Goal: Task Accomplishment & Management: Manage account settings

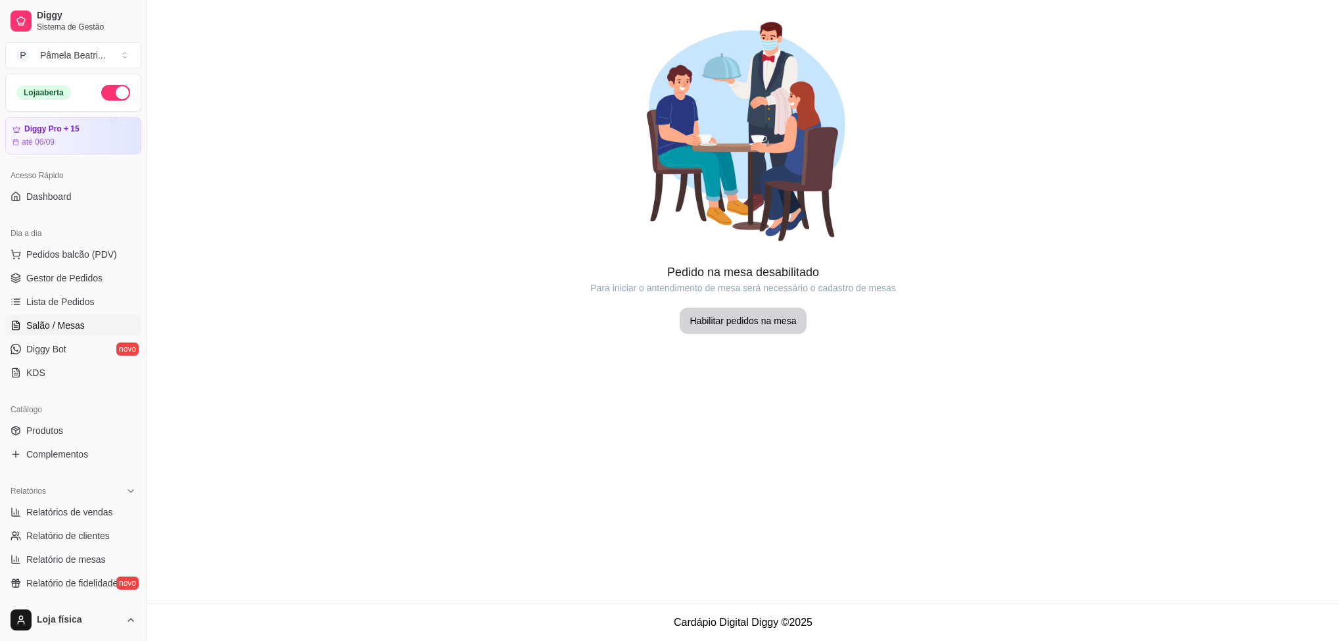
click at [122, 300] on link "Lista de Pedidos" at bounding box center [73, 301] width 136 height 21
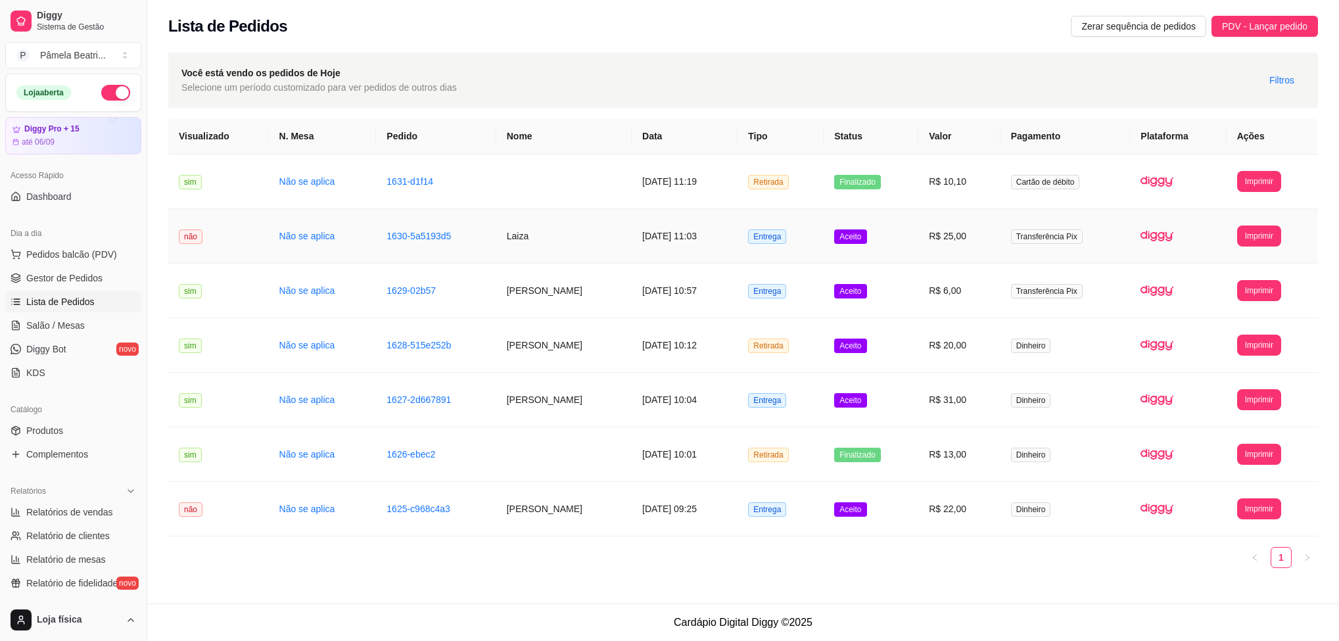
drag, startPoint x: 707, startPoint y: 243, endPoint x: 707, endPoint y: 253, distance: 9.9
drag, startPoint x: 707, startPoint y: 253, endPoint x: 338, endPoint y: 578, distance: 491.5
click at [338, 578] on div "**********" at bounding box center [743, 348] width 1150 height 460
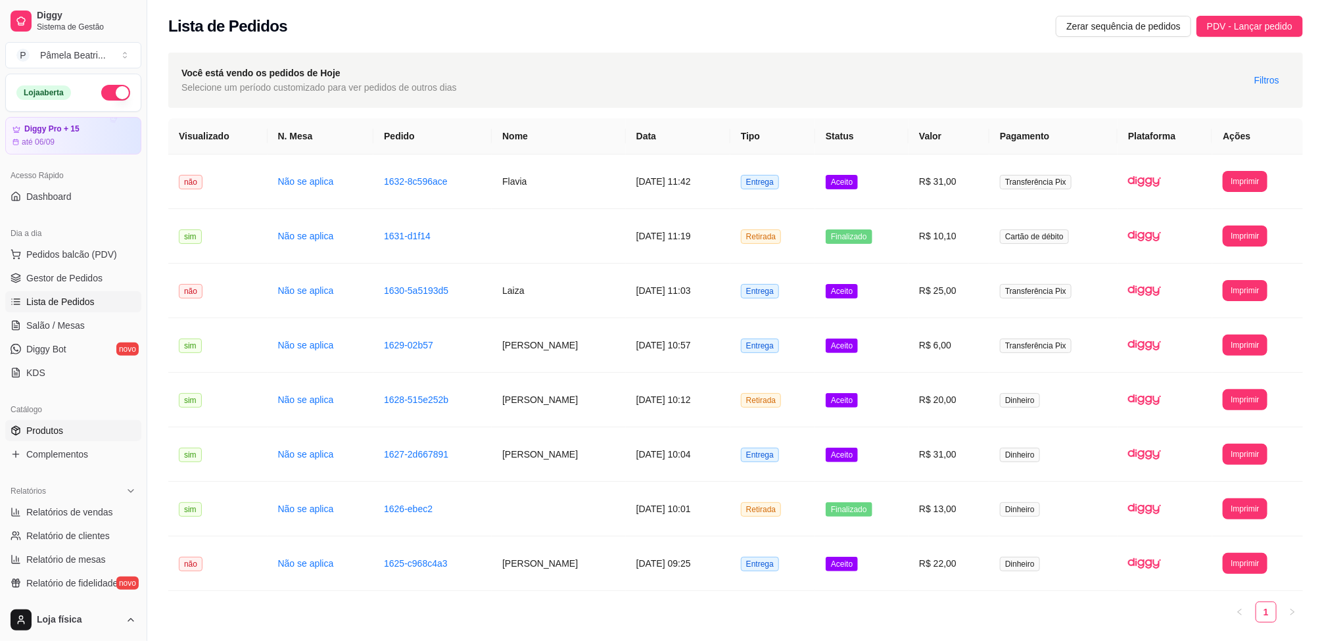
click at [57, 423] on link "Produtos" at bounding box center [73, 430] width 136 height 21
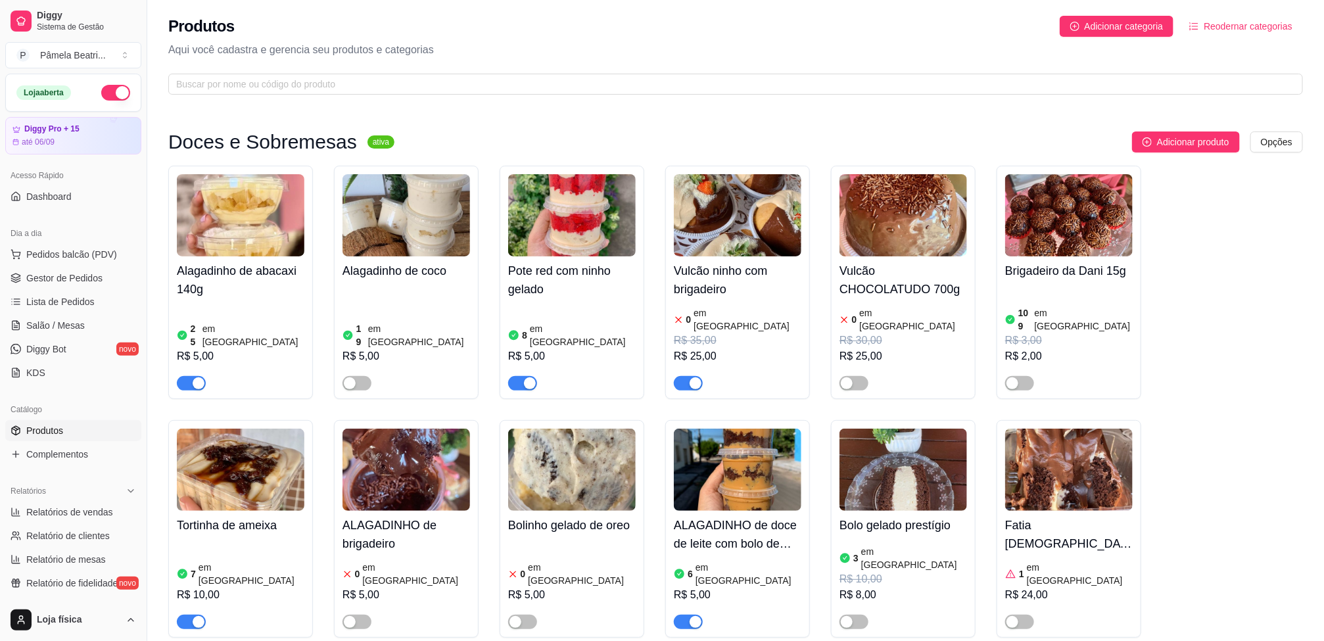
click at [700, 377] on div "button" at bounding box center [696, 383] width 12 height 12
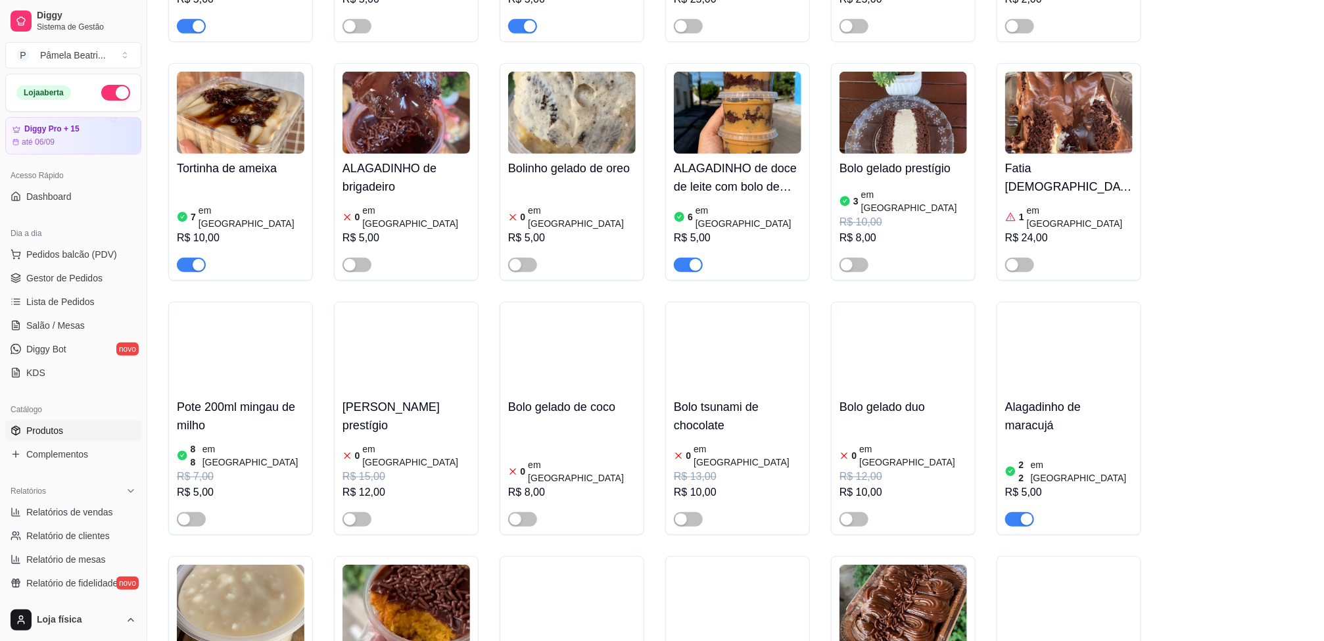
scroll to position [395, 0]
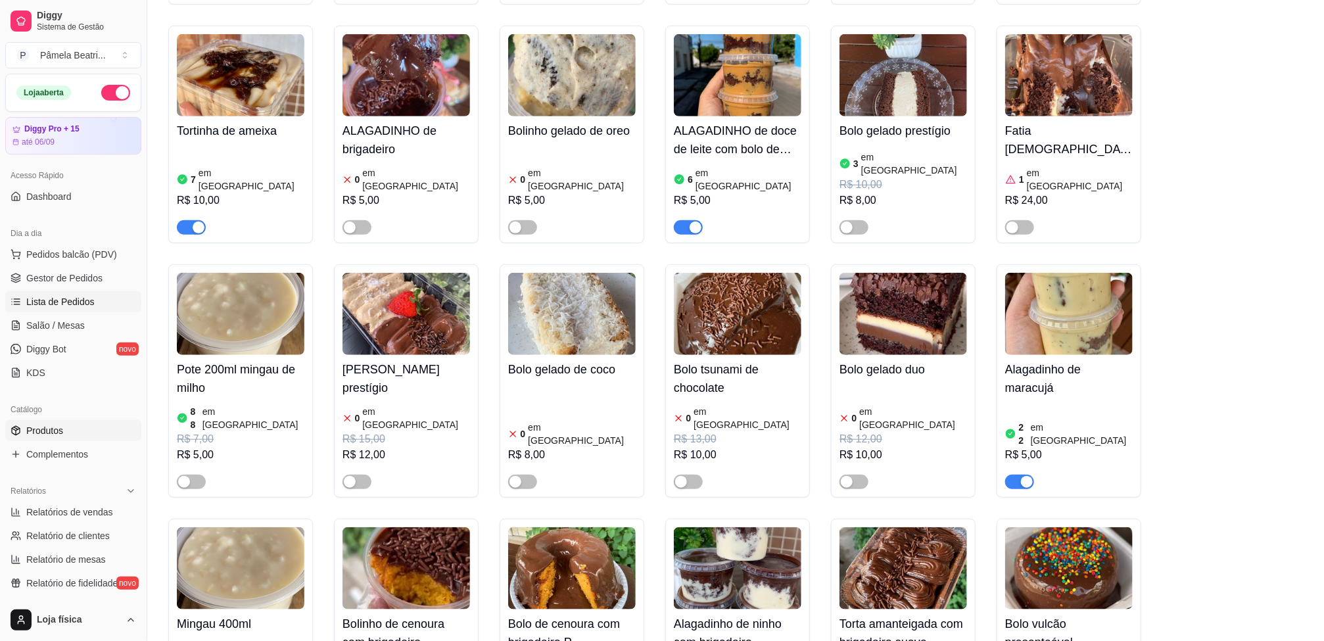
click at [32, 300] on span "Lista de Pedidos" at bounding box center [60, 301] width 68 height 13
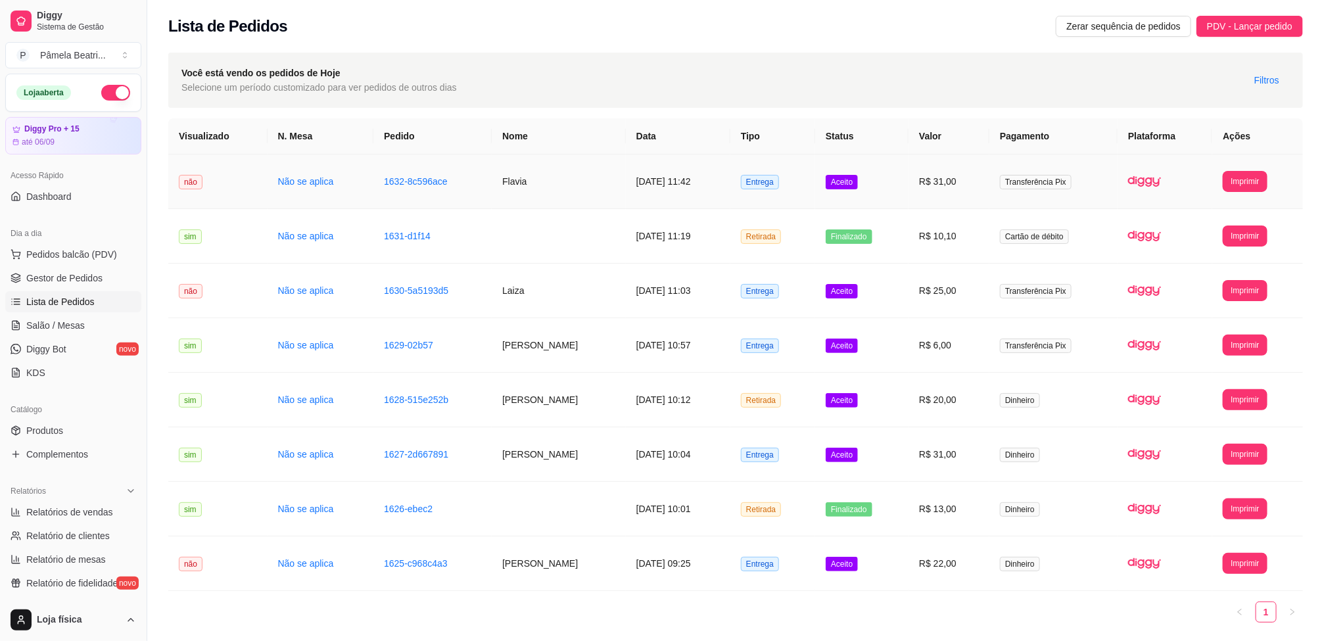
click at [610, 166] on td "Flavia" at bounding box center [559, 182] width 134 height 55
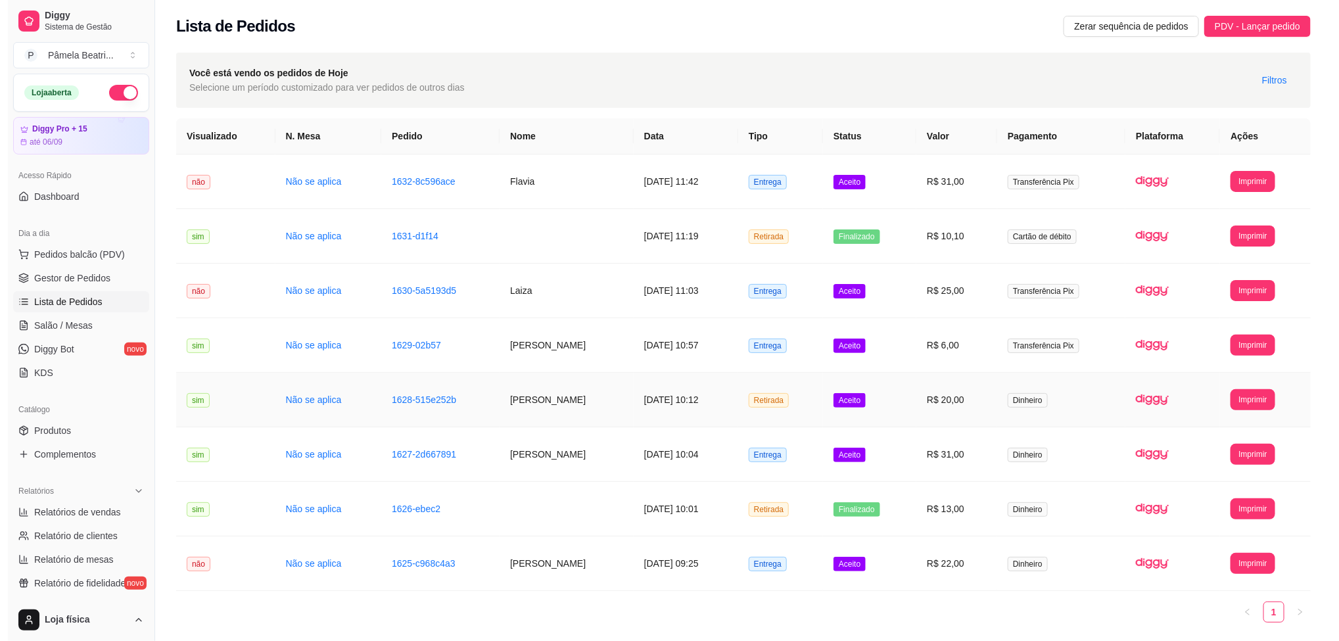
scroll to position [48, 0]
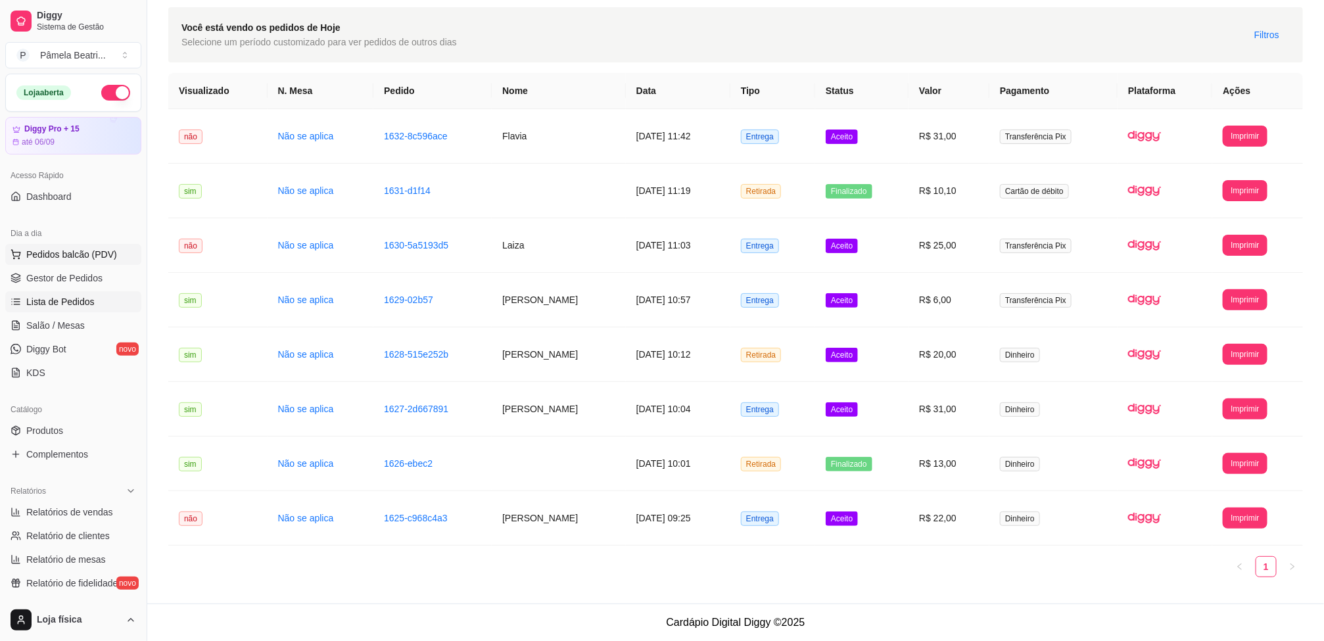
click at [40, 251] on span "Pedidos balcão (PDV)" at bounding box center [71, 254] width 91 height 13
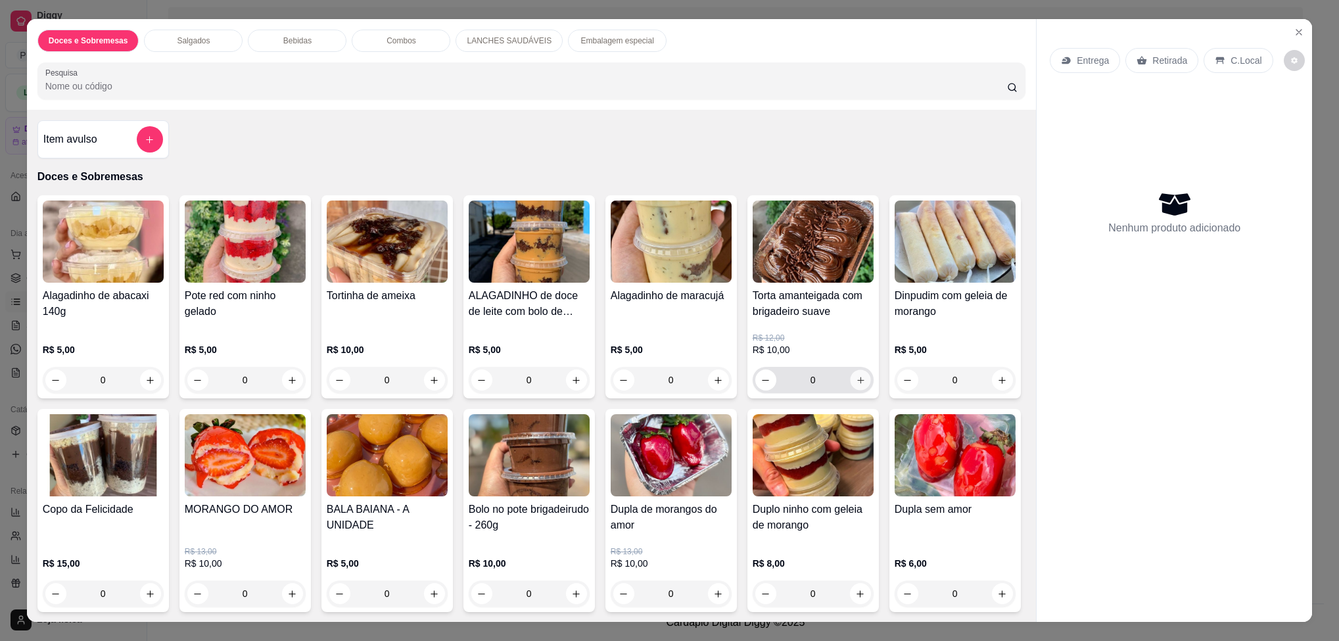
click at [855, 389] on button "increase-product-quantity" at bounding box center [860, 380] width 20 height 20
type input "1"
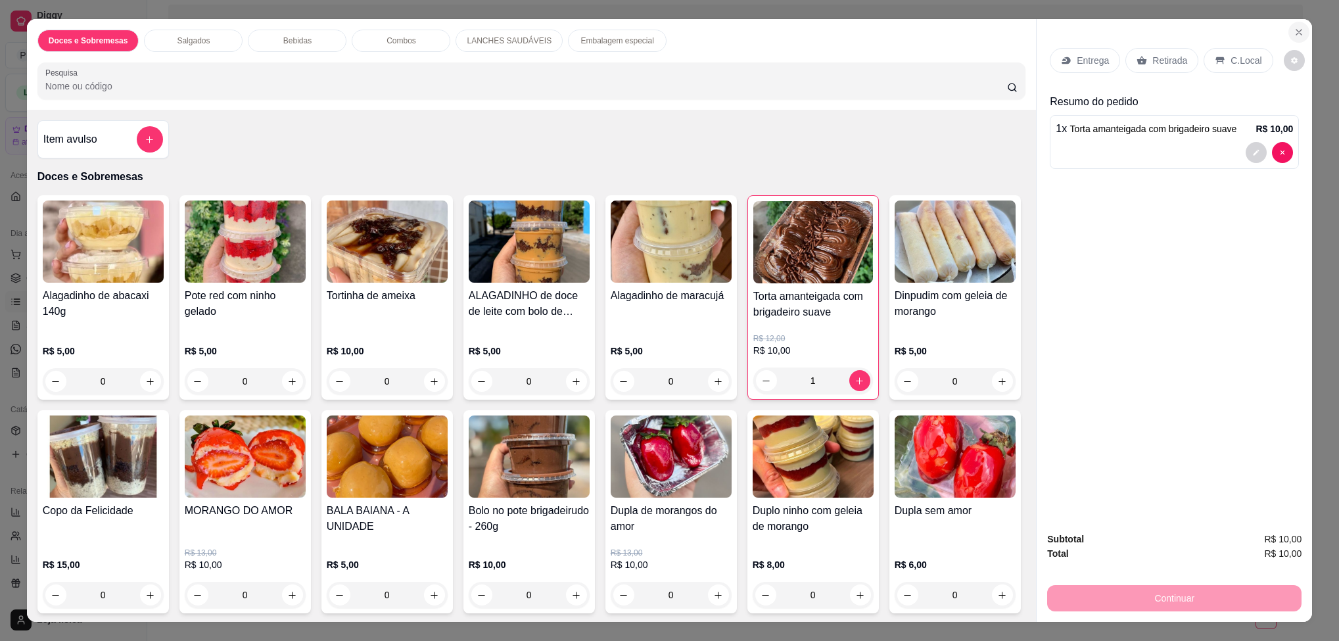
click at [1294, 30] on icon "Close" at bounding box center [1299, 32] width 11 height 11
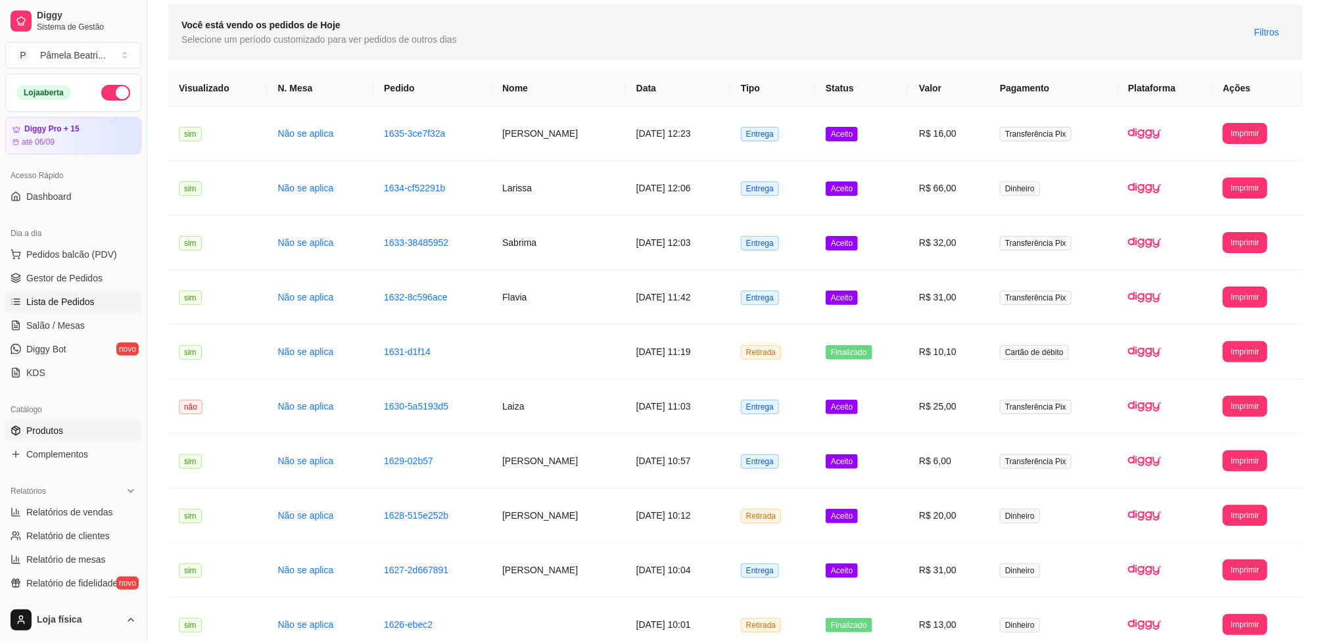
click at [44, 428] on span "Produtos" at bounding box center [44, 430] width 37 height 13
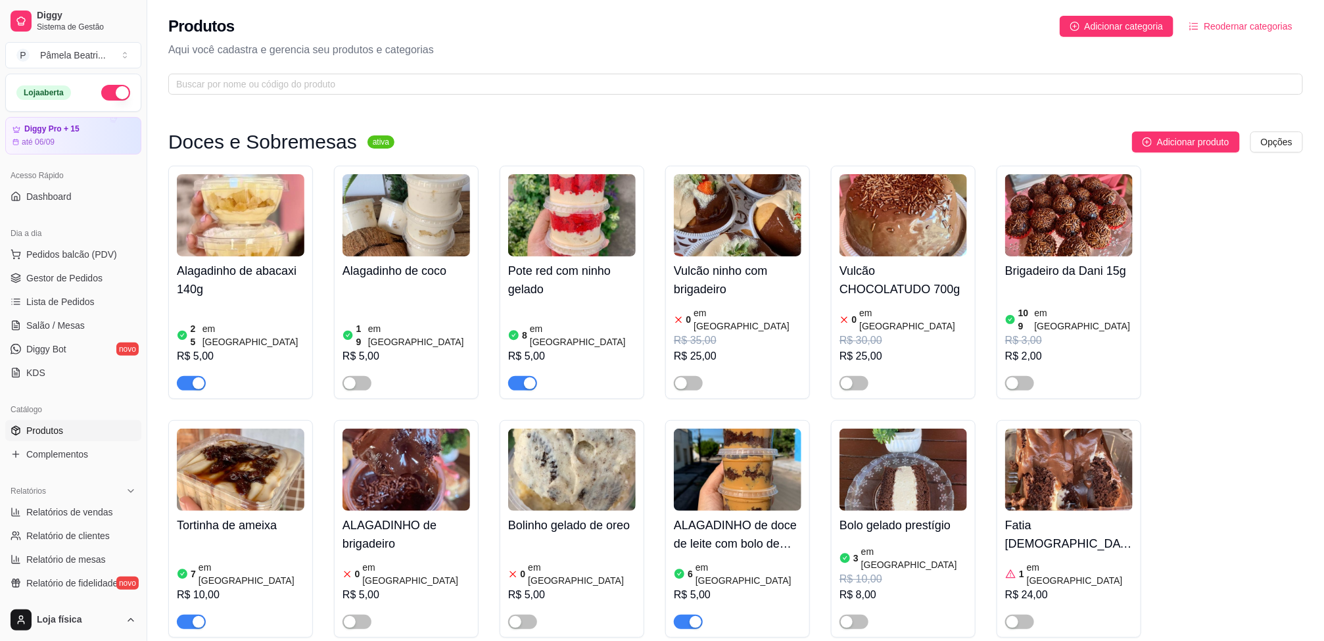
click at [235, 454] on img at bounding box center [241, 470] width 128 height 82
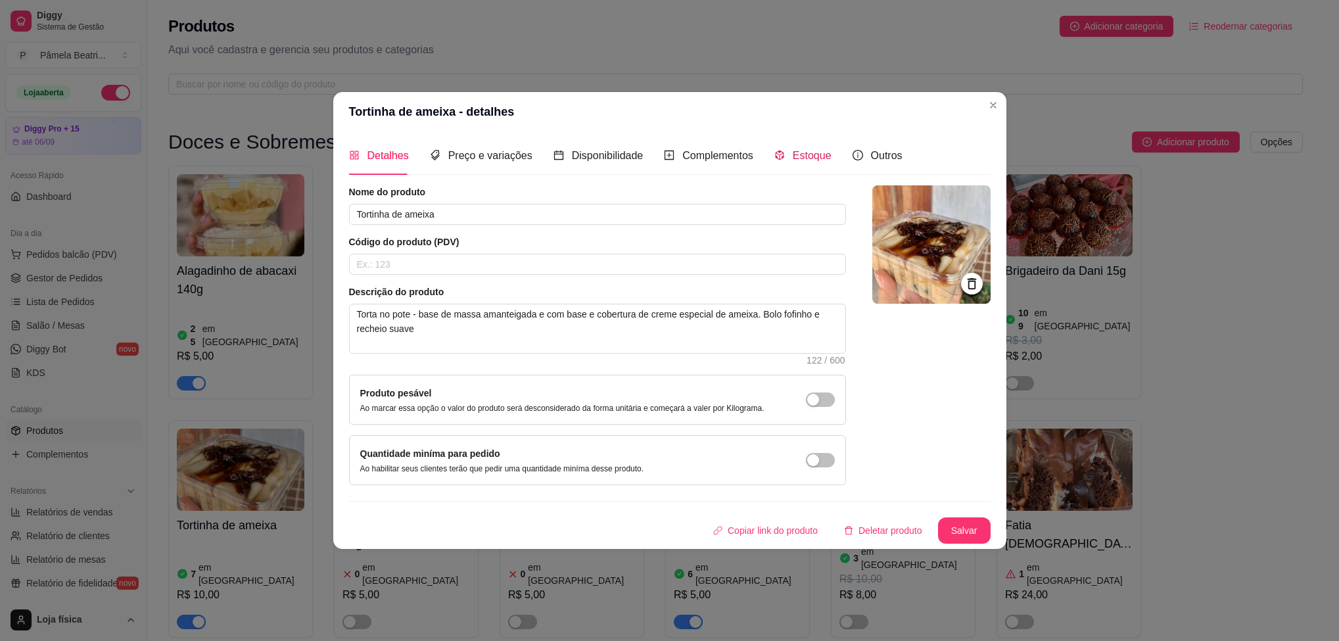
click at [811, 158] on span "Estoque" at bounding box center [812, 155] width 39 height 11
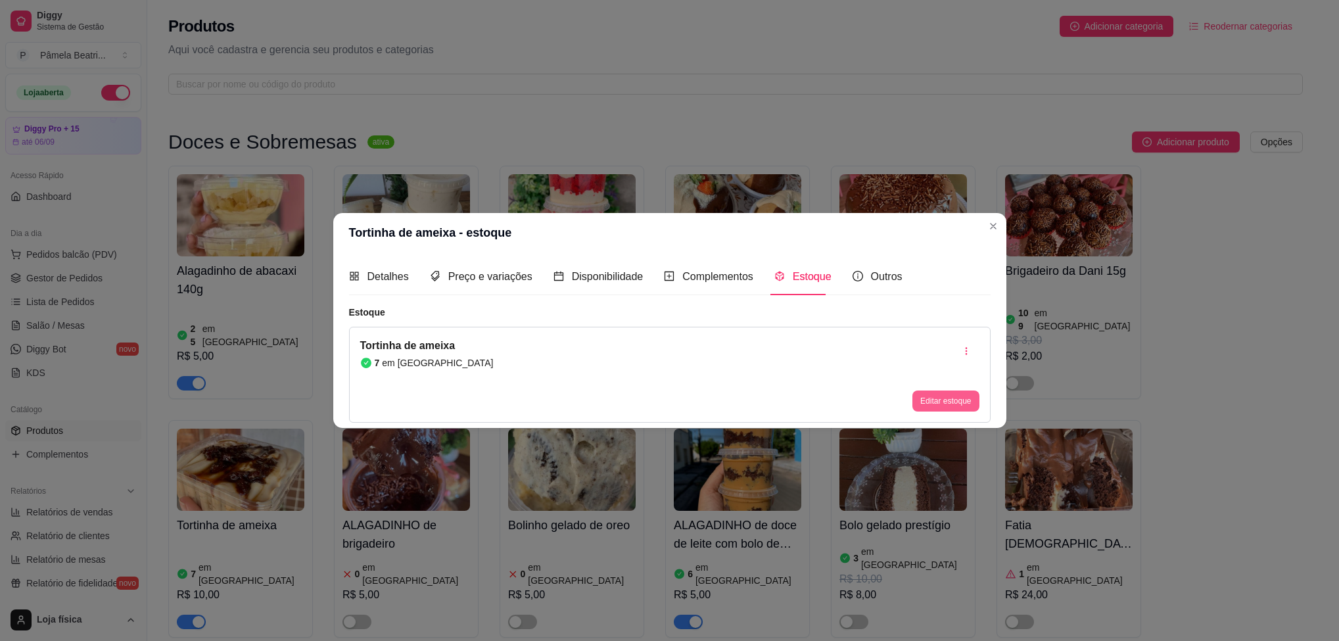
click at [957, 404] on button "Editar estoque" at bounding box center [946, 401] width 66 height 21
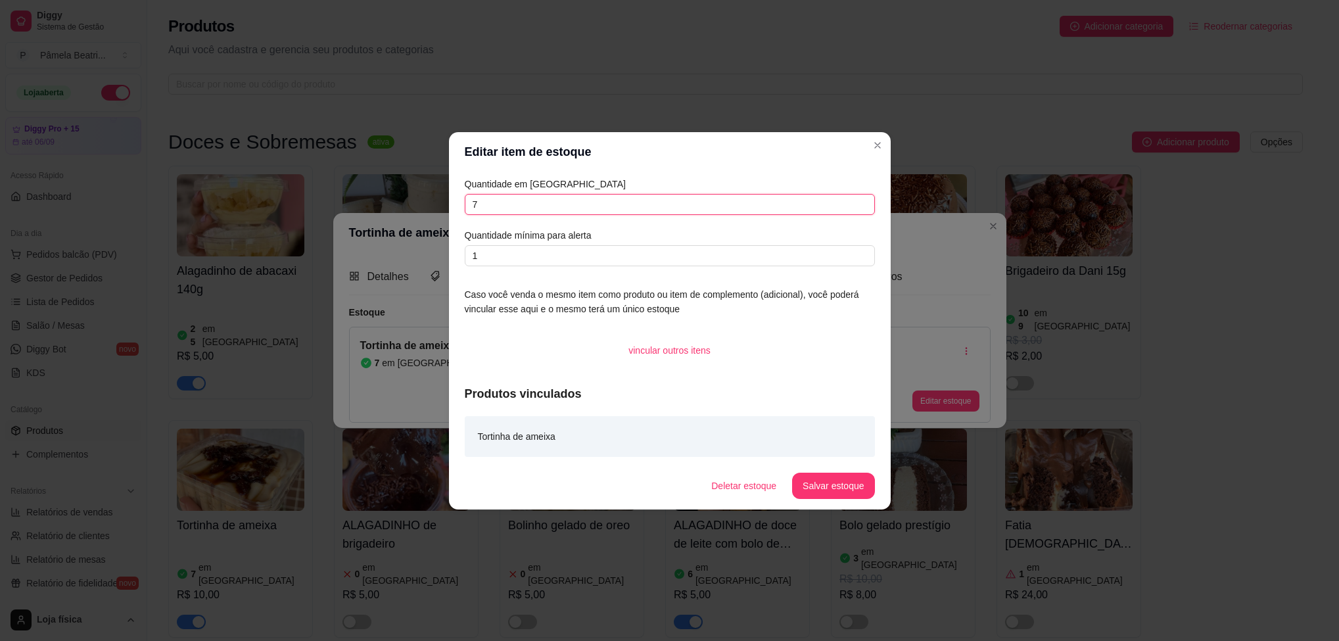
click at [612, 206] on input "7" at bounding box center [670, 204] width 410 height 21
type input "6"
click at [841, 482] on button "Salvar estoque" at bounding box center [834, 486] width 80 height 26
click at [840, 482] on div "Deletar estoque Salvar estoque" at bounding box center [769, 486] width 210 height 26
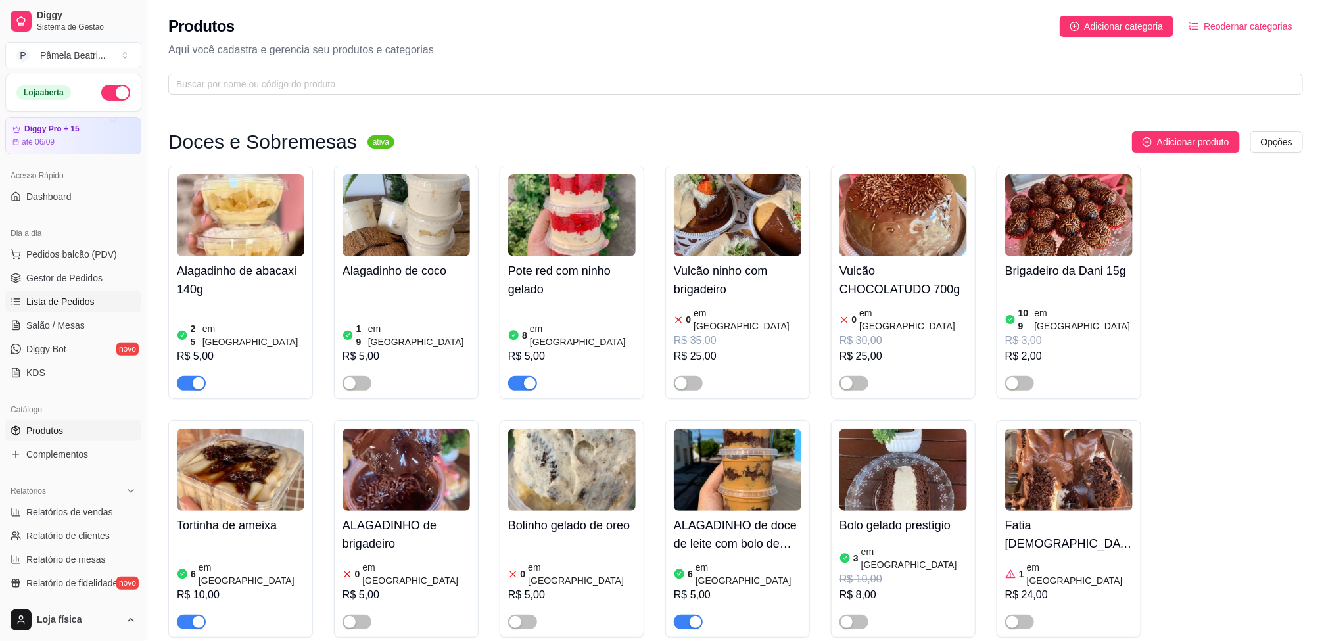
click at [61, 304] on span "Lista de Pedidos" at bounding box center [60, 301] width 68 height 13
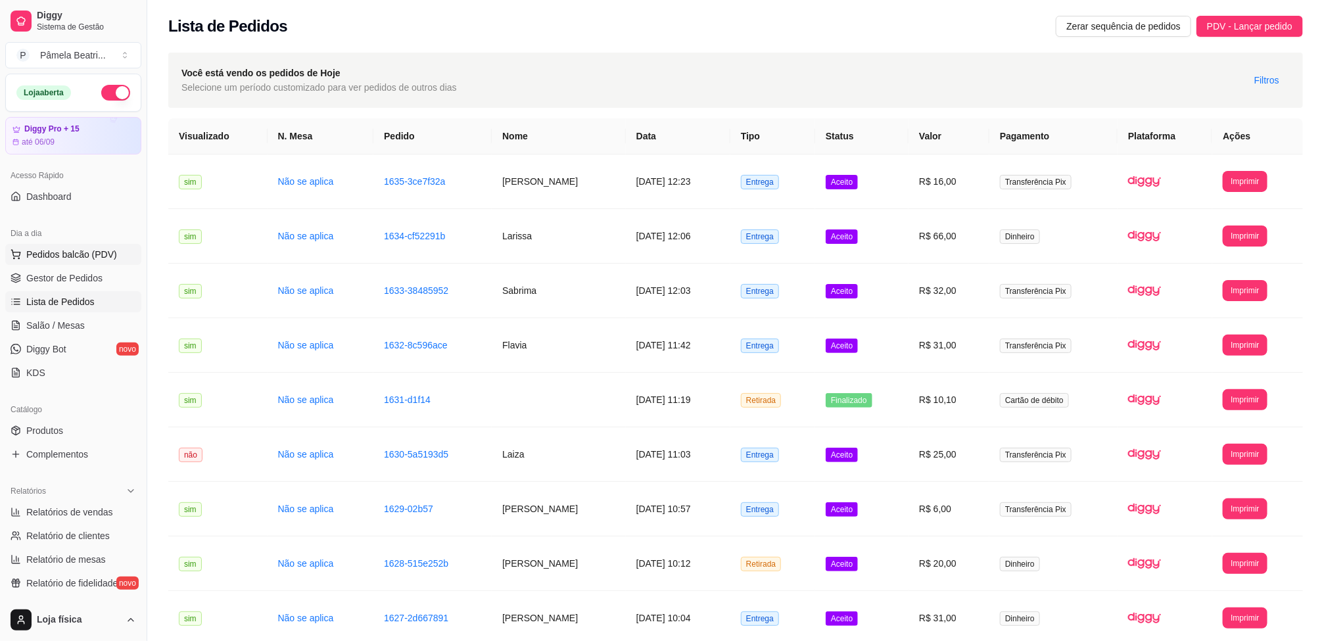
click at [79, 257] on span "Pedidos balcão (PDV)" at bounding box center [71, 254] width 91 height 13
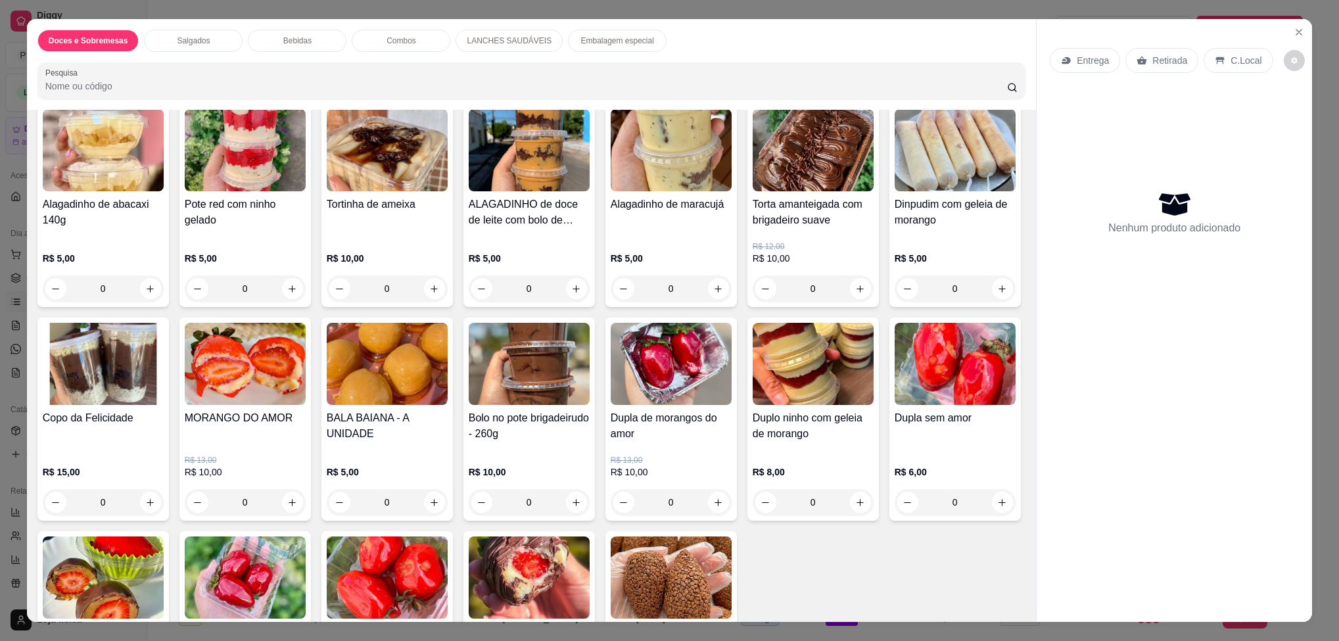
scroll to position [99, 0]
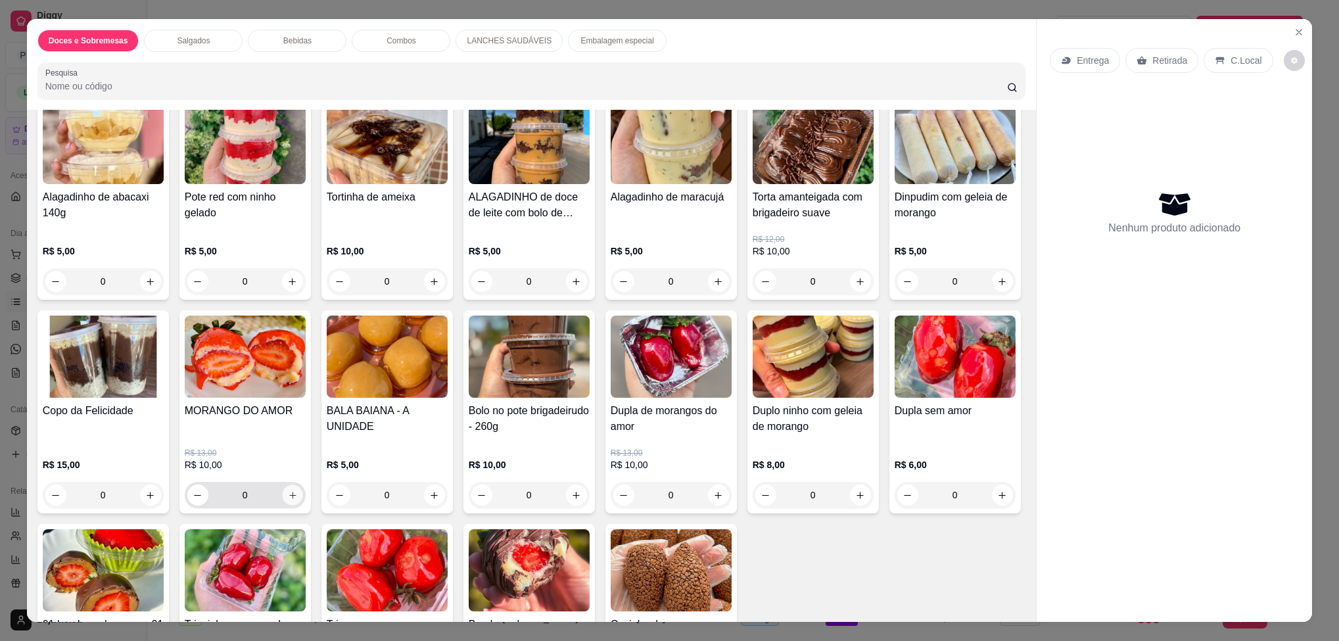
click at [297, 497] on icon "increase-product-quantity" at bounding box center [292, 496] width 10 height 10
type input "1"
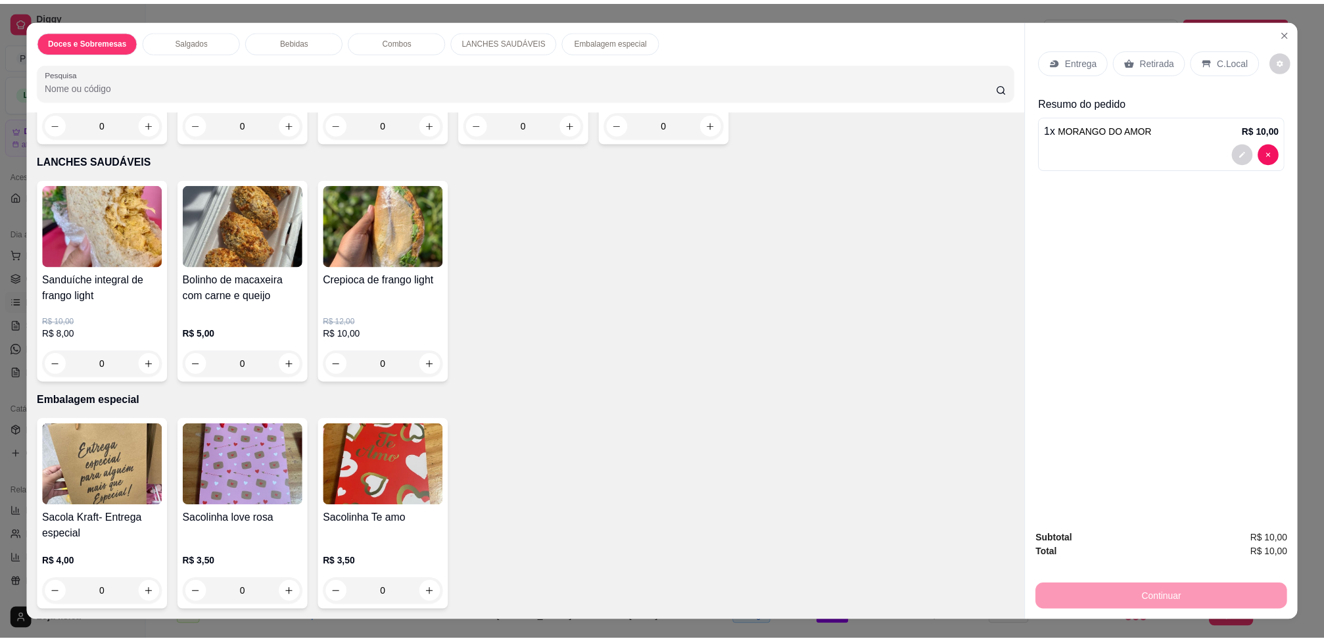
scroll to position [1381, 0]
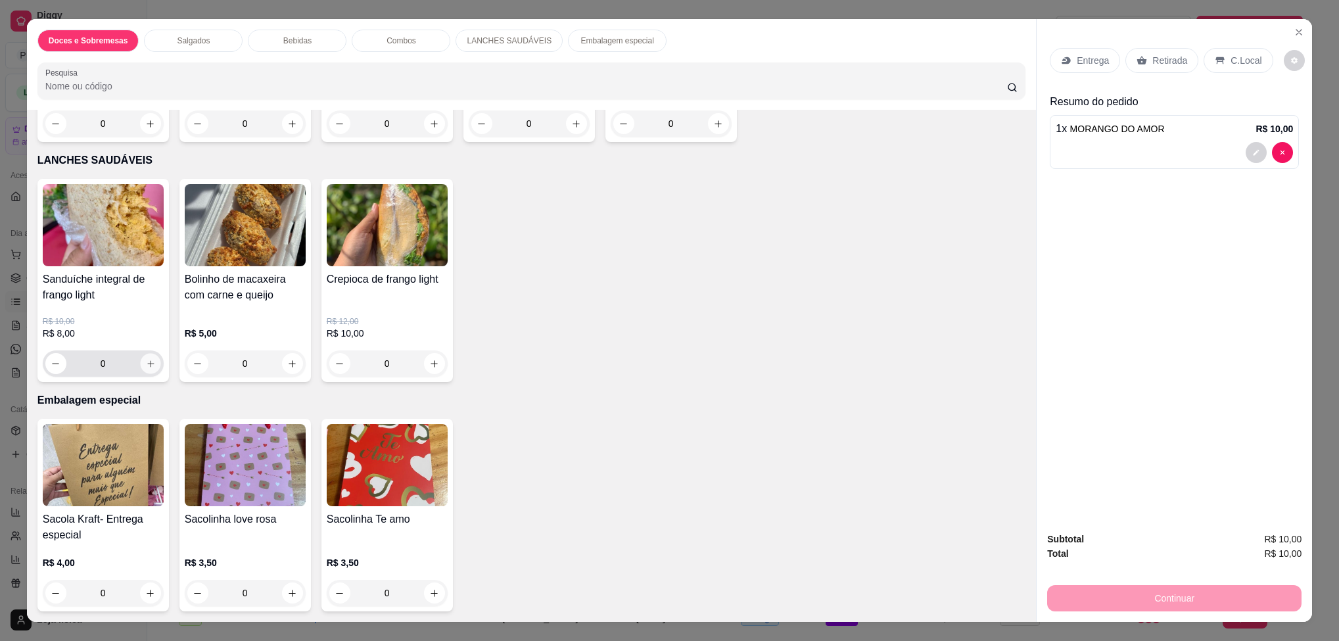
click at [147, 377] on div "0" at bounding box center [103, 363] width 116 height 26
click at [146, 374] on button "increase-product-quantity" at bounding box center [150, 364] width 20 height 20
type input "1"
click at [1168, 64] on p "Retirada" at bounding box center [1170, 60] width 35 height 13
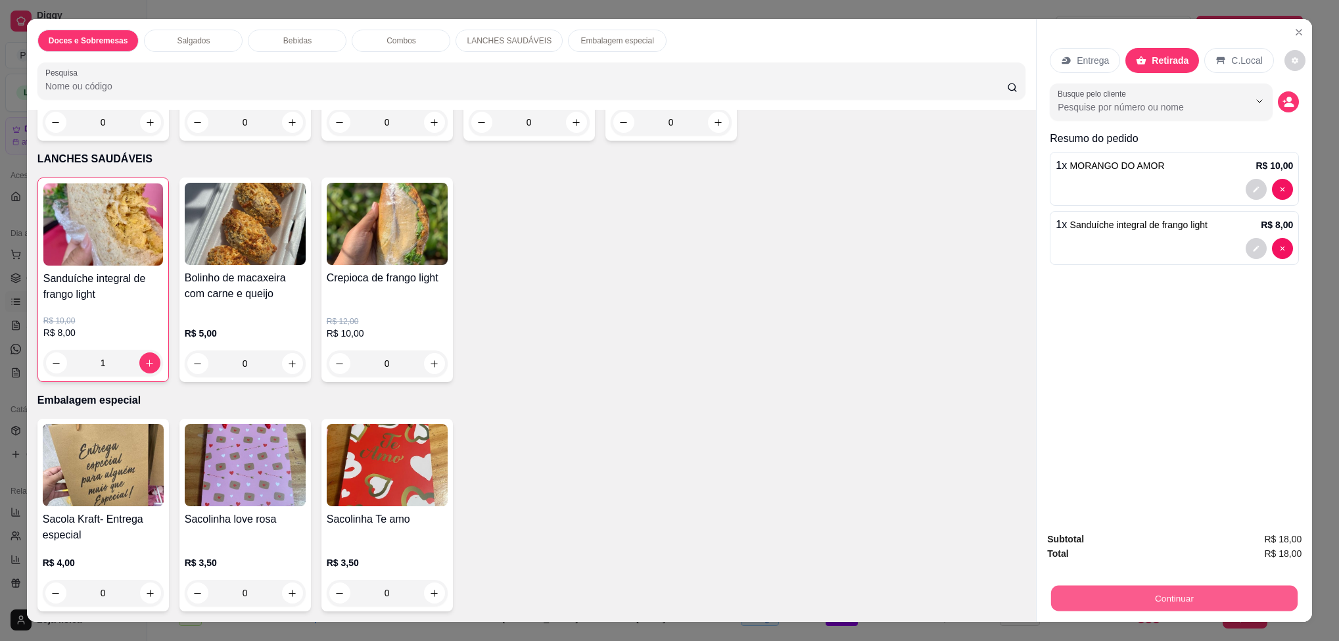
click at [1236, 598] on button "Continuar" at bounding box center [1174, 598] width 247 height 26
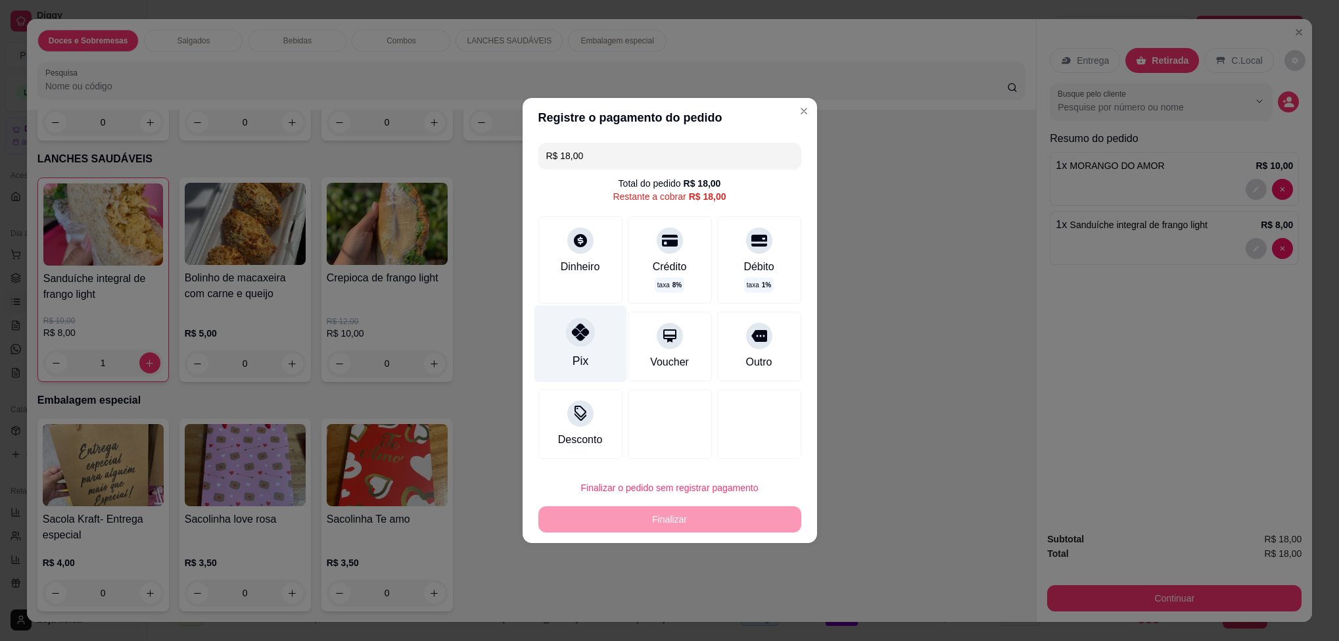
click at [560, 341] on div "Pix" at bounding box center [580, 344] width 93 height 77
type input "R$ 0,00"
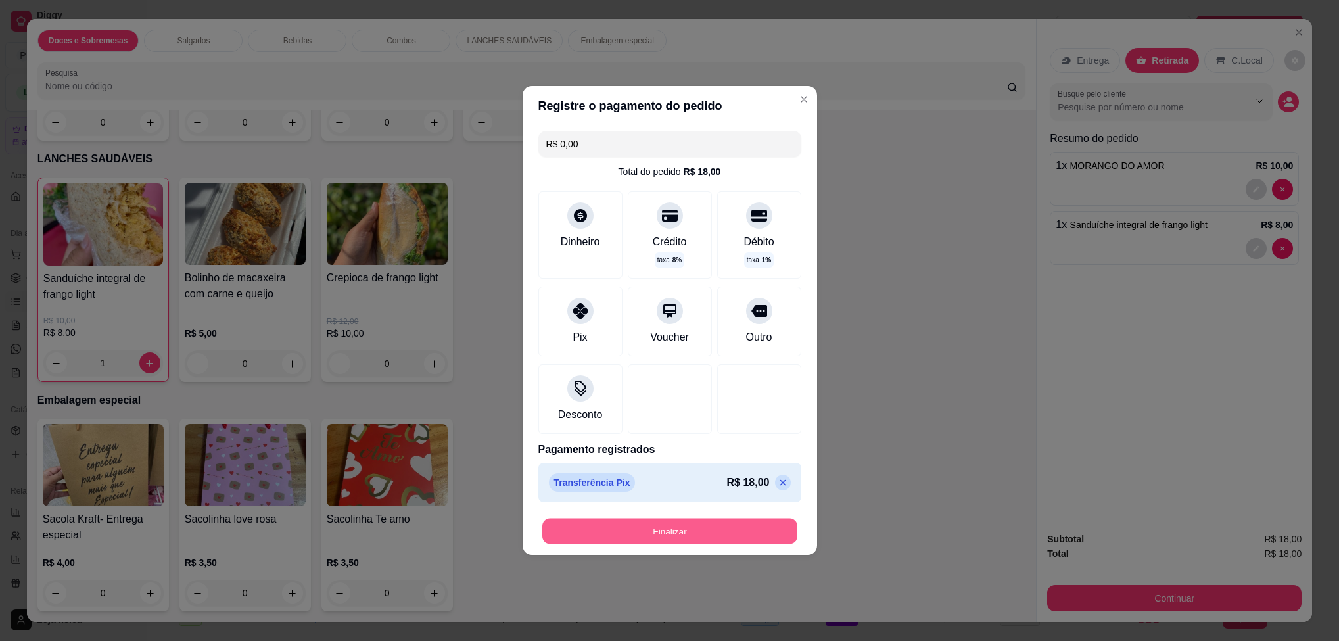
click at [665, 529] on button "Finalizar" at bounding box center [669, 532] width 255 height 26
type input "0"
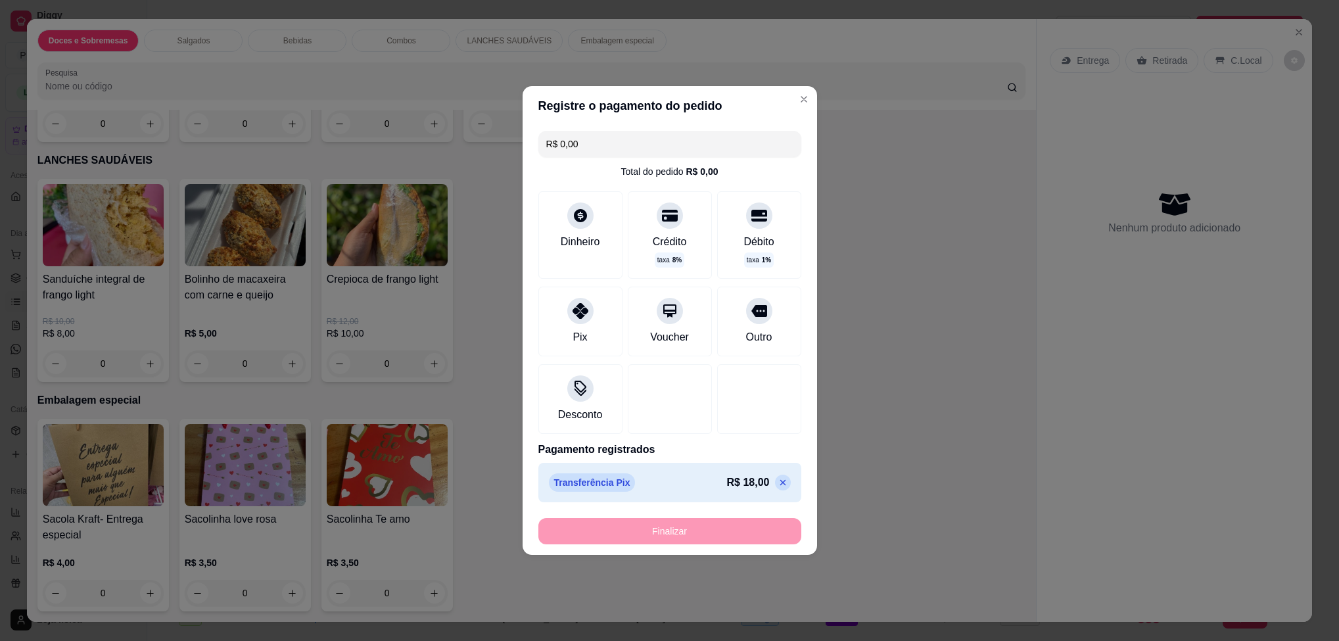
type input "-R$ 18,00"
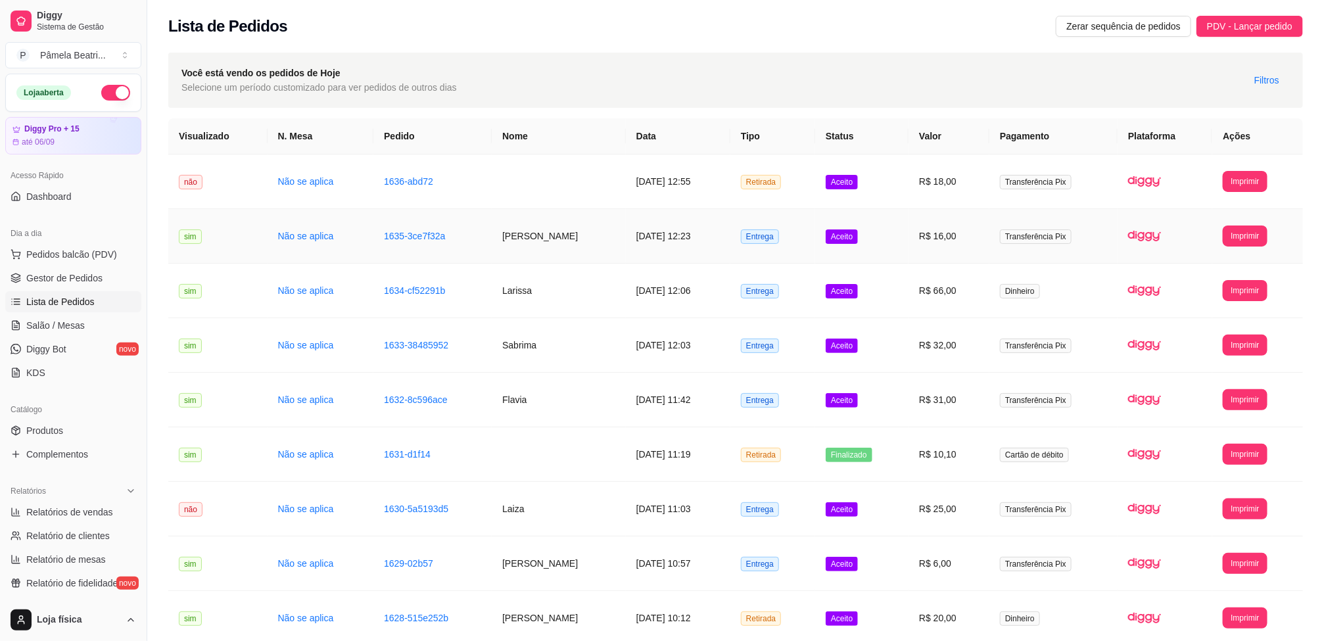
click at [633, 243] on td "[DATE] 12:23" at bounding box center [678, 236] width 105 height 55
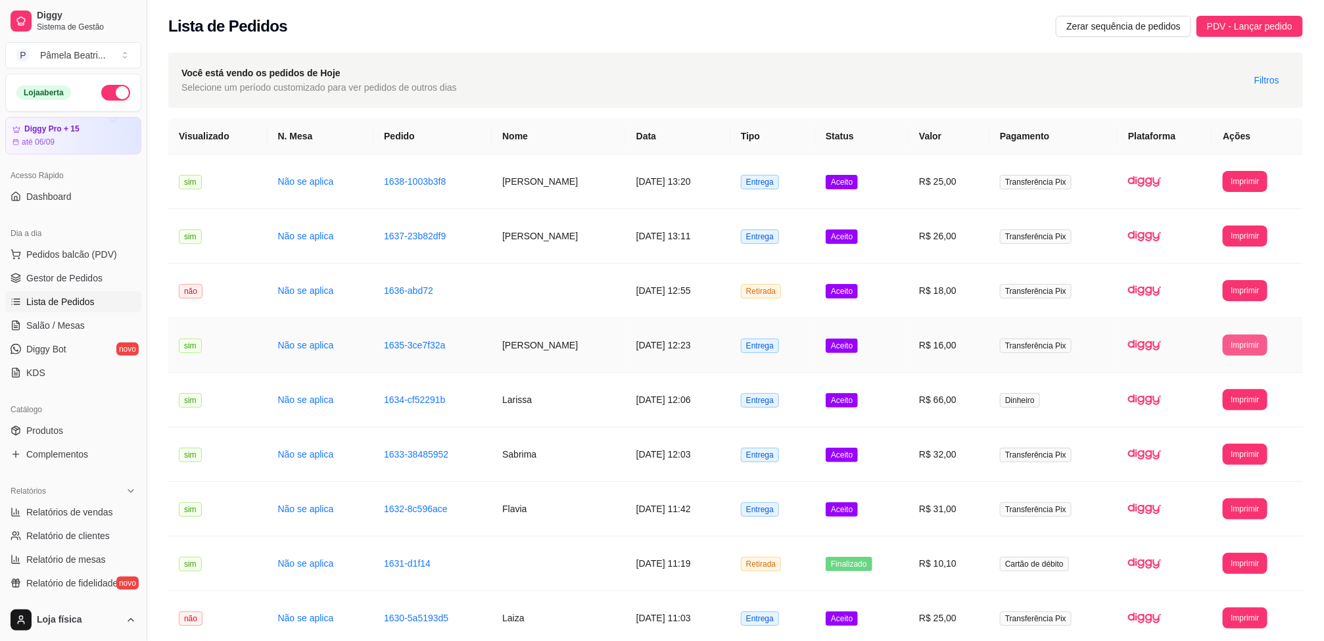
click at [1235, 343] on button "Imprimir" at bounding box center [1245, 345] width 44 height 21
click at [1243, 415] on button "IMPRESSORA" at bounding box center [1224, 418] width 92 height 20
click at [1251, 346] on button "Imprimir" at bounding box center [1245, 345] width 44 height 21
click at [1240, 414] on button "IMPRESSORA" at bounding box center [1224, 418] width 92 height 20
click at [54, 436] on span "Produtos" at bounding box center [44, 430] width 37 height 13
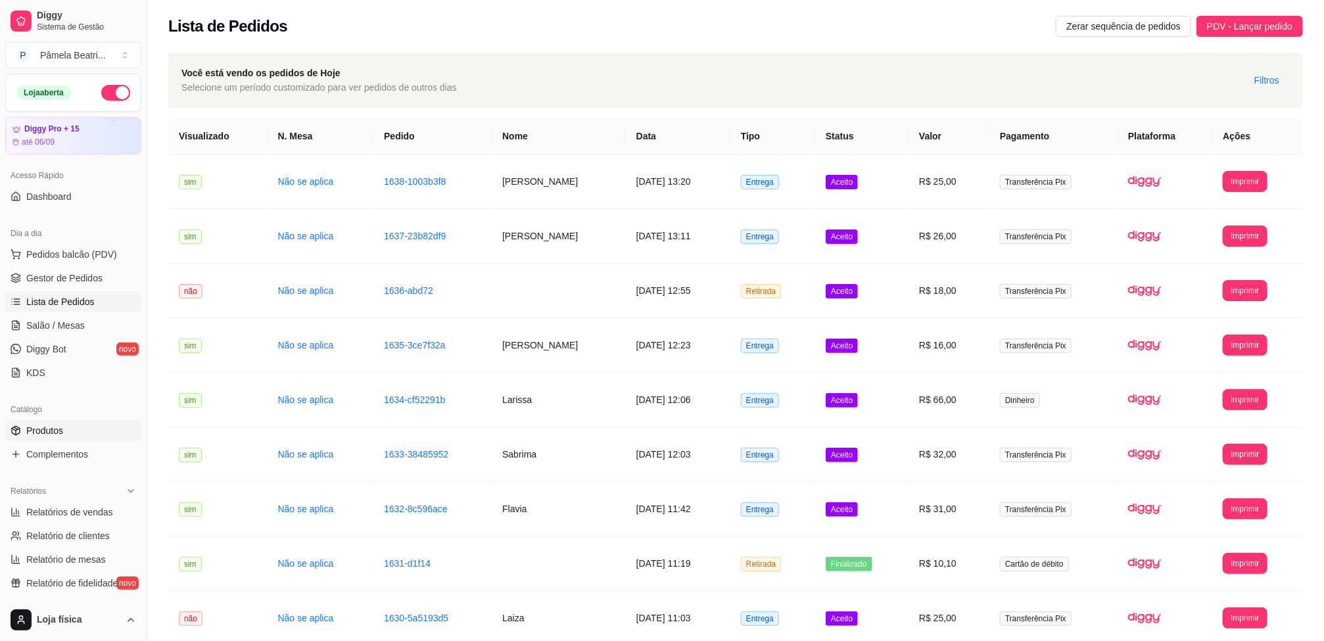
click at [55, 432] on span "Produtos" at bounding box center [44, 430] width 37 height 13
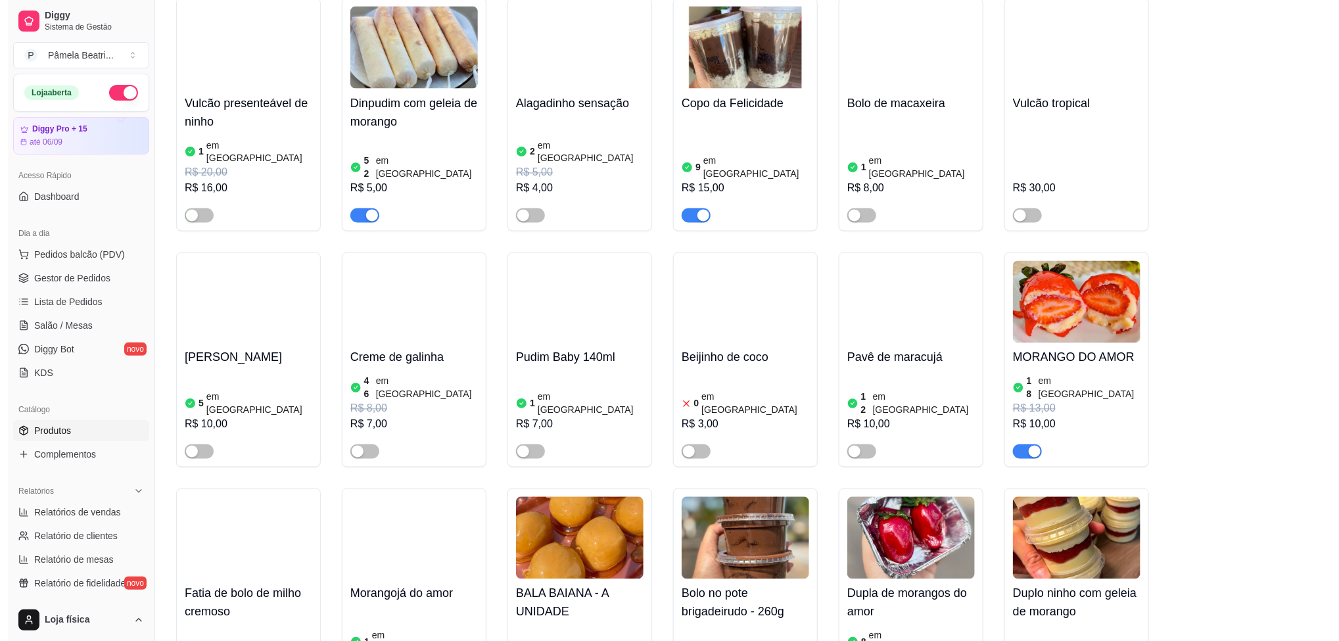
scroll to position [1578, 0]
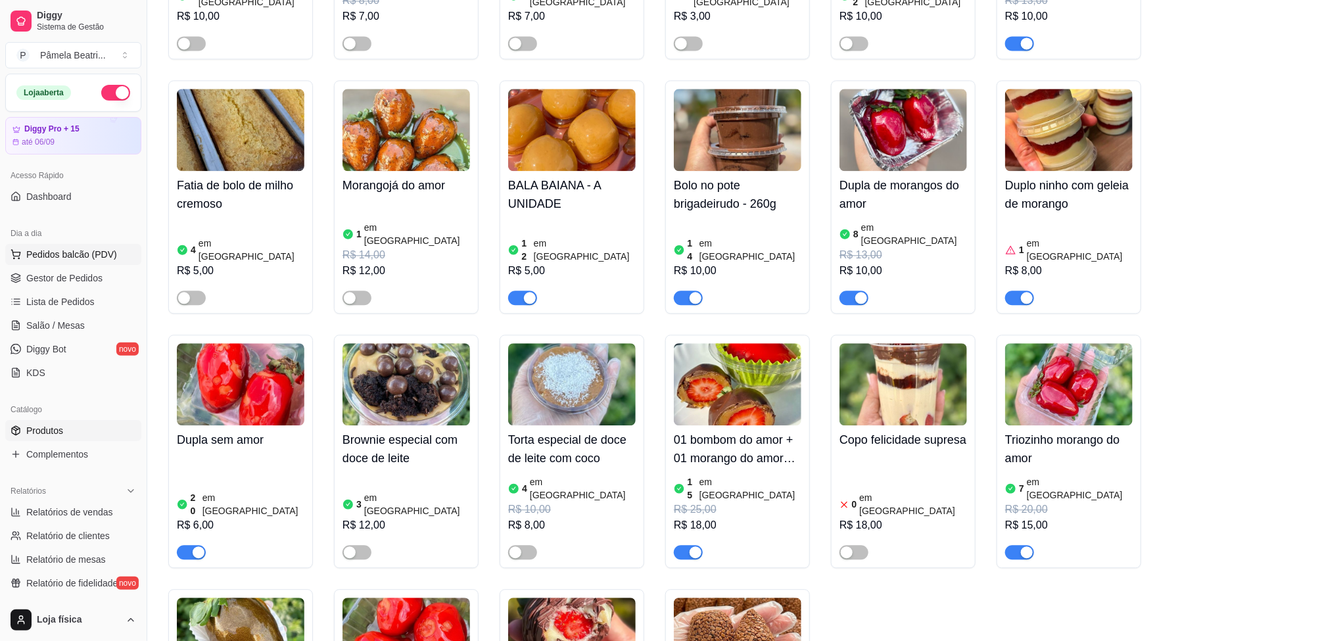
click at [82, 253] on span "Pedidos balcão (PDV)" at bounding box center [71, 254] width 91 height 13
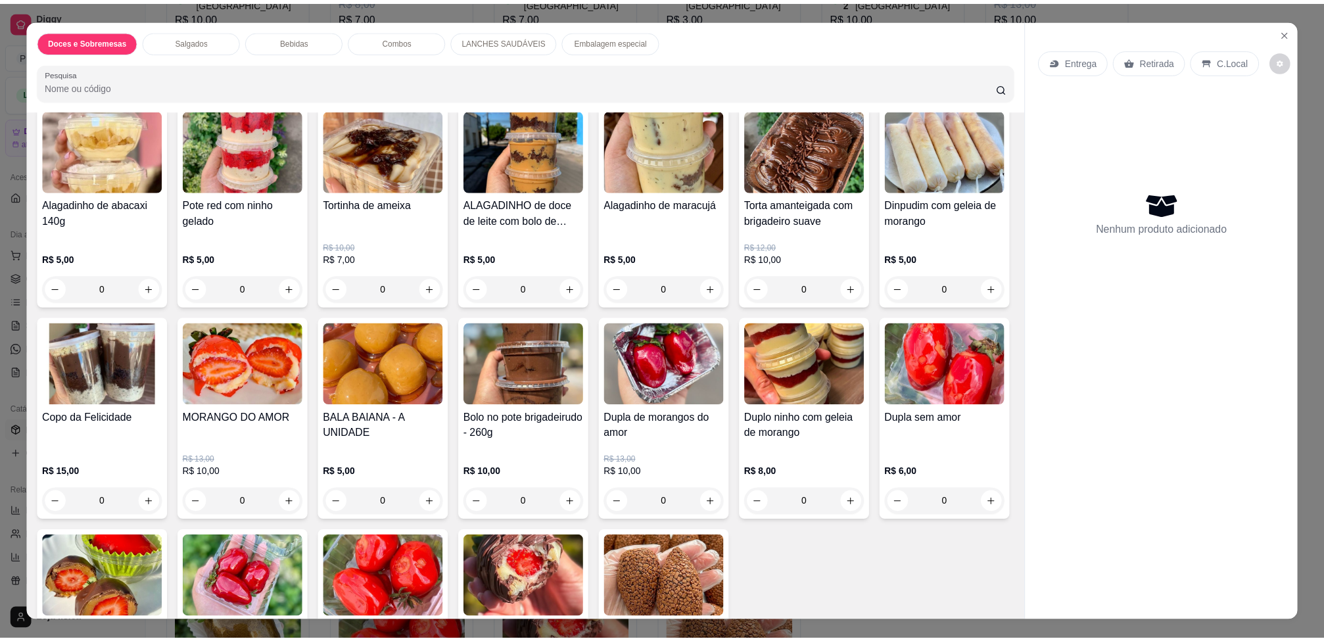
scroll to position [99, 0]
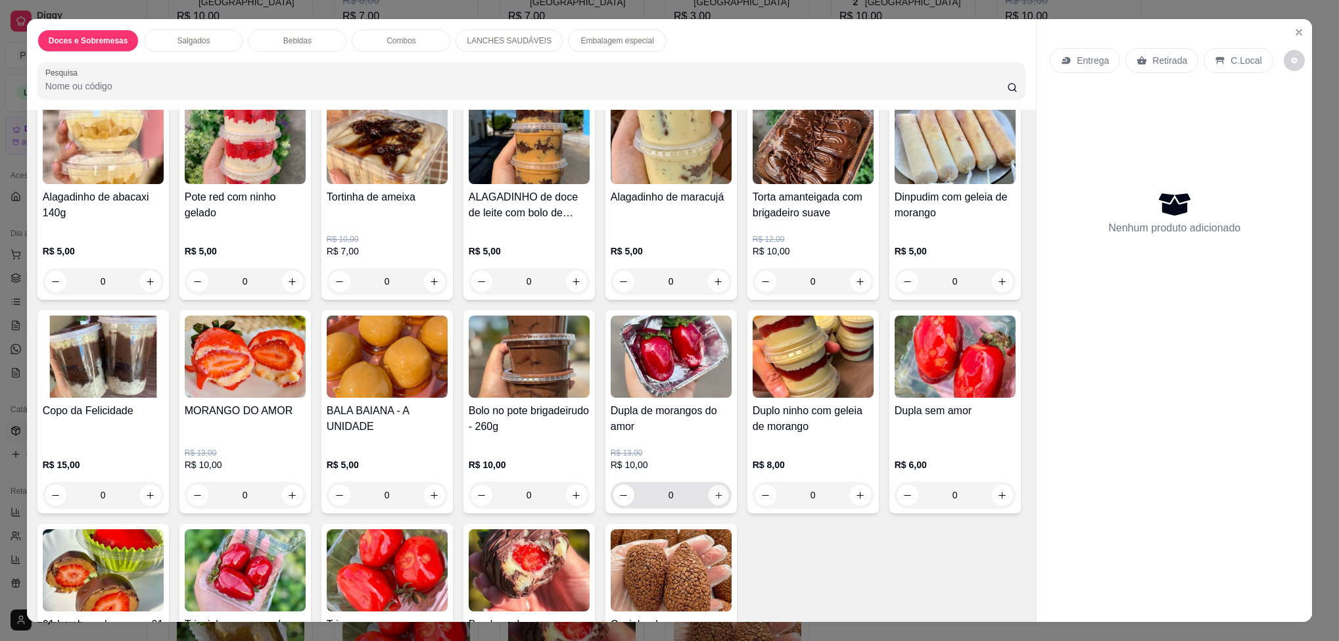
click at [723, 498] on icon "increase-product-quantity" at bounding box center [718, 496] width 10 height 10
type input "1"
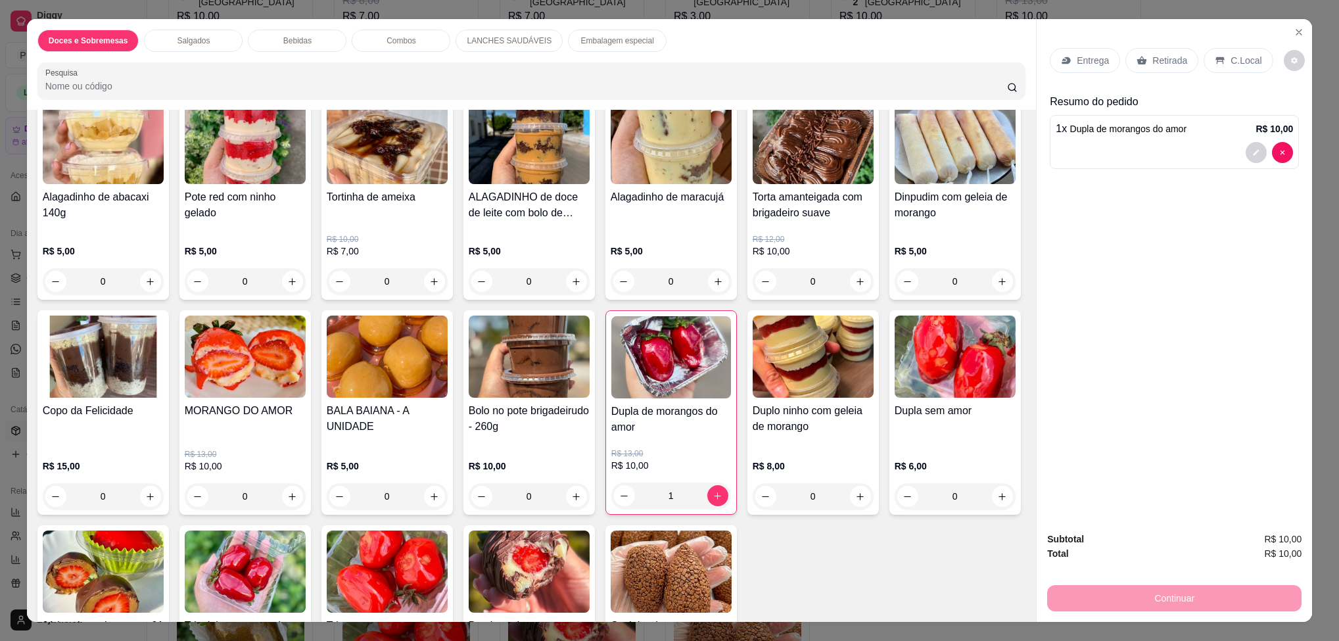
click at [1168, 54] on p "Retirada" at bounding box center [1170, 60] width 35 height 13
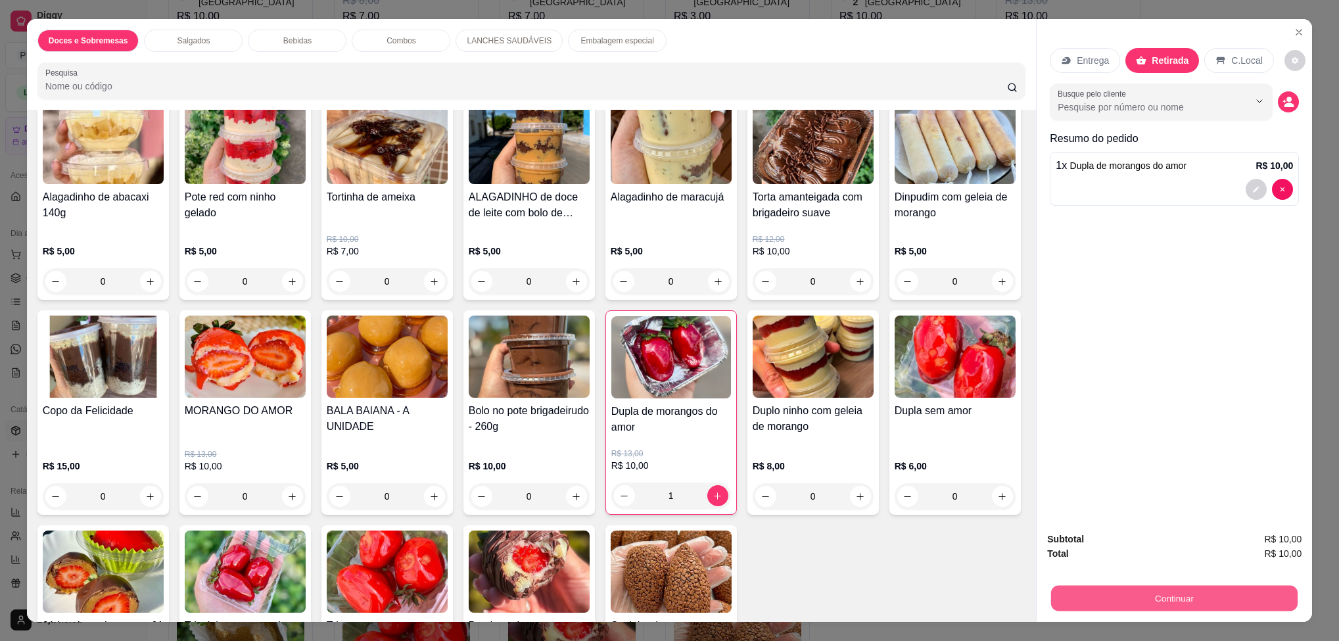
click at [1119, 598] on button "Continuar" at bounding box center [1174, 598] width 247 height 26
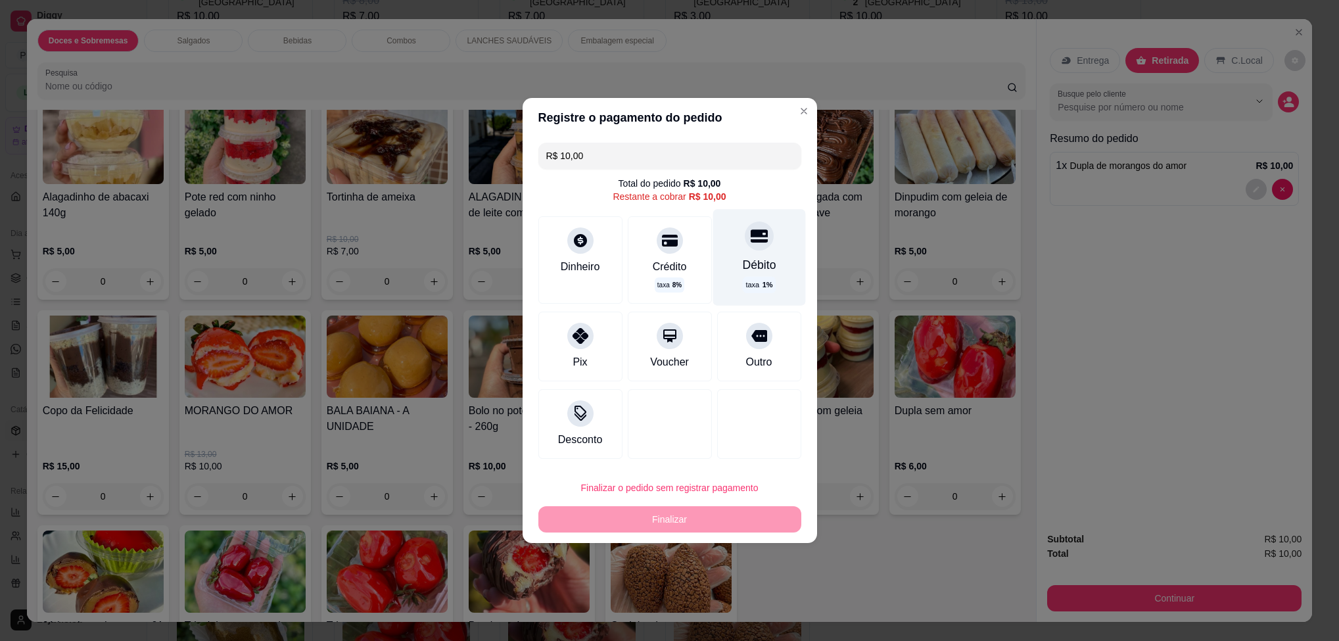
click at [742, 256] on div "Débito" at bounding box center [759, 264] width 34 height 17
type input "R$ 0,00"
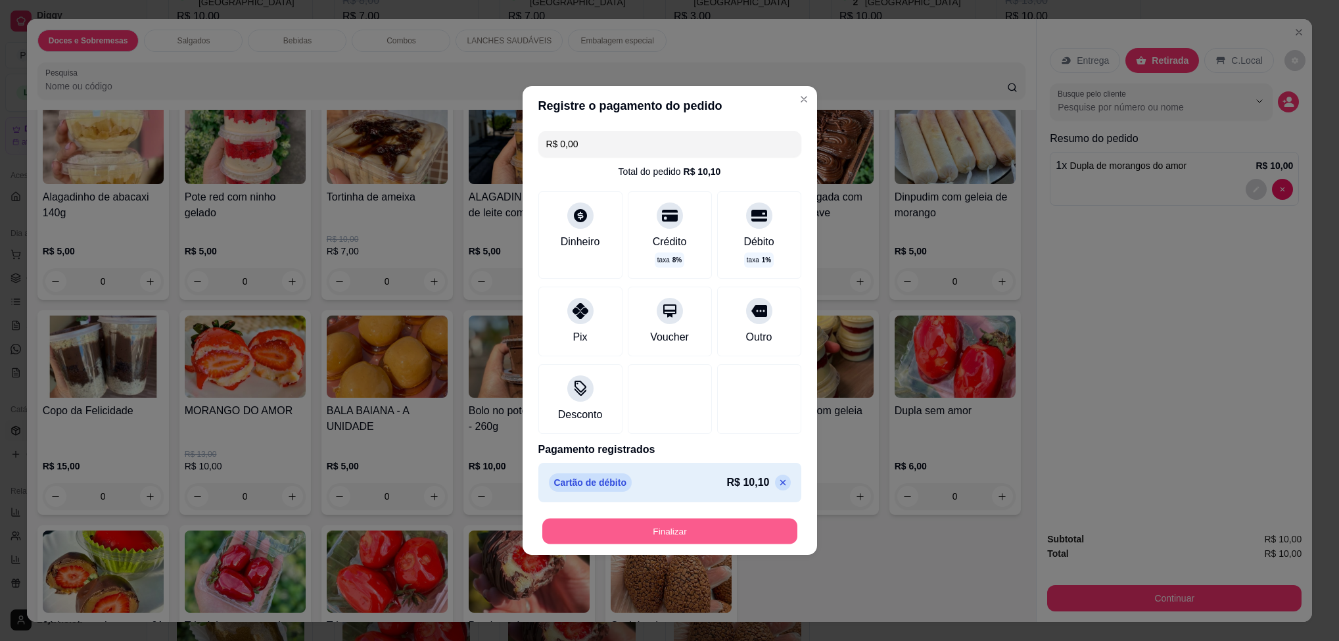
click at [726, 523] on button "Finalizar" at bounding box center [669, 532] width 255 height 26
type input "0"
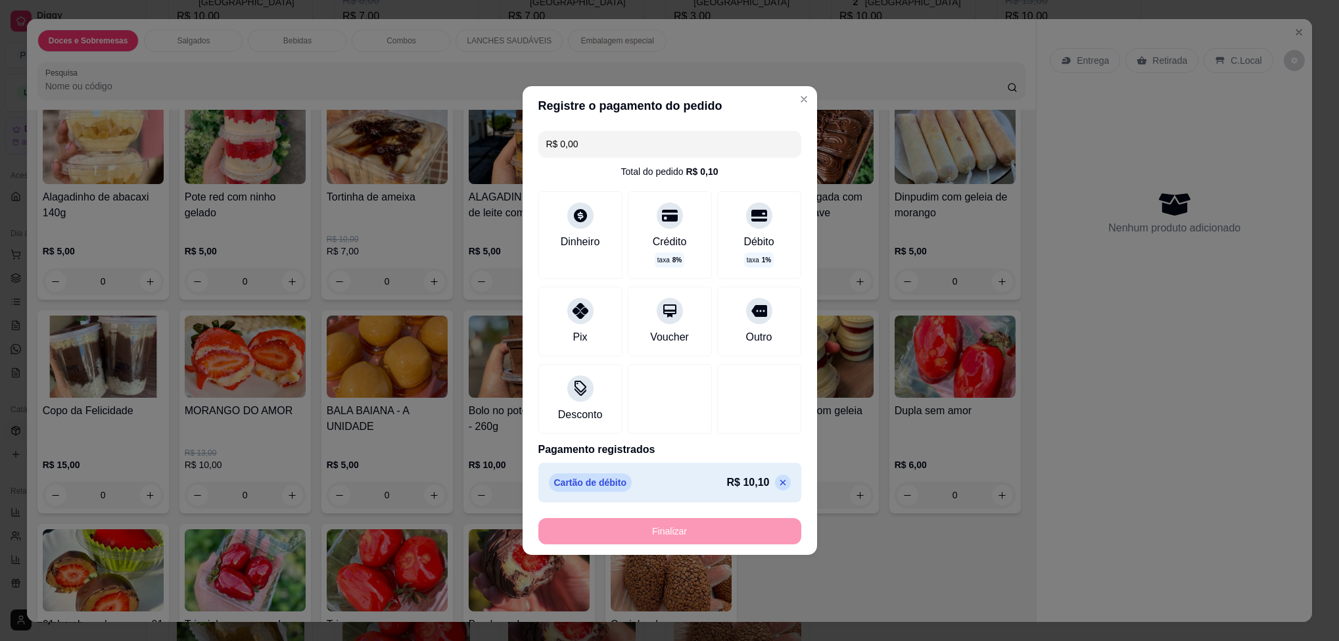
type input "-R$ 10,00"
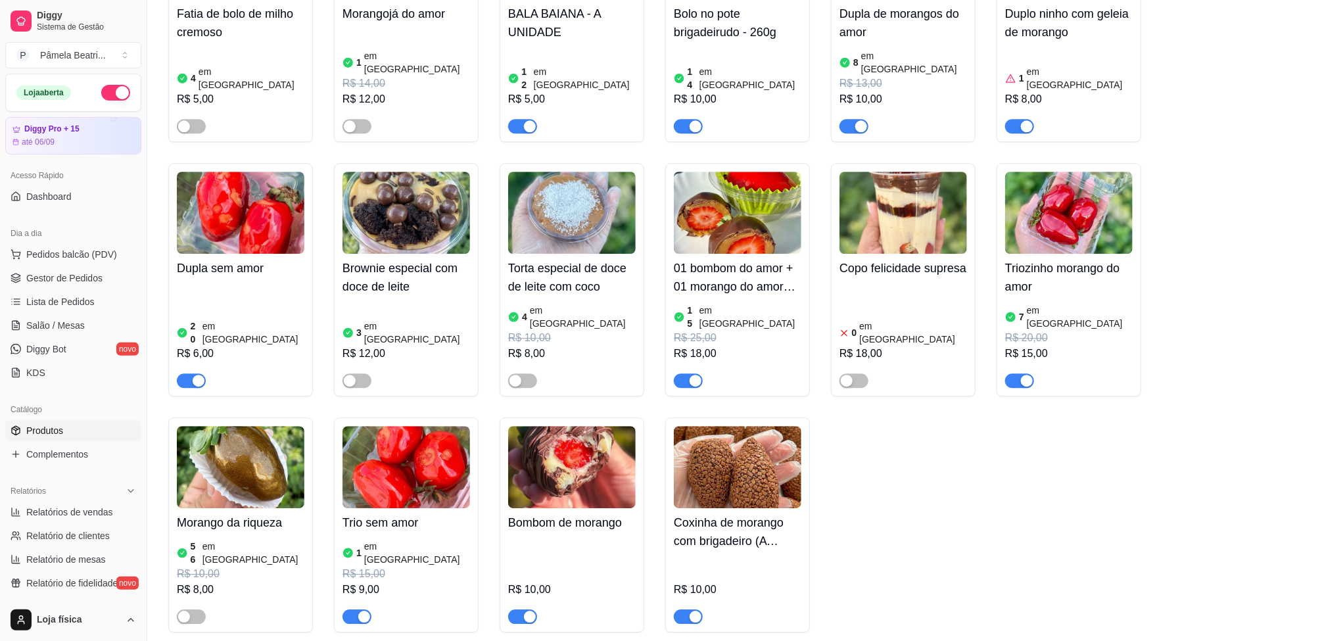
scroll to position [1775, 0]
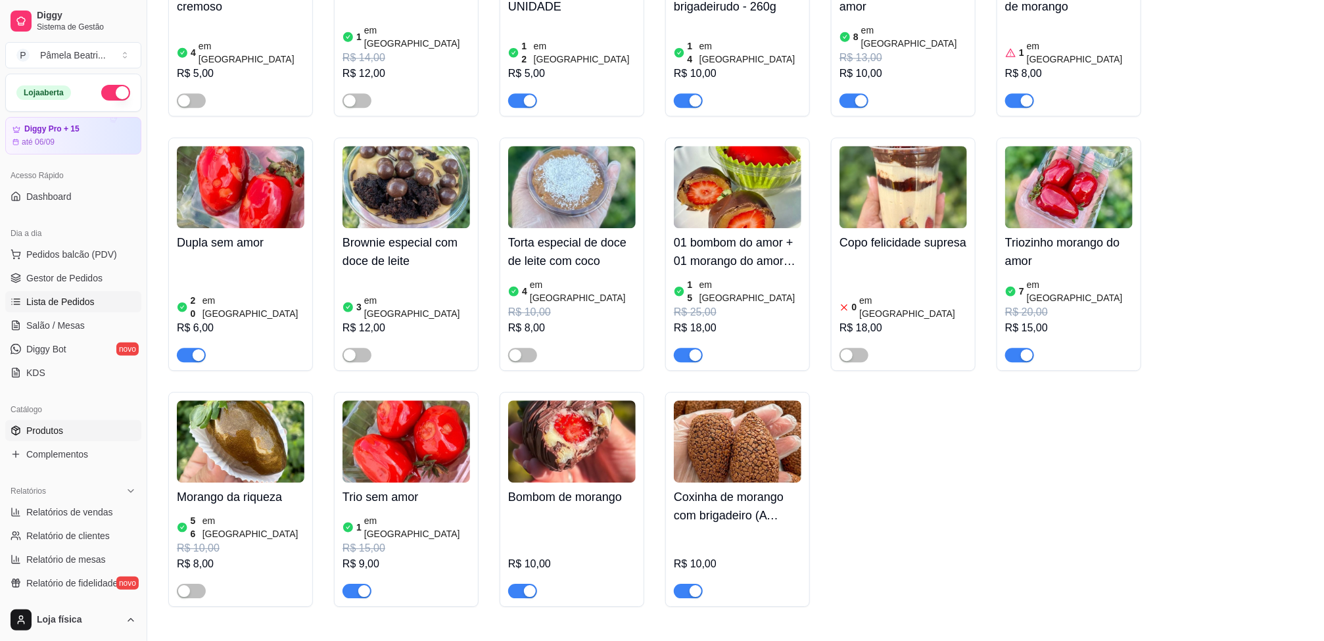
click at [78, 306] on span "Lista de Pedidos" at bounding box center [60, 301] width 68 height 13
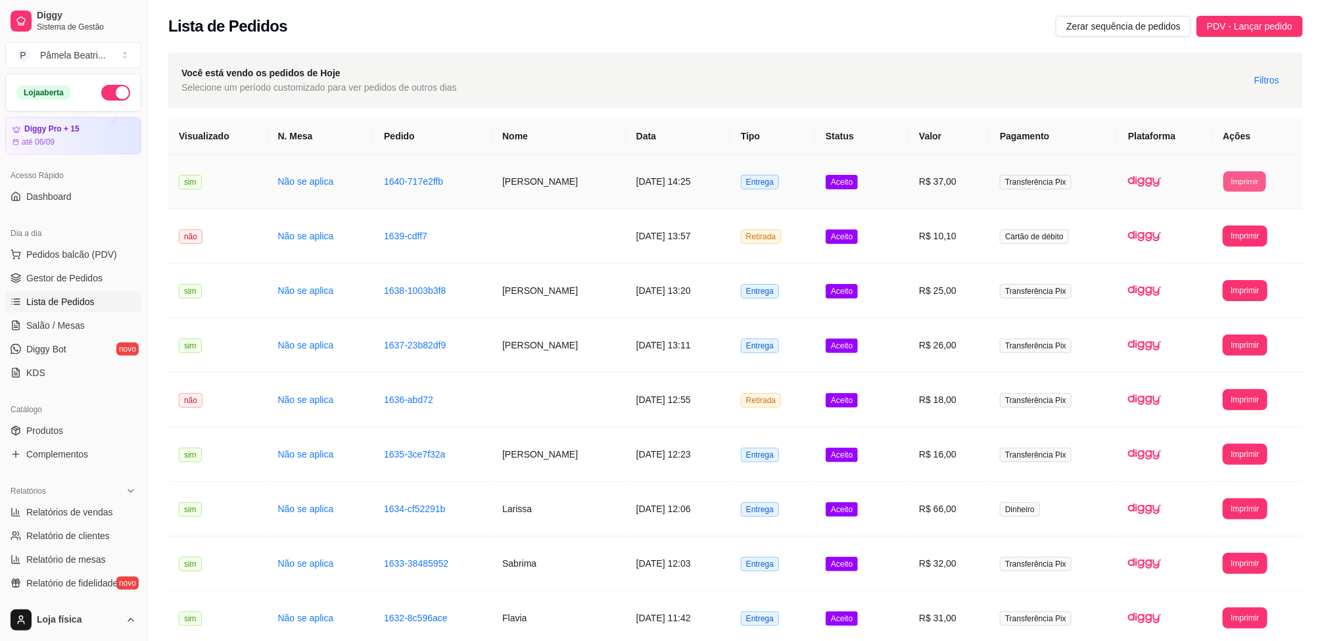
click at [1261, 174] on button "Imprimir" at bounding box center [1245, 181] width 43 height 20
click at [1249, 247] on button "IMPRESSORA" at bounding box center [1224, 253] width 92 height 20
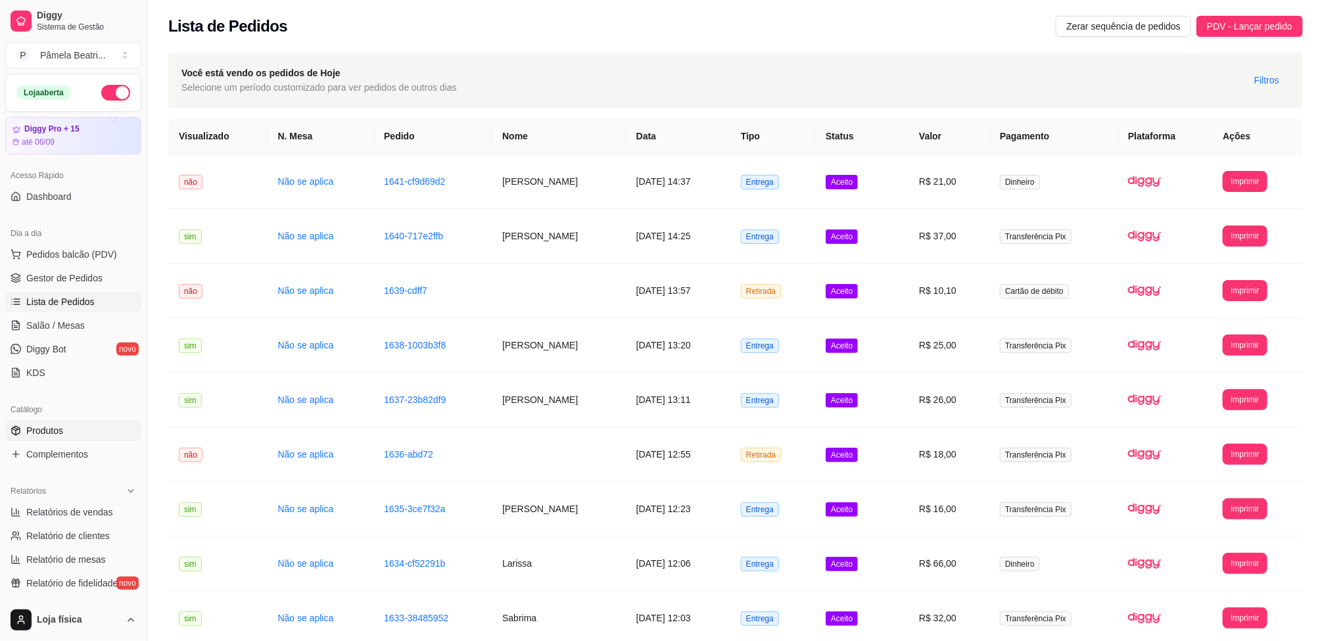
click at [62, 425] on span "Produtos" at bounding box center [44, 430] width 37 height 13
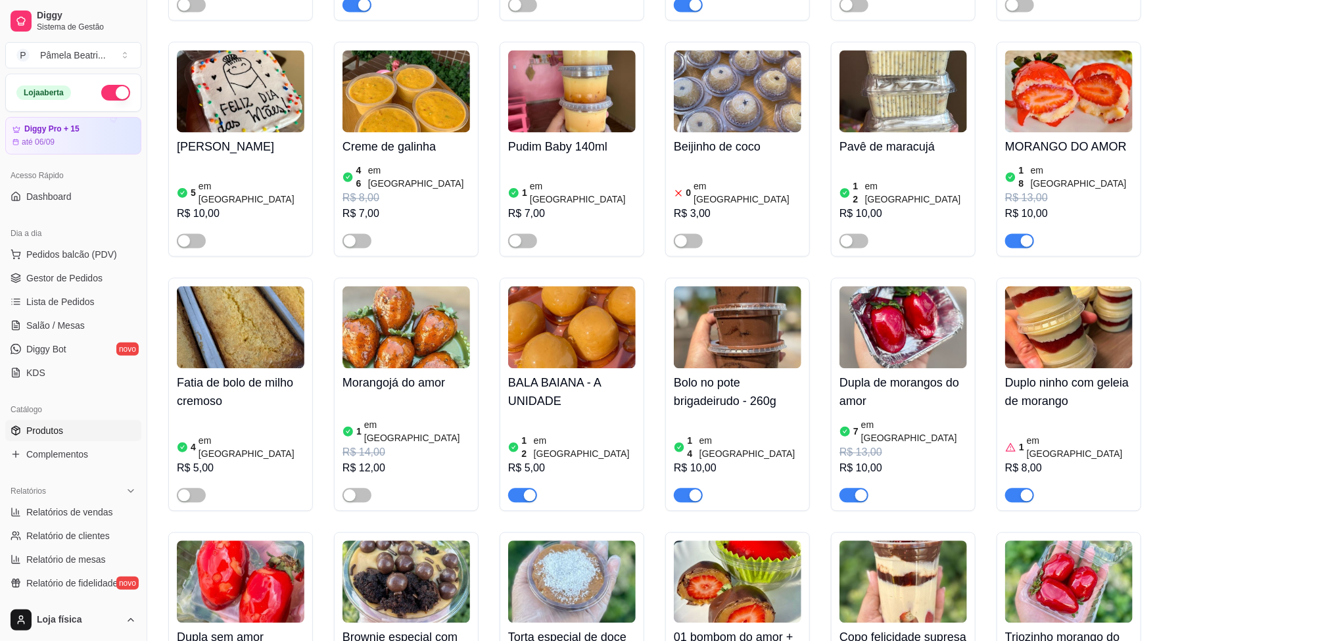
scroll to position [1480, 0]
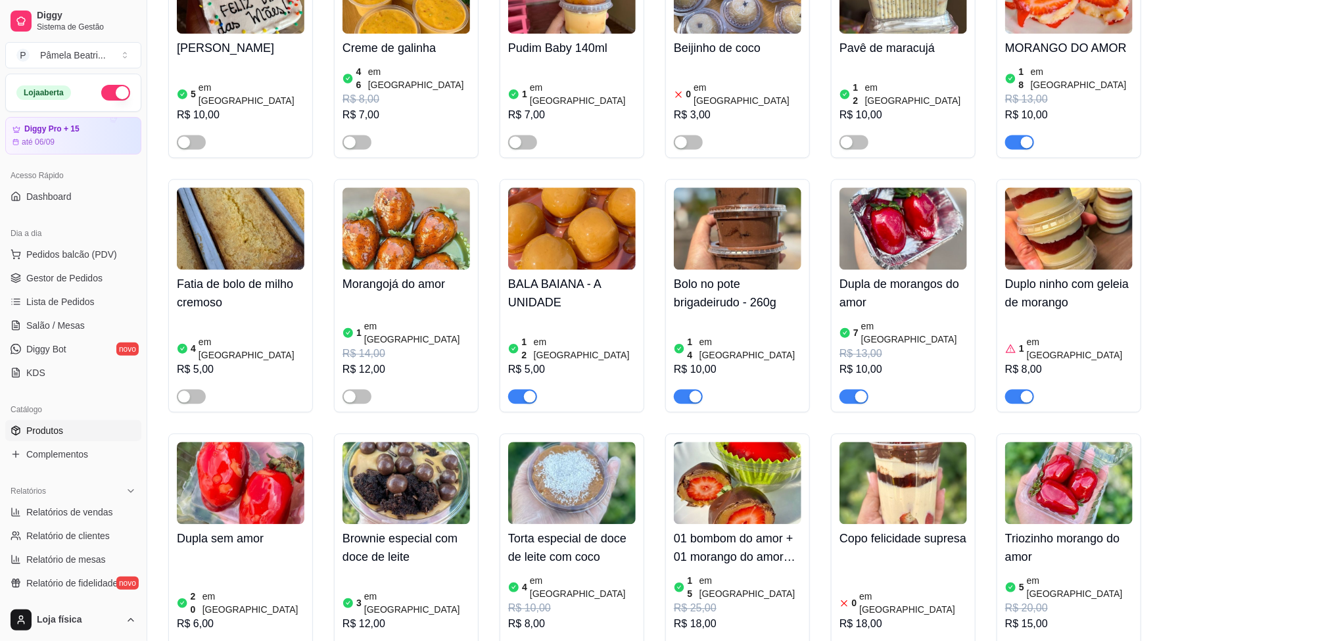
click at [1026, 632] on div at bounding box center [1069, 645] width 128 height 26
click at [1022, 640] on span "button" at bounding box center [1019, 651] width 29 height 14
click at [198, 640] on div "button" at bounding box center [199, 651] width 12 height 12
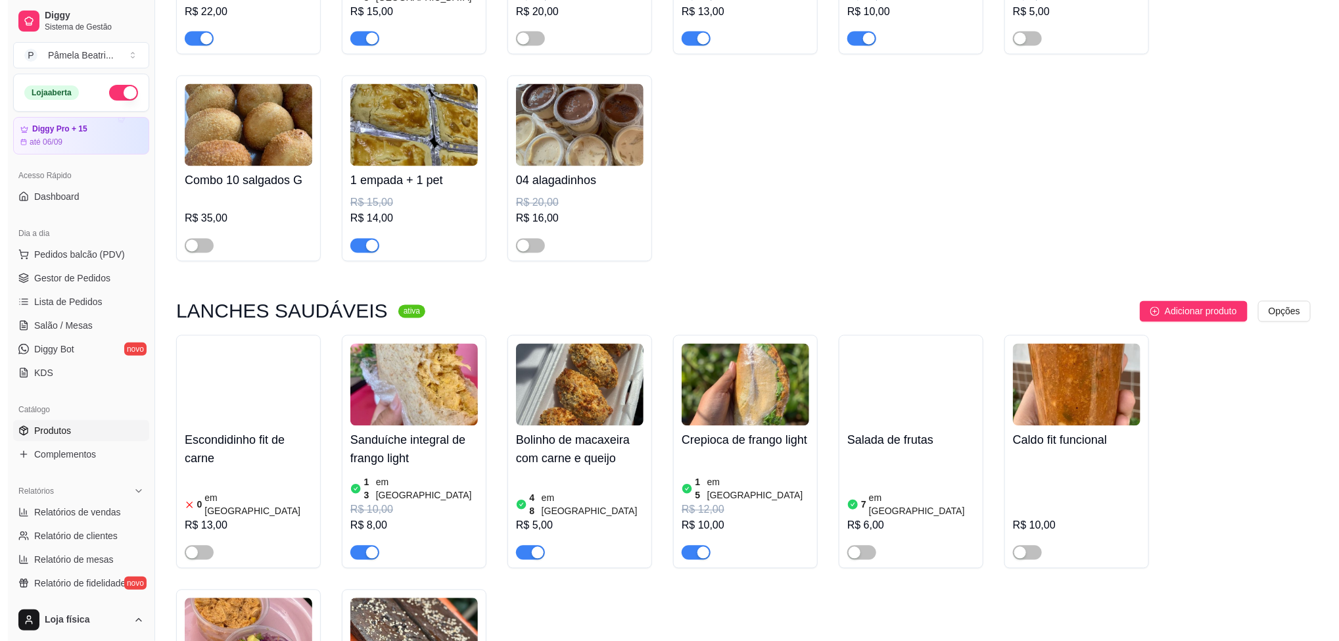
scroll to position [3945, 0]
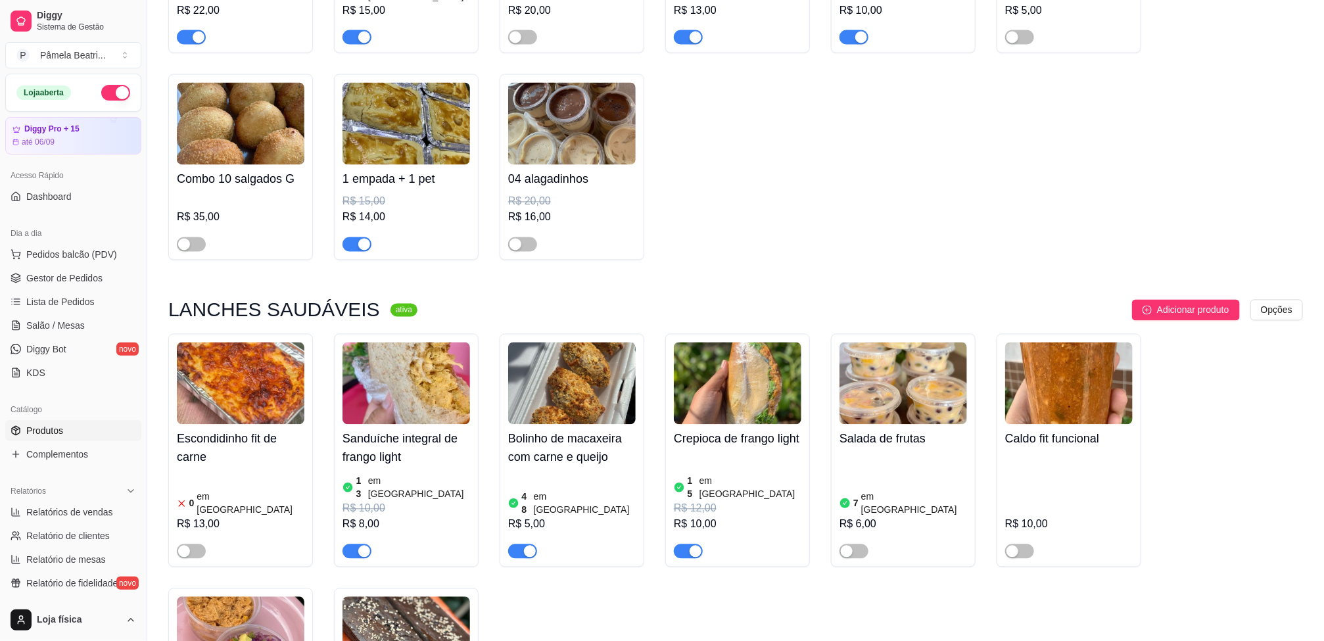
click at [706, 430] on h4 "Crepioca de frango light" at bounding box center [738, 439] width 128 height 18
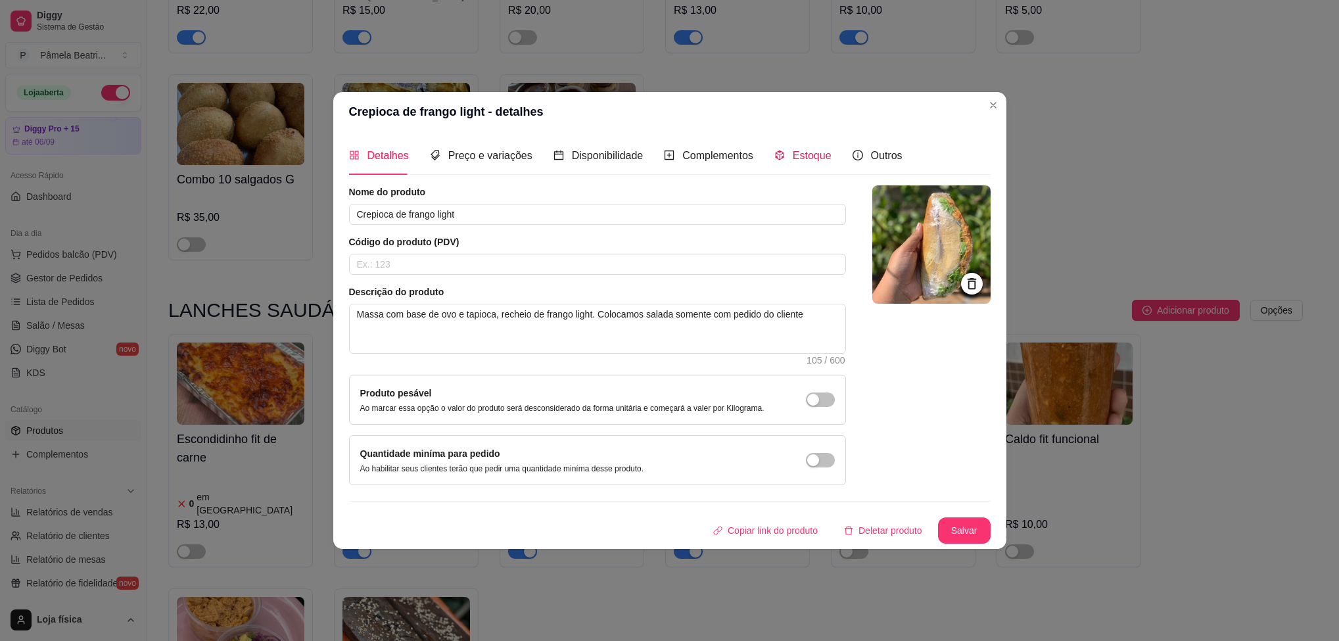
click at [793, 150] on span "Estoque" at bounding box center [812, 155] width 39 height 11
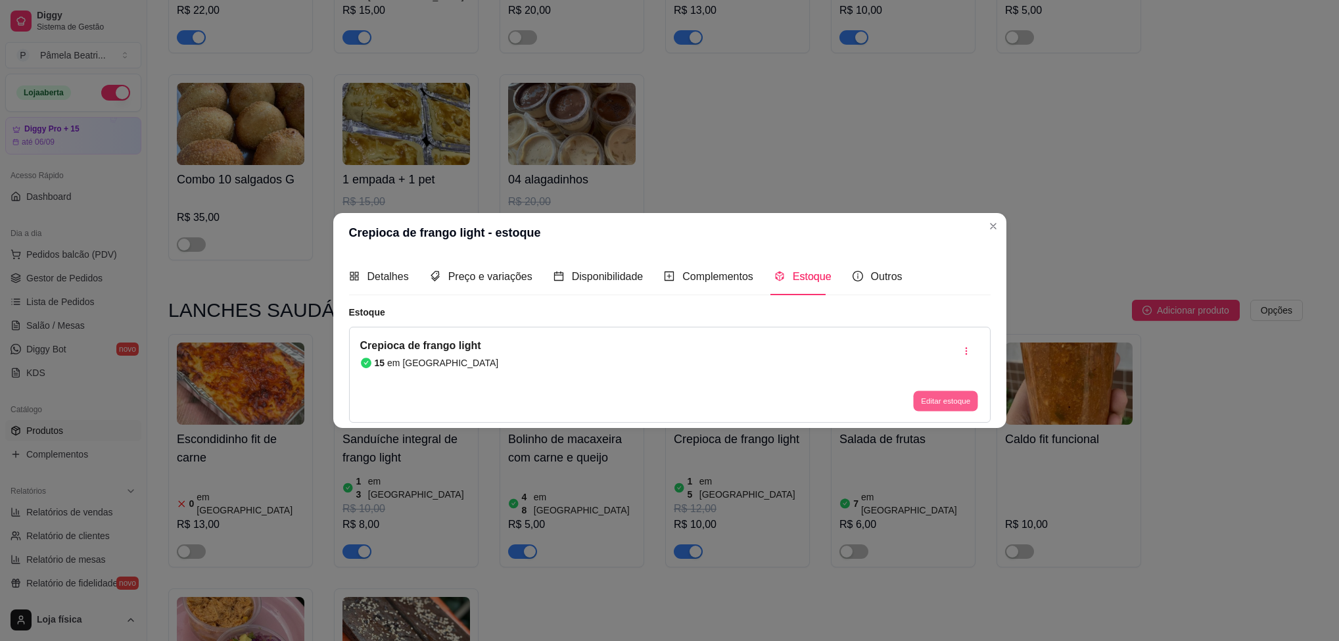
click at [939, 402] on button "Editar estoque" at bounding box center [946, 401] width 64 height 20
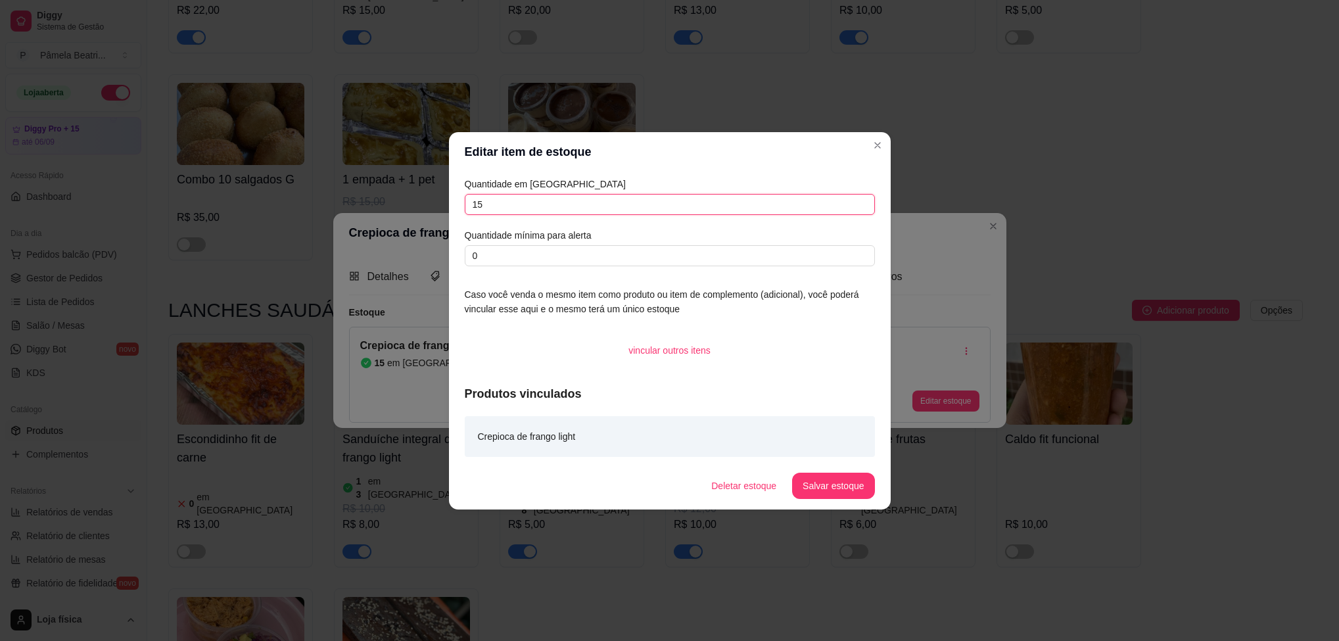
click at [647, 203] on input "15" at bounding box center [670, 204] width 410 height 21
type input "10"
click at [842, 482] on button "Salvar estoque" at bounding box center [833, 486] width 82 height 26
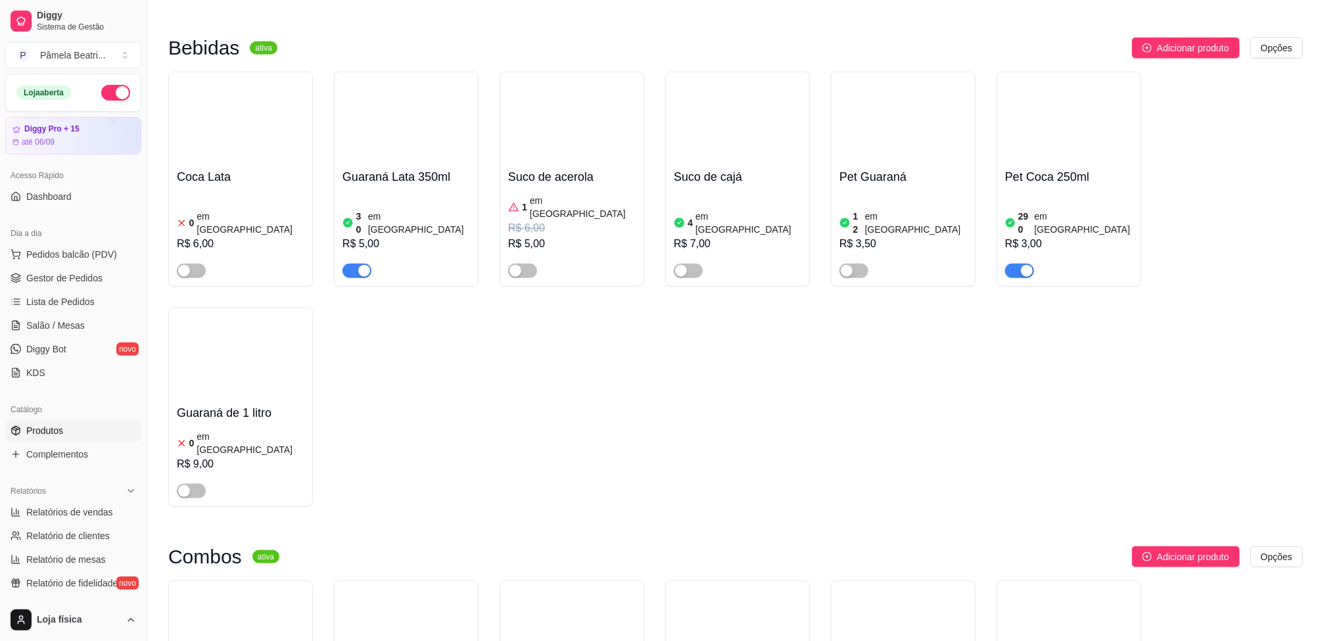
scroll to position [3161, 0]
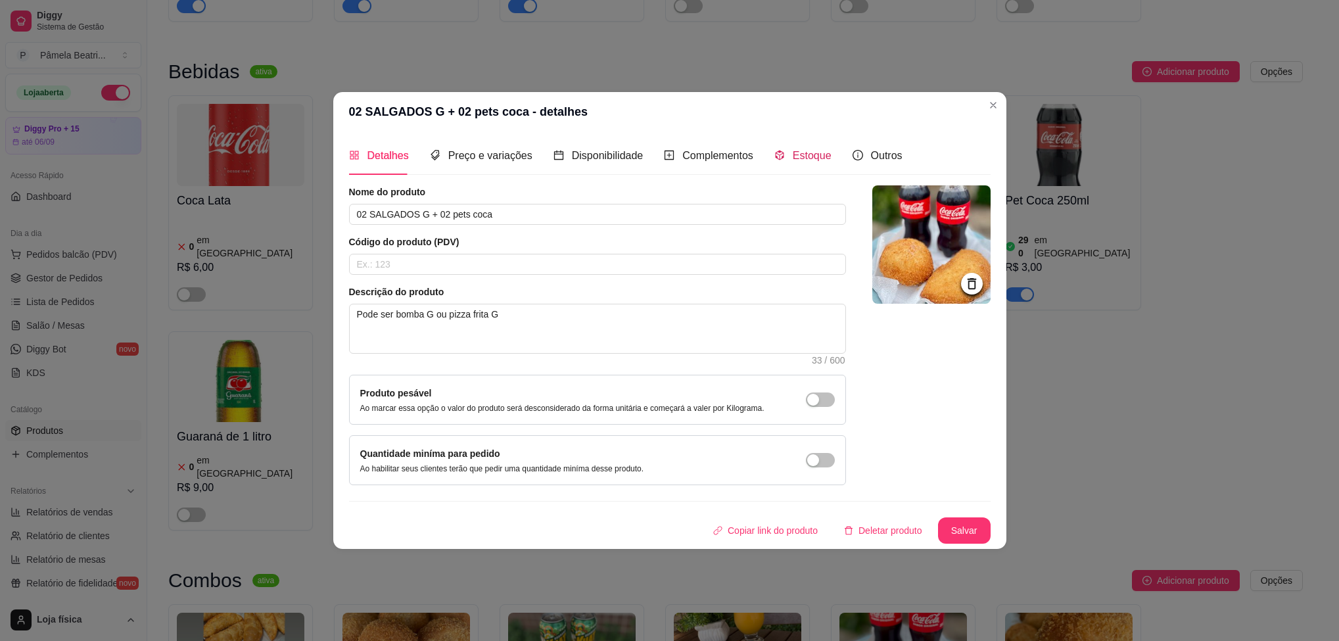
click at [796, 158] on span "Estoque" at bounding box center [812, 155] width 39 height 11
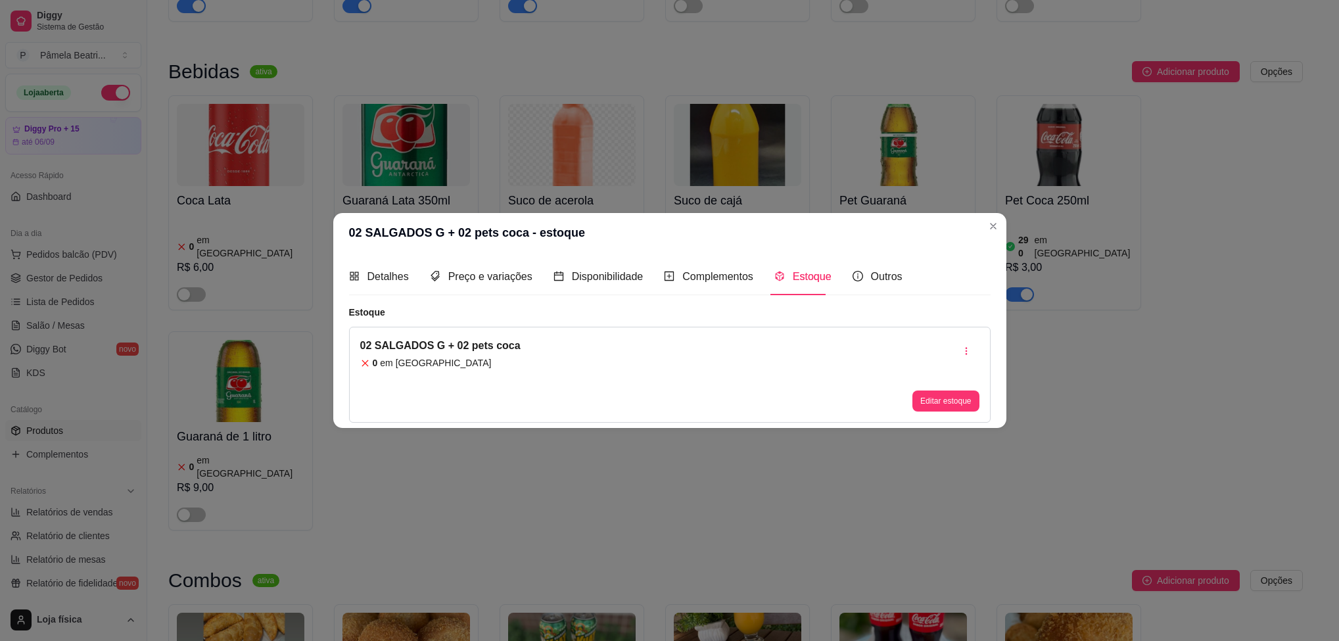
click at [947, 389] on div "Editar estoque" at bounding box center [946, 375] width 66 height 74
click at [947, 395] on button "Editar estoque" at bounding box center [946, 401] width 64 height 20
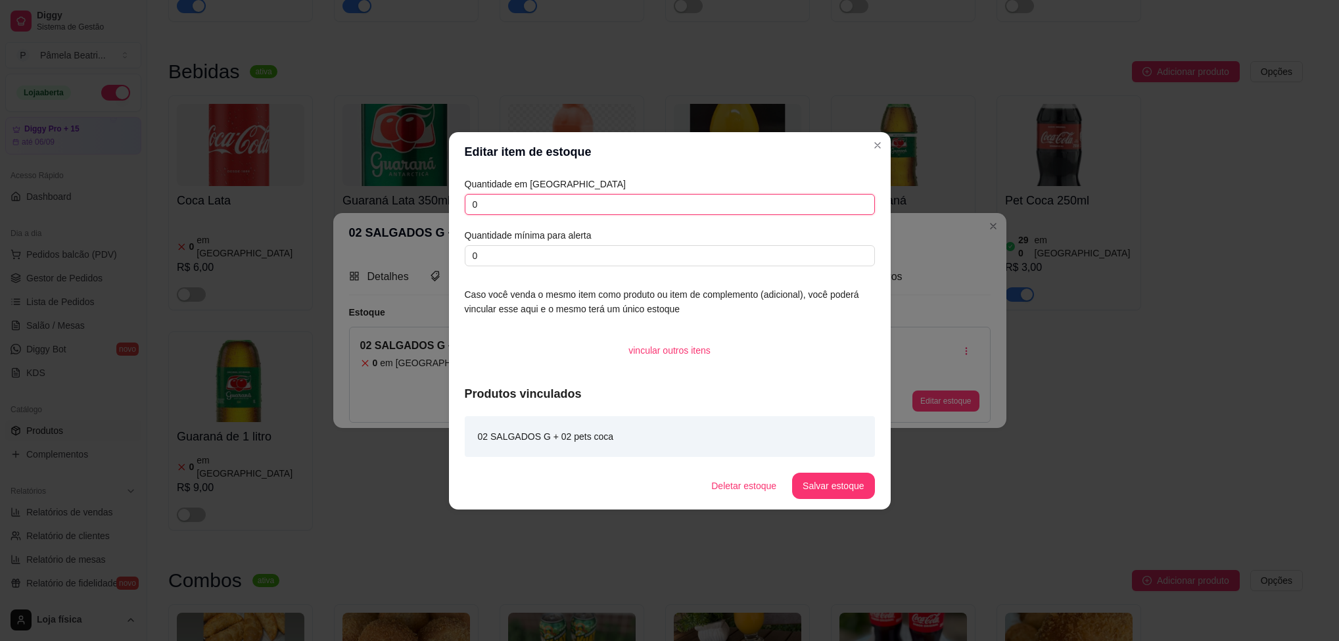
click at [683, 210] on input "0" at bounding box center [670, 204] width 410 height 21
type input "0"
type input "10"
click at [821, 485] on button "Salvar estoque" at bounding box center [833, 486] width 82 height 26
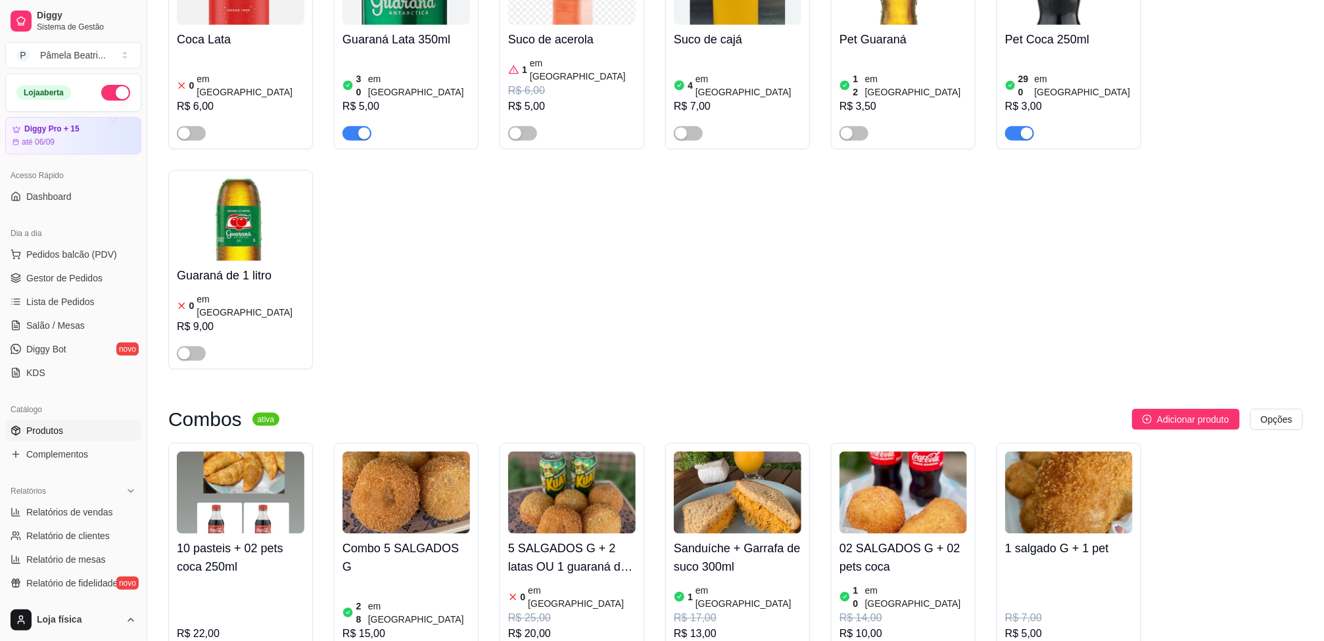
scroll to position [3358, 0]
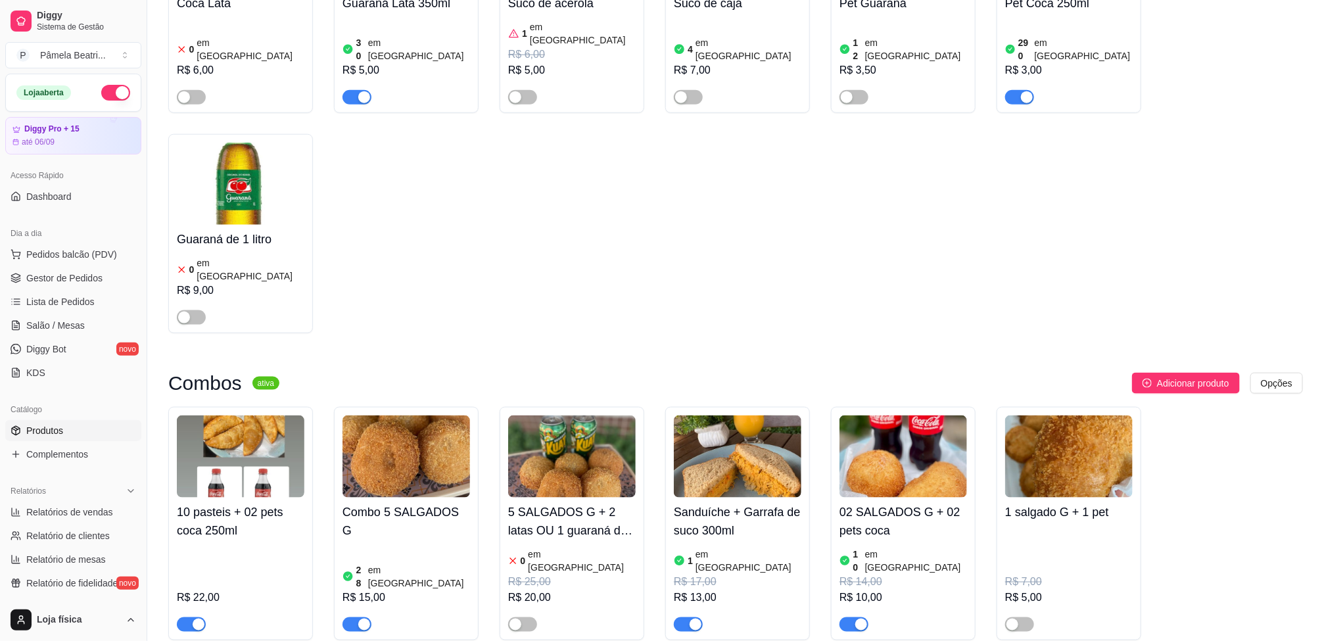
click at [760, 416] on img at bounding box center [738, 457] width 128 height 82
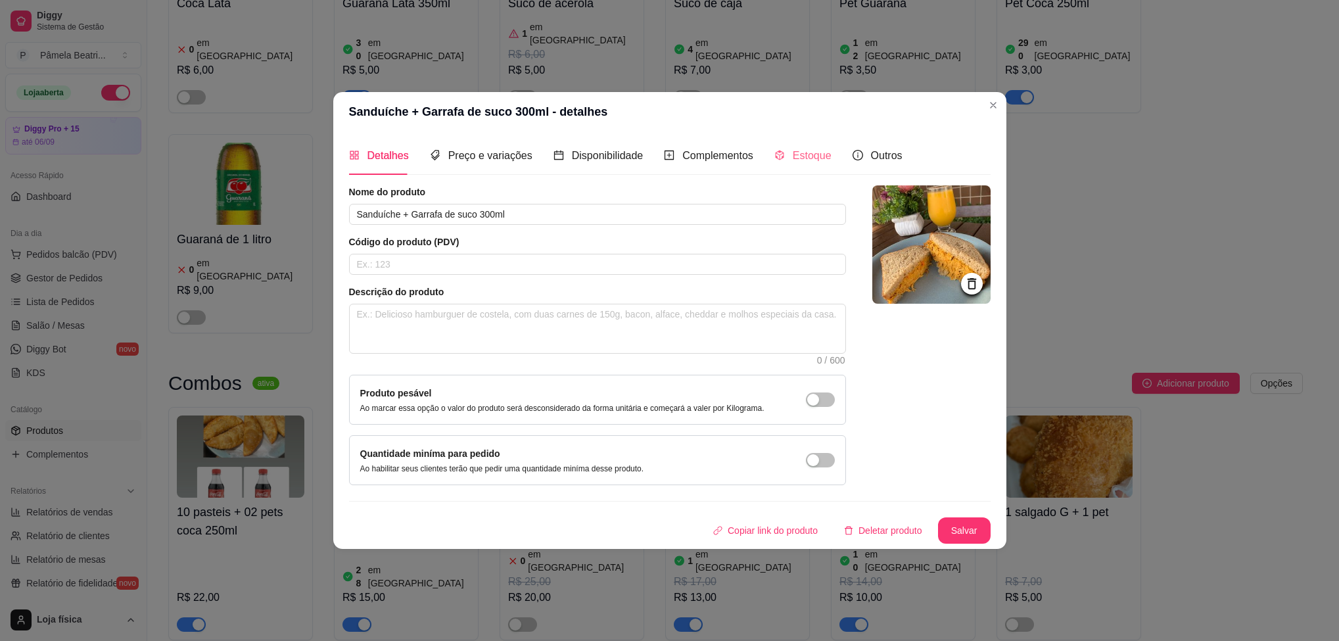
click at [795, 162] on div "Estoque" at bounding box center [803, 155] width 57 height 37
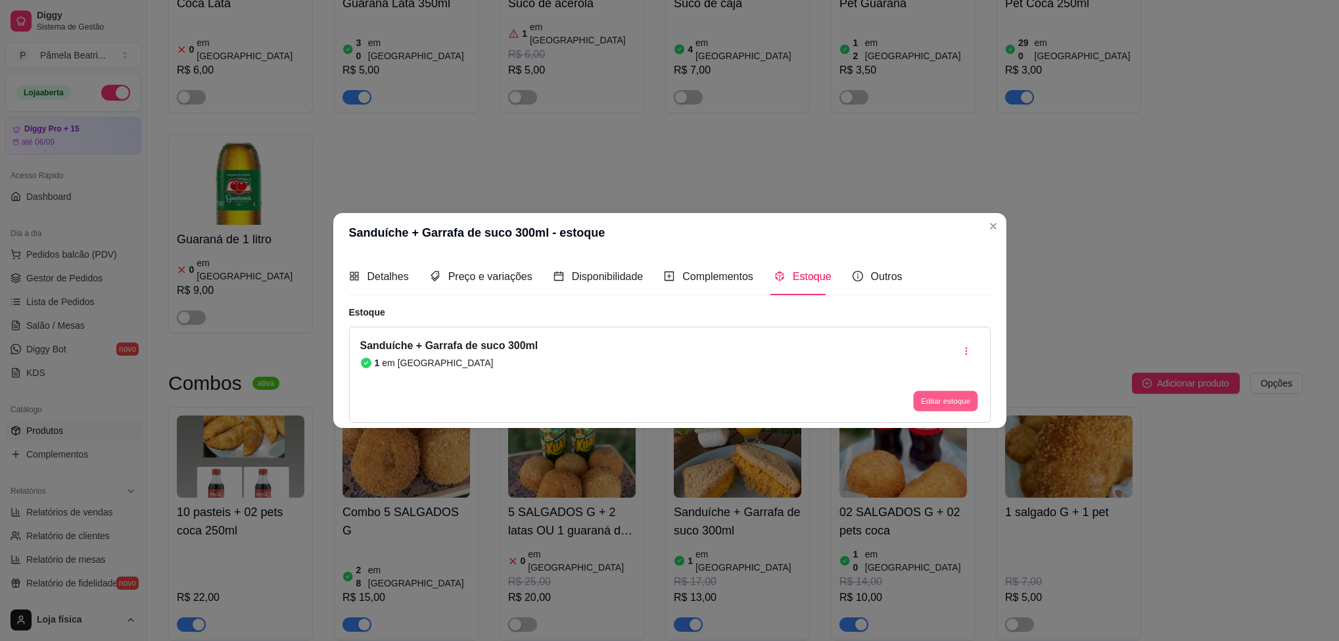
click at [961, 399] on button "Editar estoque" at bounding box center [946, 401] width 64 height 20
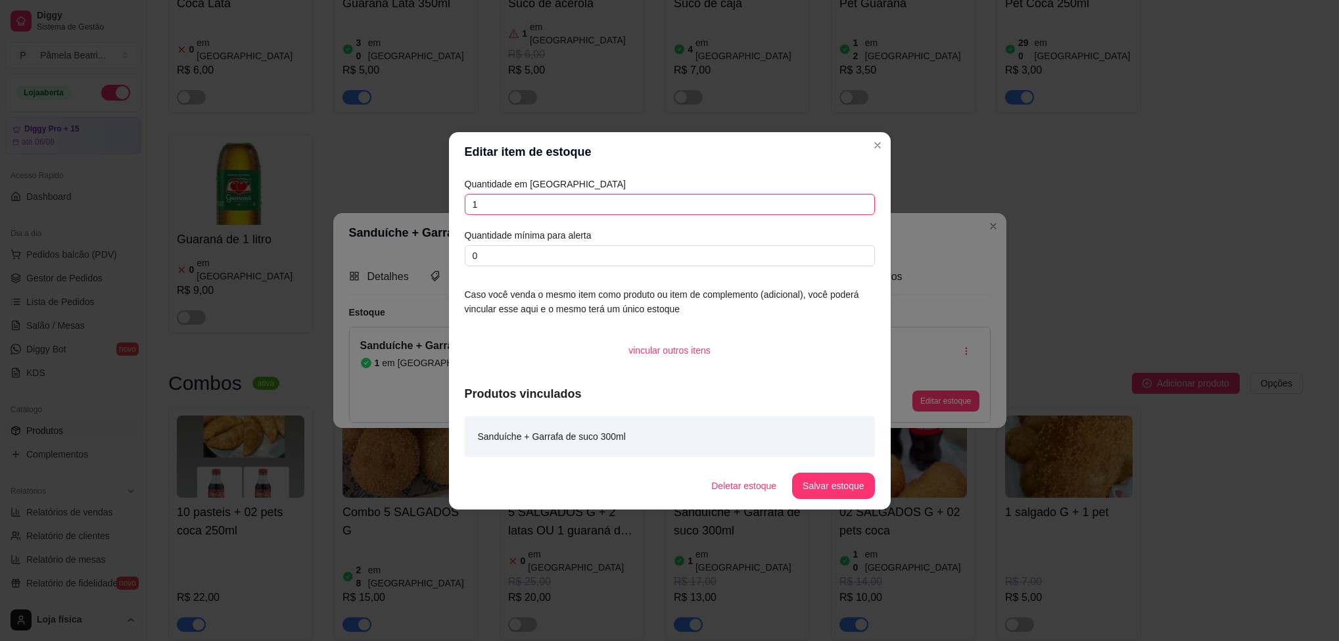
click at [714, 211] on input "1" at bounding box center [670, 204] width 410 height 21
type input "5"
click at [853, 489] on button "Salvar estoque" at bounding box center [834, 486] width 80 height 26
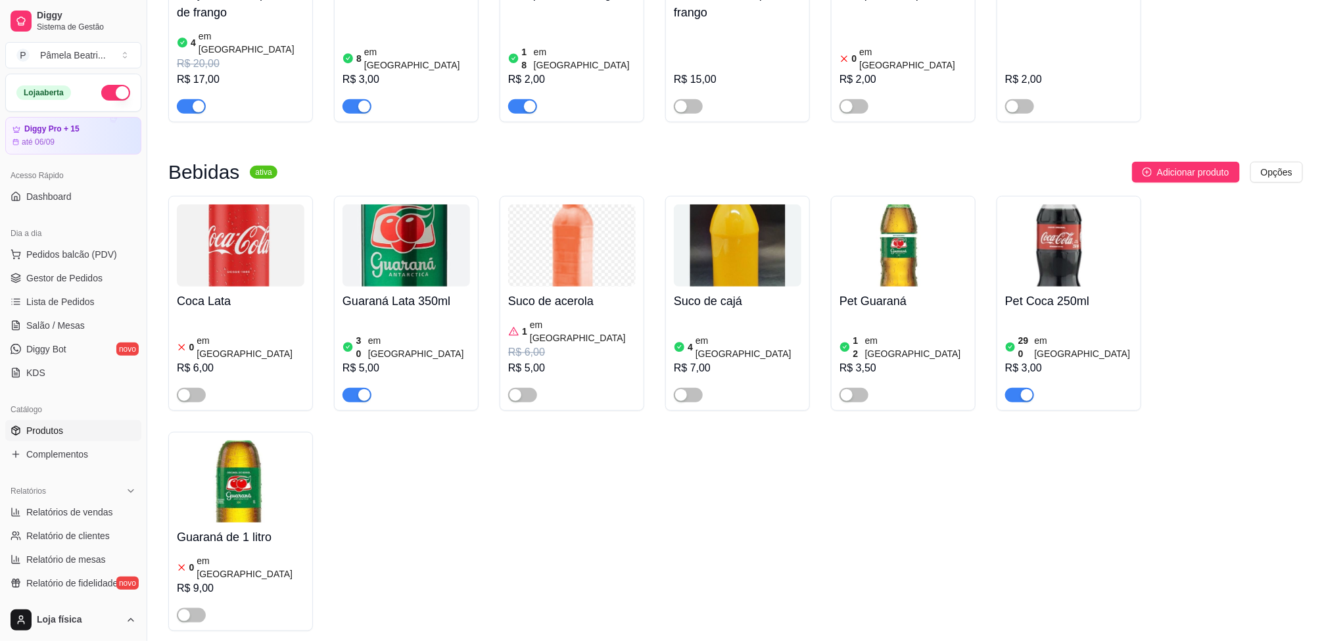
scroll to position [3062, 0]
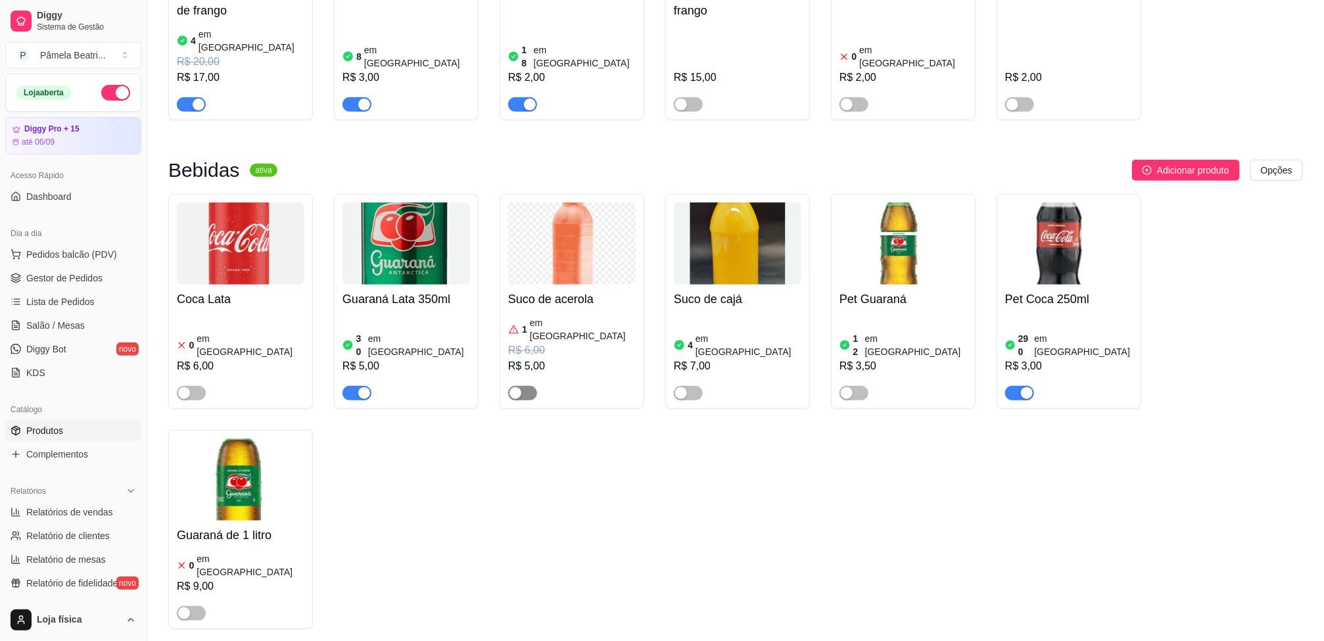
click at [516, 387] on div "button" at bounding box center [516, 393] width 12 height 12
click at [558, 203] on img at bounding box center [572, 244] width 128 height 82
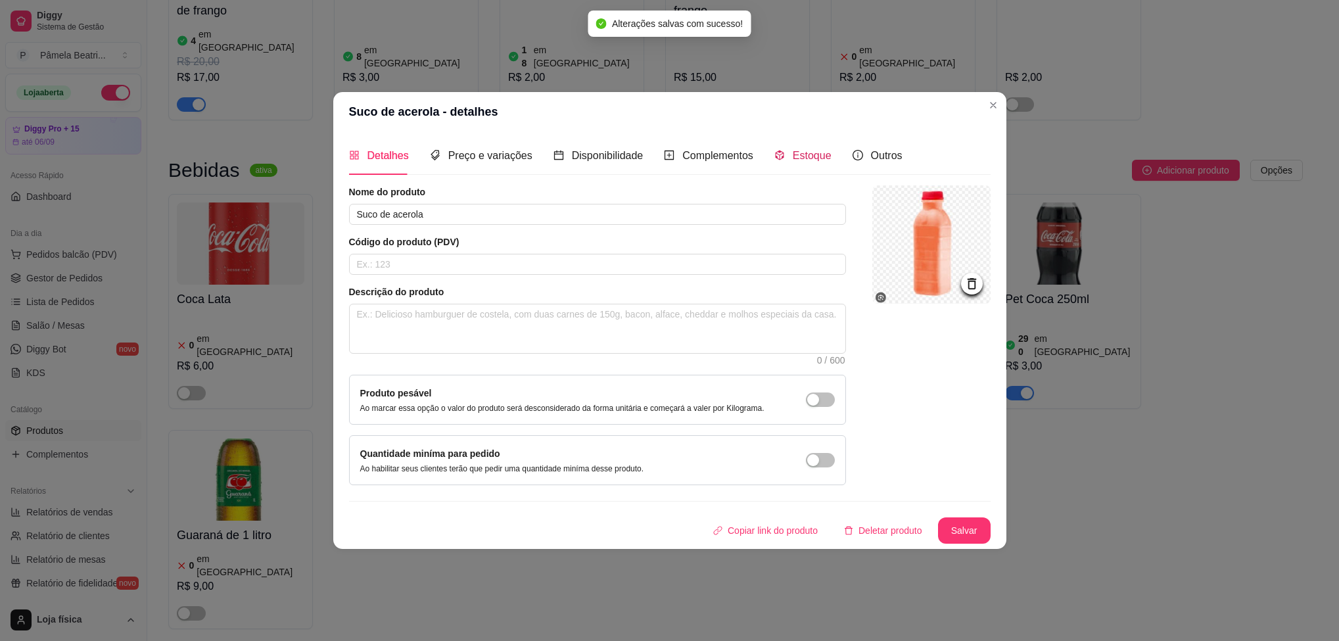
click at [813, 150] on span "Estoque" at bounding box center [812, 155] width 39 height 11
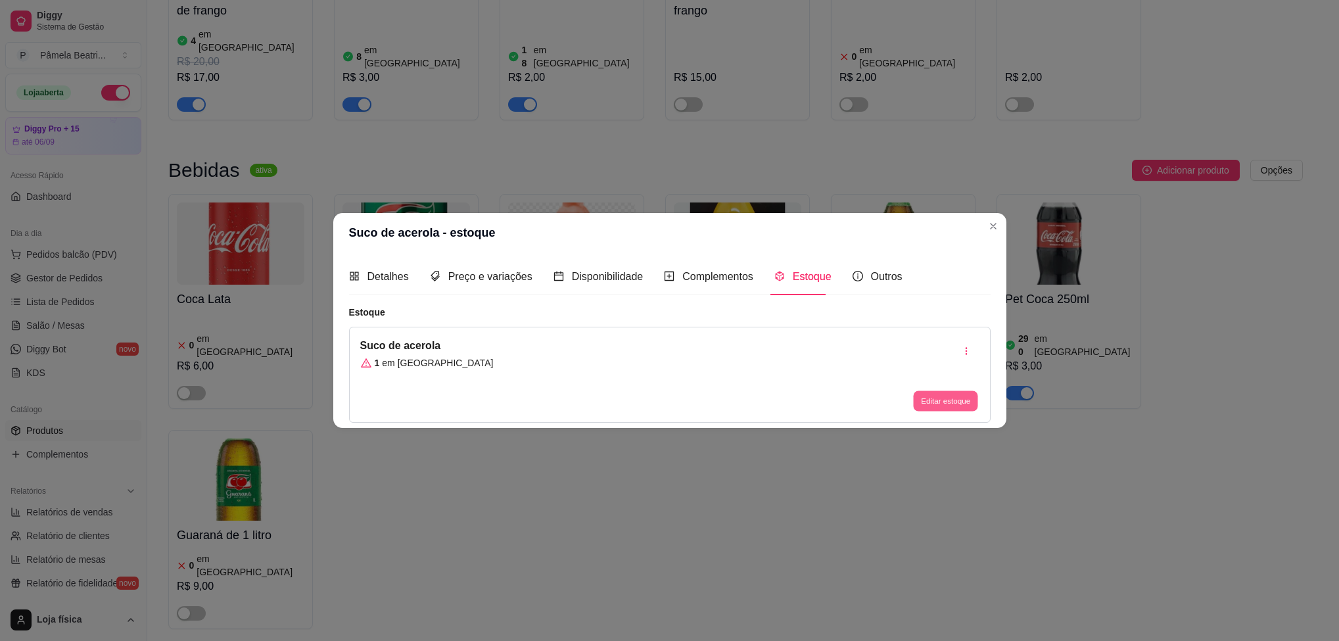
click at [937, 404] on button "Editar estoque" at bounding box center [946, 401] width 64 height 20
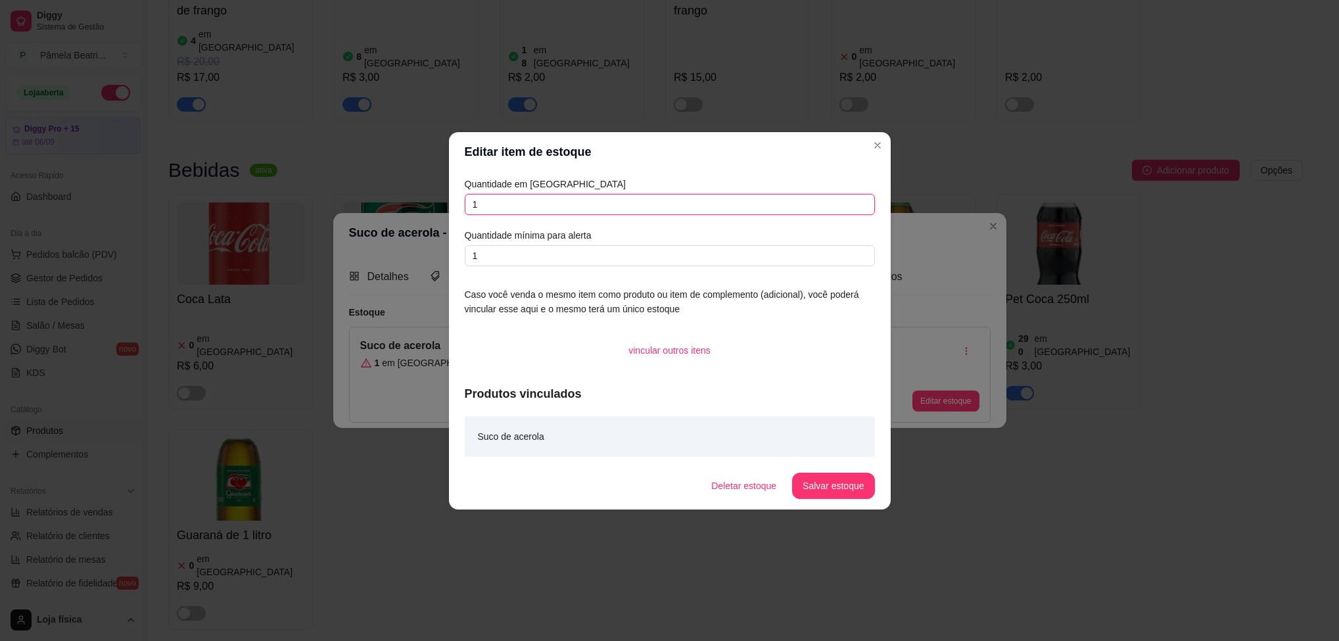
click at [687, 211] on input "1" at bounding box center [670, 204] width 410 height 21
type input "5"
type input "10"
click at [827, 484] on button "Salvar estoque" at bounding box center [833, 486] width 82 height 26
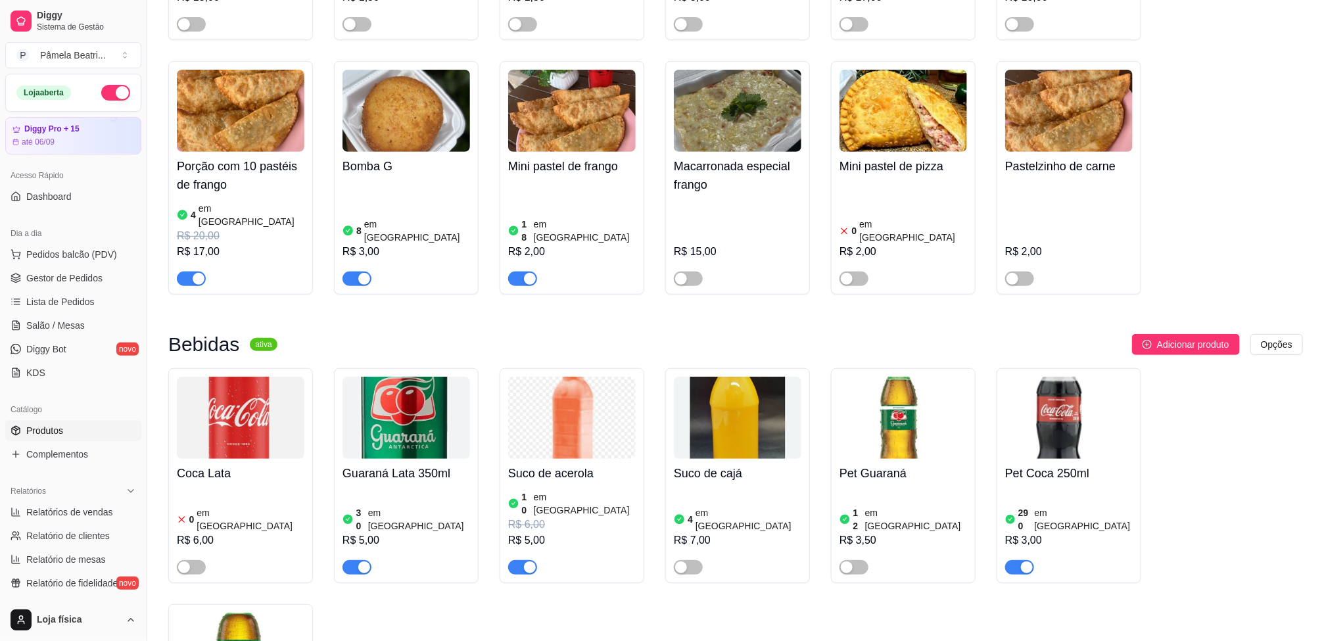
scroll to position [2865, 0]
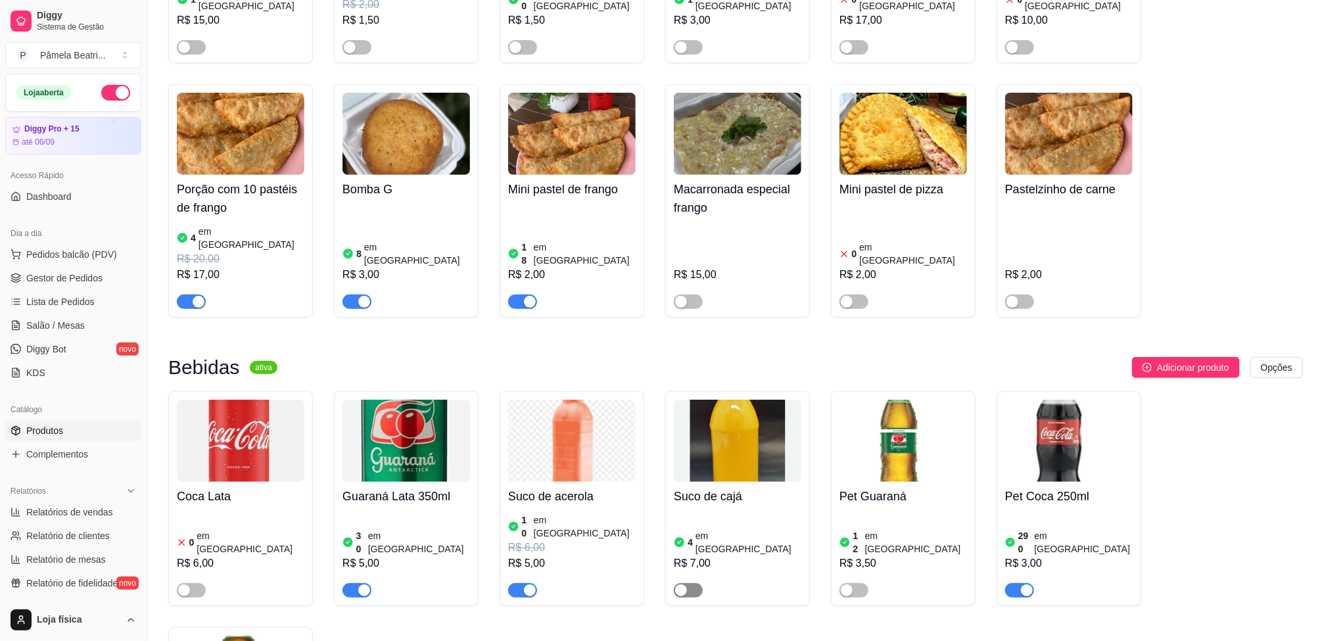
click at [693, 583] on span "button" at bounding box center [688, 590] width 29 height 14
click at [728, 487] on h4 "Suco de cajá" at bounding box center [738, 496] width 128 height 18
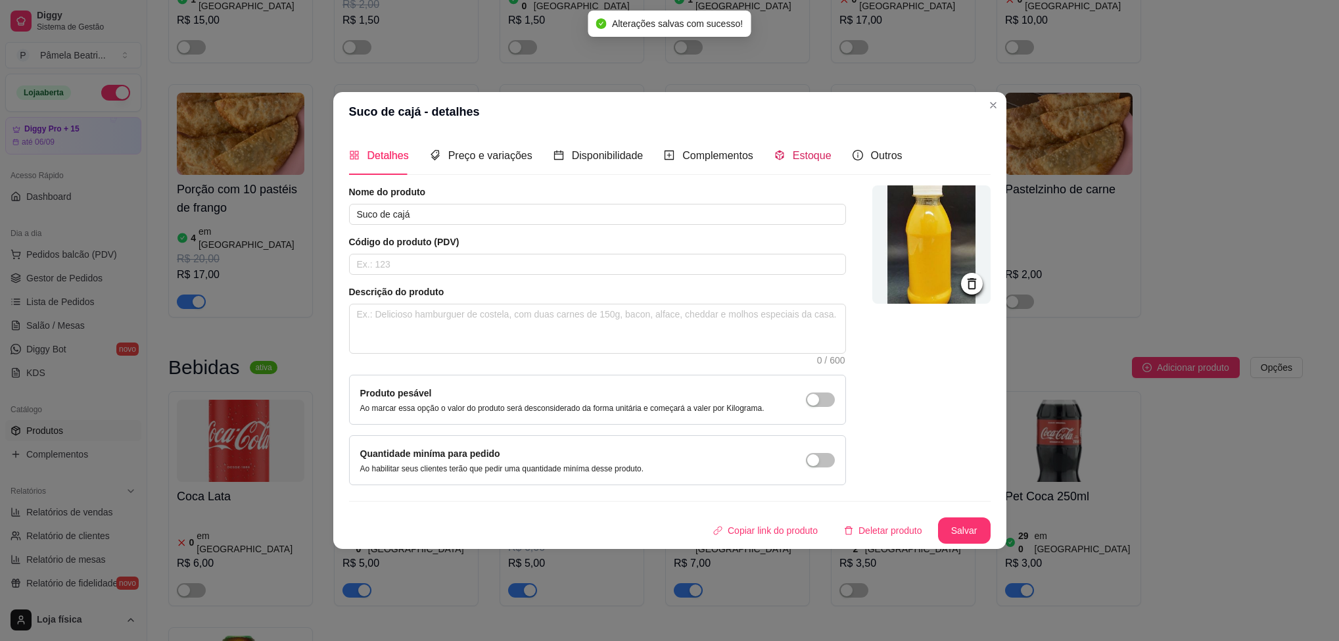
click at [809, 150] on span "Estoque" at bounding box center [812, 155] width 39 height 11
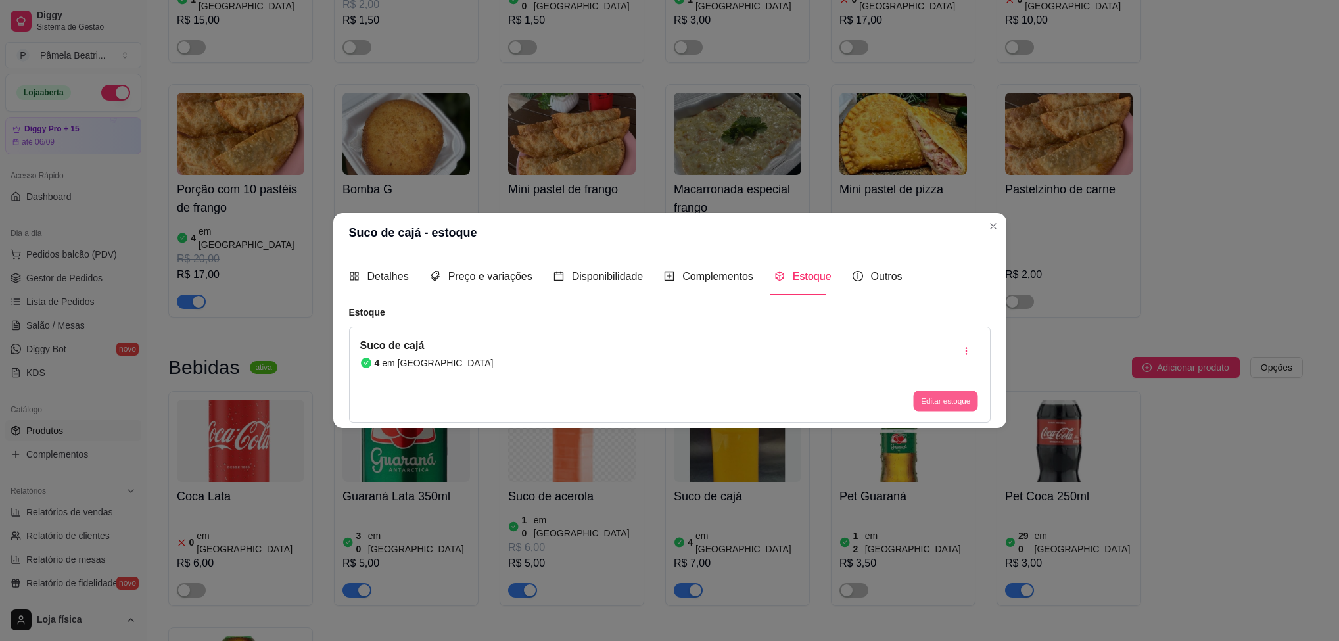
click at [965, 404] on button "Editar estoque" at bounding box center [946, 401] width 64 height 20
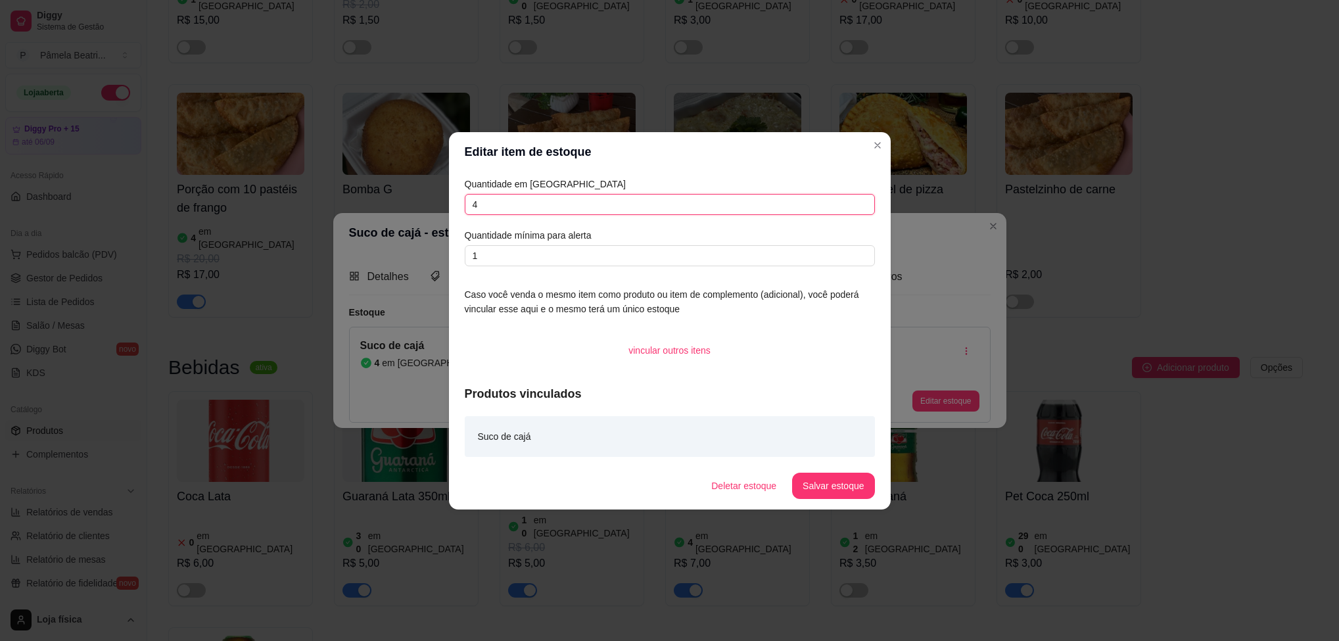
click at [831, 194] on input "4" at bounding box center [670, 204] width 410 height 21
type input "10"
click at [874, 488] on div "Deletar estoque Salvar estoque" at bounding box center [788, 486] width 174 height 26
click at [853, 476] on button "Salvar estoque" at bounding box center [834, 486] width 80 height 26
click at [865, 486] on button "Salvar estoque" at bounding box center [834, 486] width 80 height 26
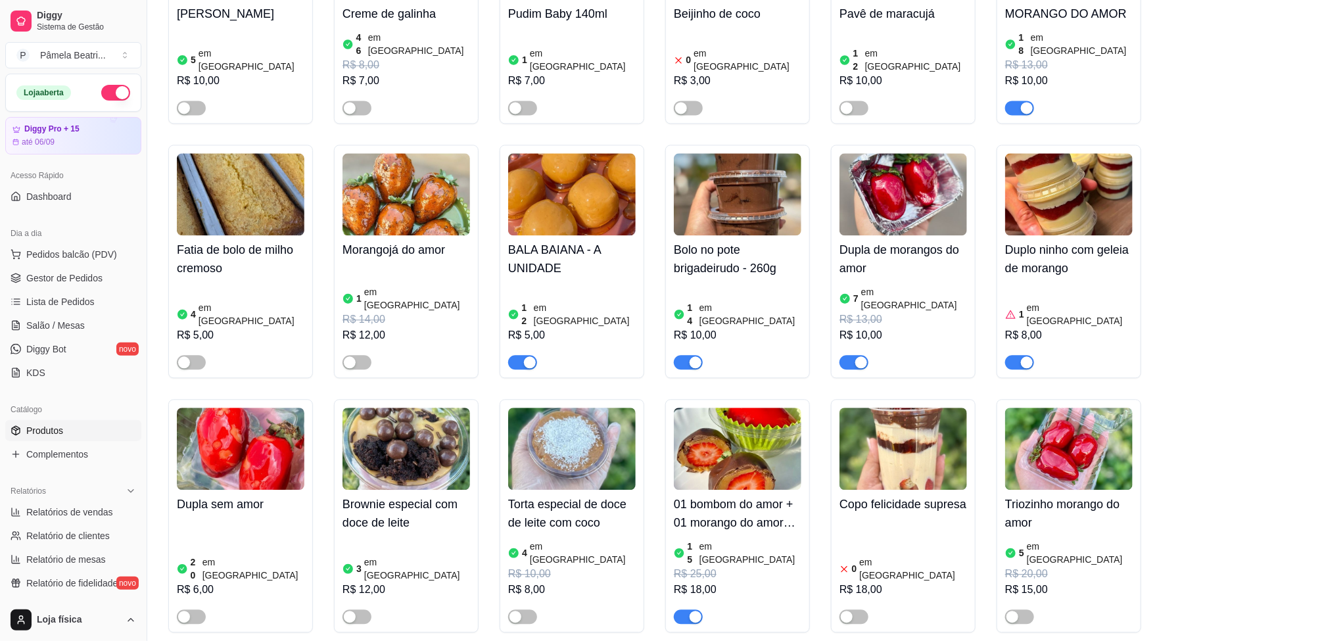
scroll to position [1484, 0]
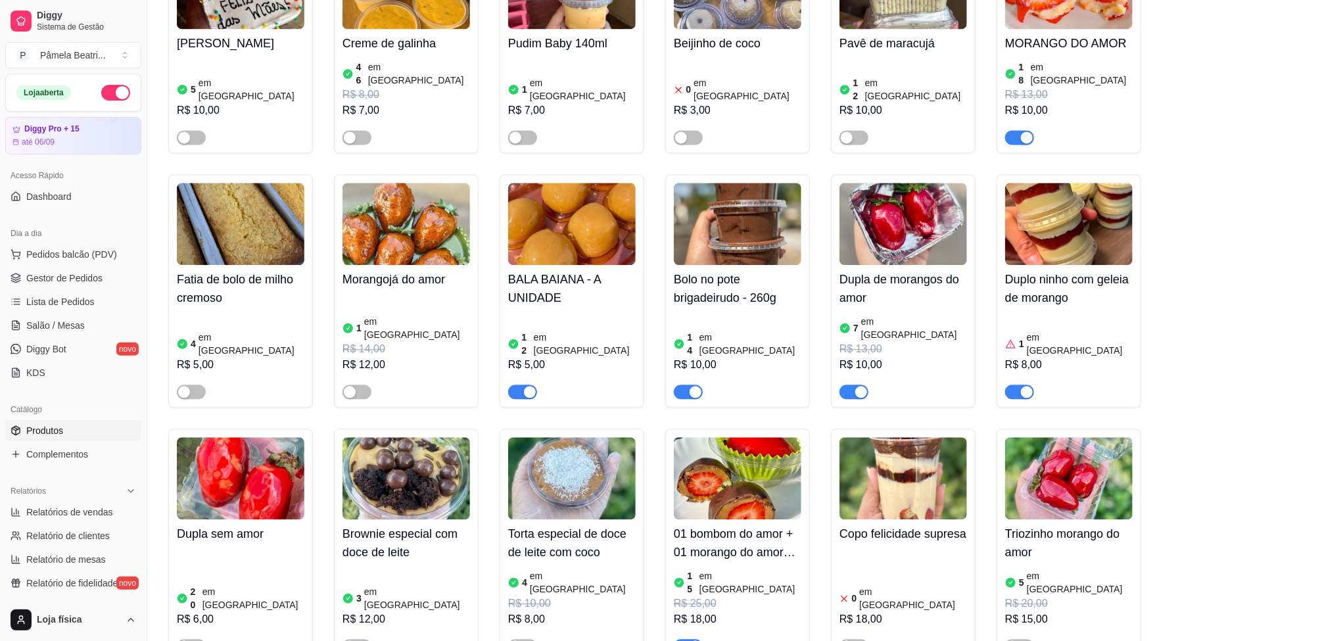
click at [908, 183] on img at bounding box center [904, 224] width 128 height 82
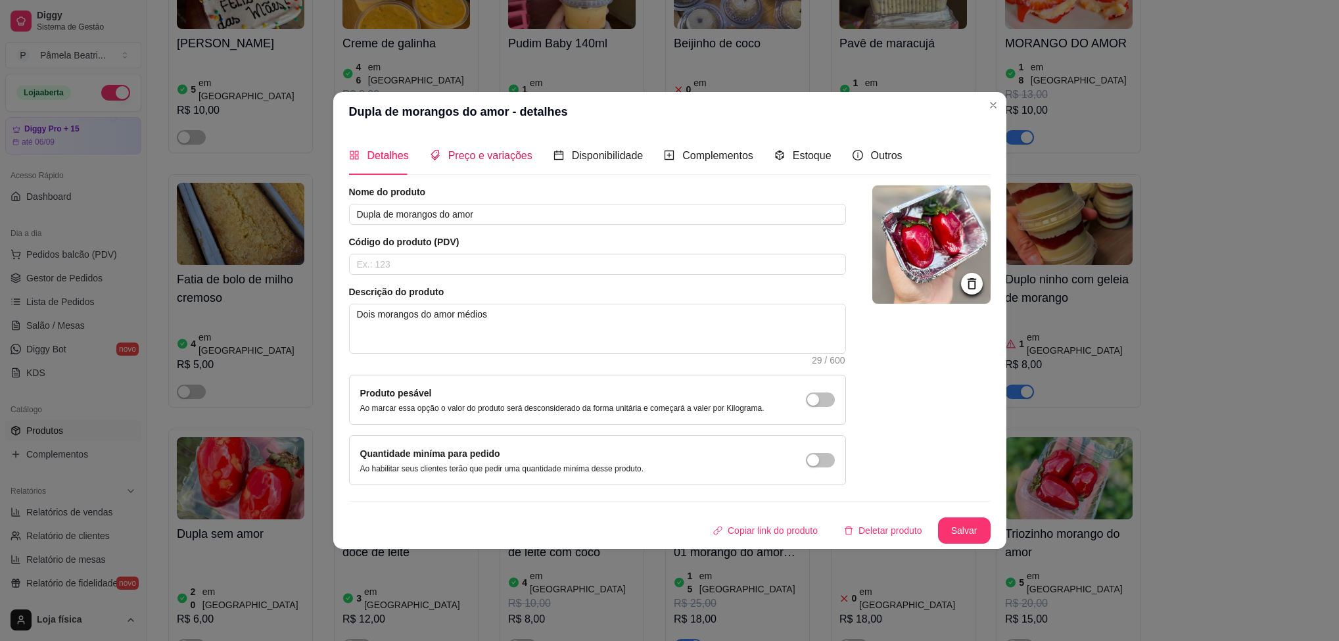
click at [503, 158] on span "Preço e variações" at bounding box center [490, 155] width 84 height 11
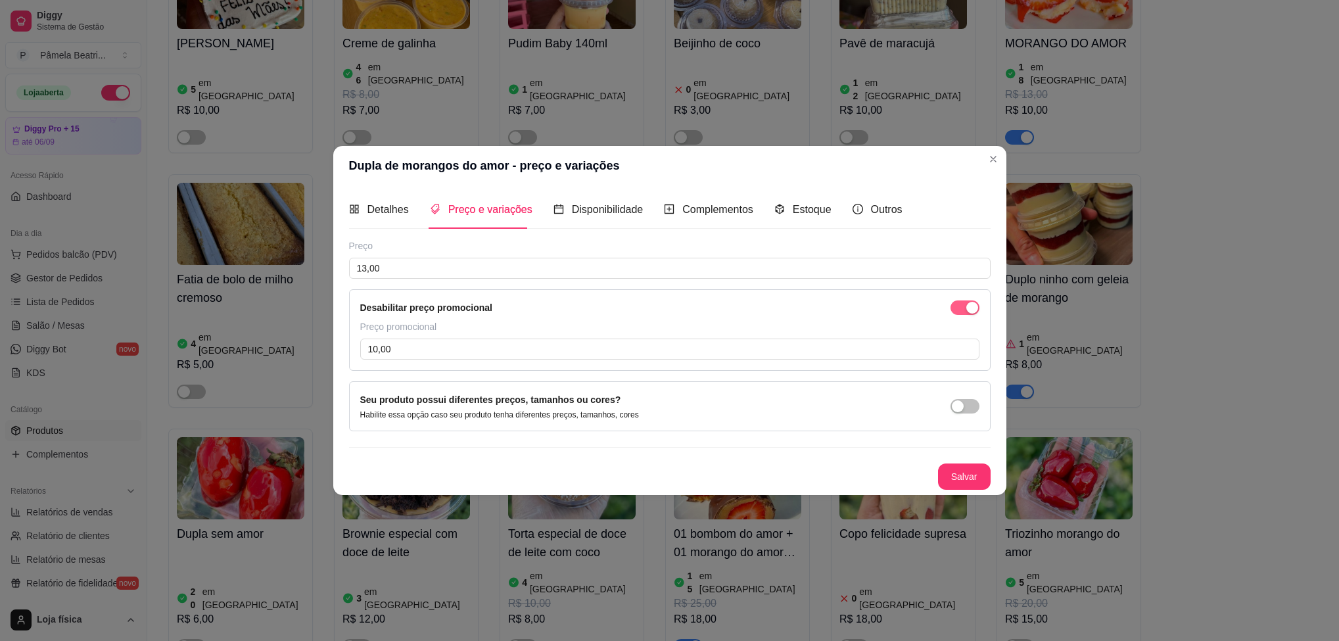
click at [978, 304] on span "button" at bounding box center [965, 308] width 29 height 14
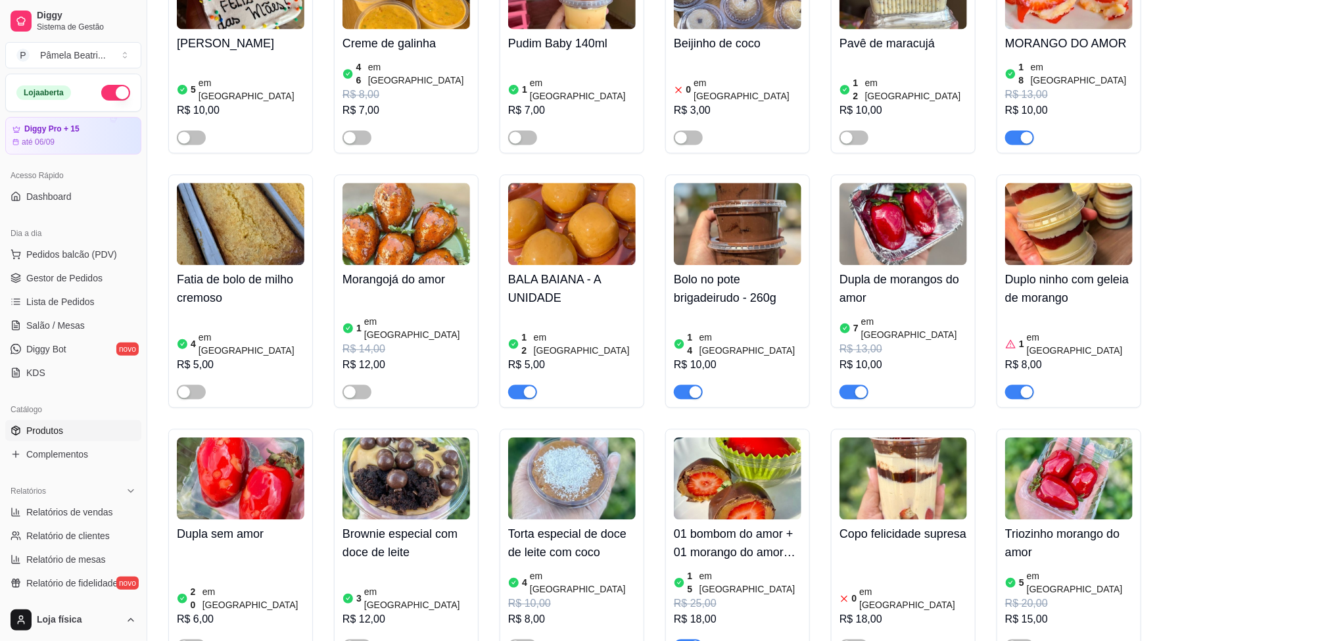
click at [902, 270] on h4 "Dupla de morangos do amor" at bounding box center [904, 288] width 128 height 37
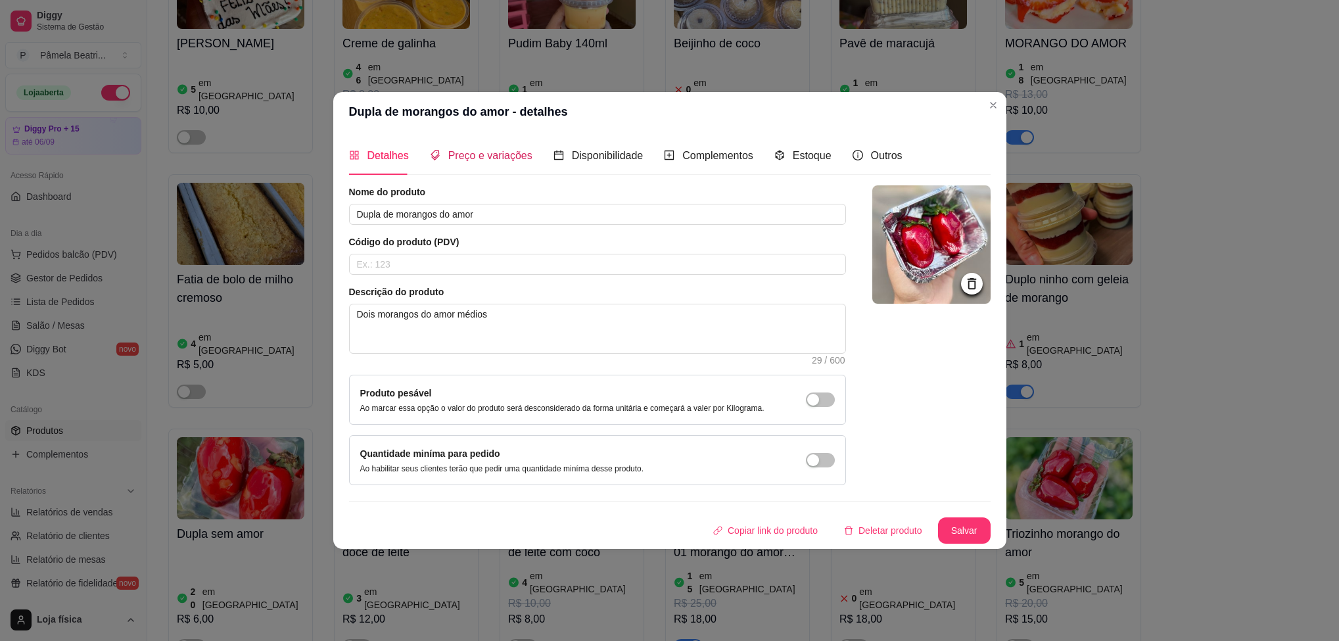
click at [498, 155] on span "Preço e variações" at bounding box center [490, 155] width 84 height 11
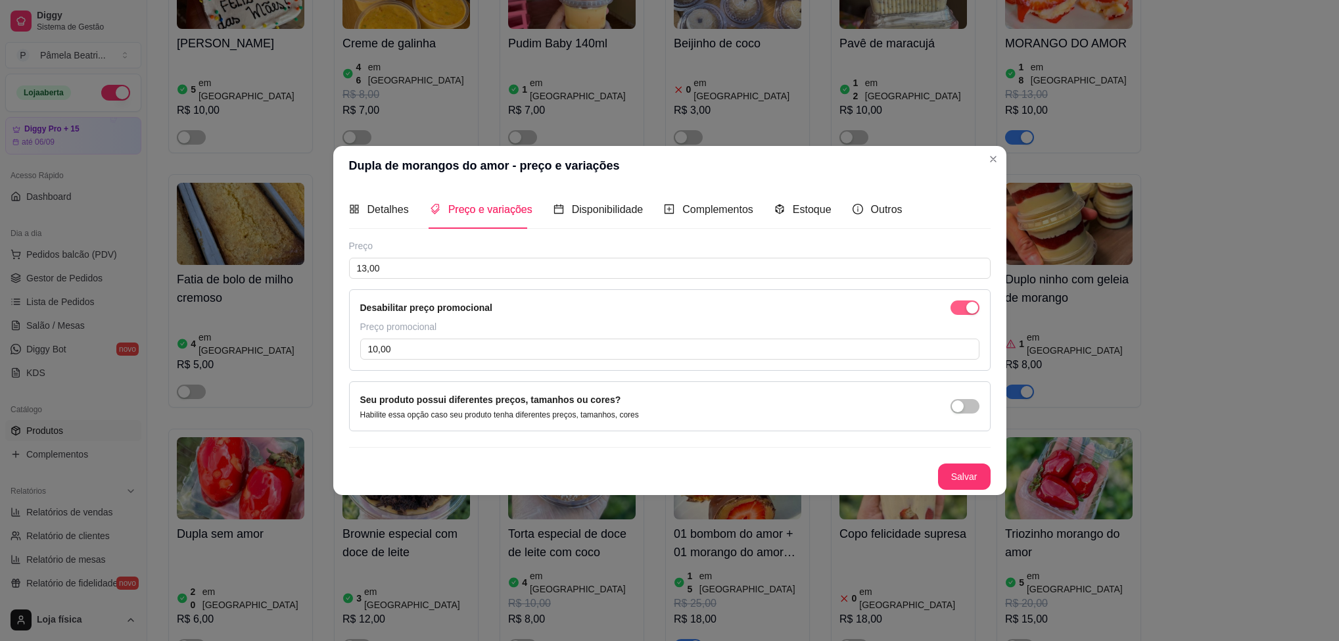
click at [965, 302] on button "button" at bounding box center [965, 308] width 29 height 14
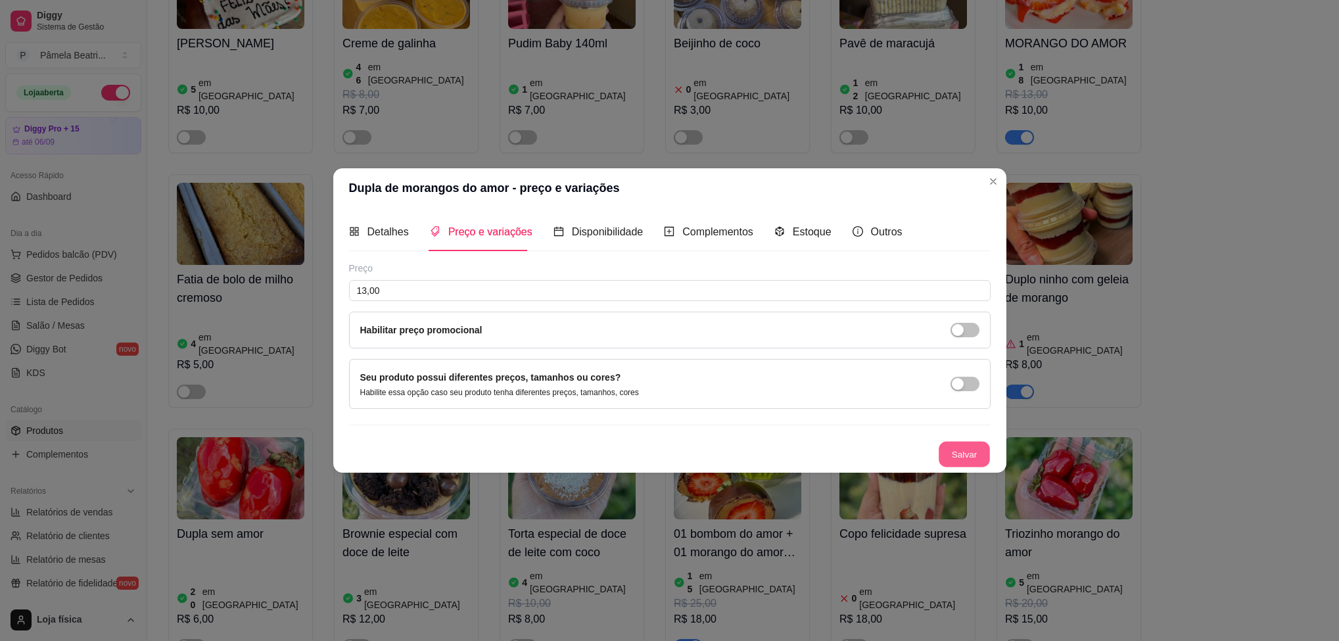
click at [973, 452] on button "Salvar" at bounding box center [964, 454] width 51 height 26
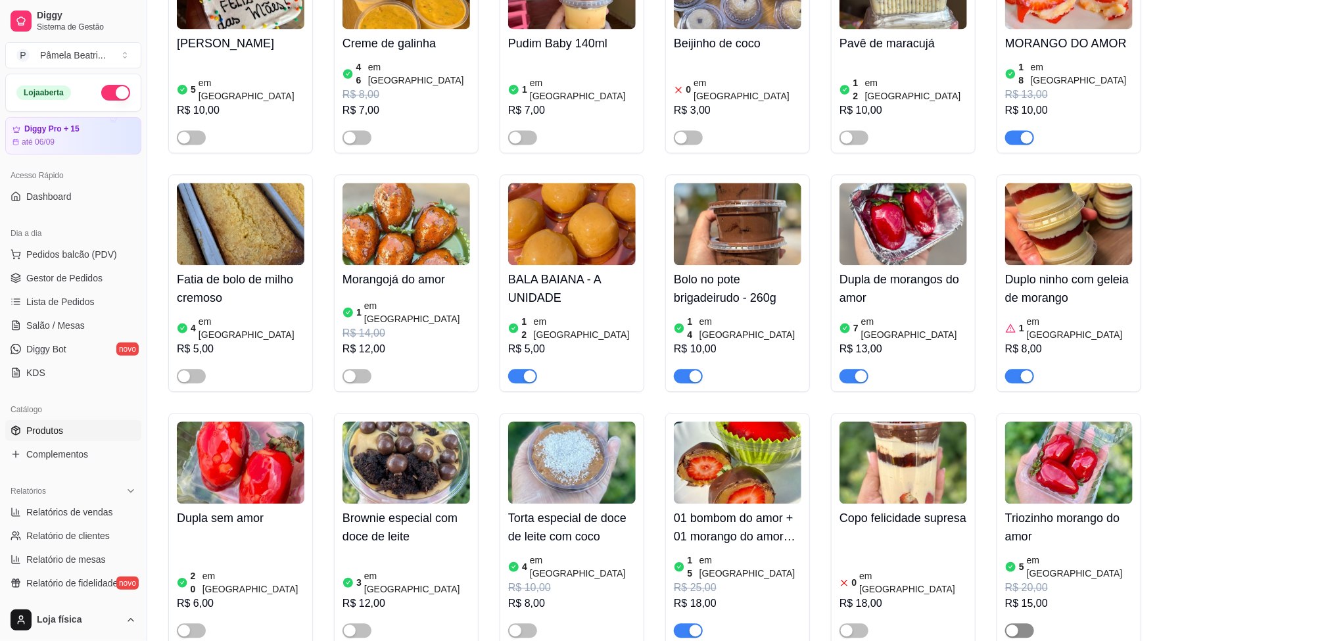
click at [1030, 623] on span "button" at bounding box center [1019, 630] width 29 height 14
click at [1074, 422] on img at bounding box center [1069, 463] width 128 height 82
drag, startPoint x: 1030, startPoint y: 537, endPoint x: 1042, endPoint y: 533, distance: 12.5
click at [1030, 625] on div "button" at bounding box center [1027, 631] width 12 height 12
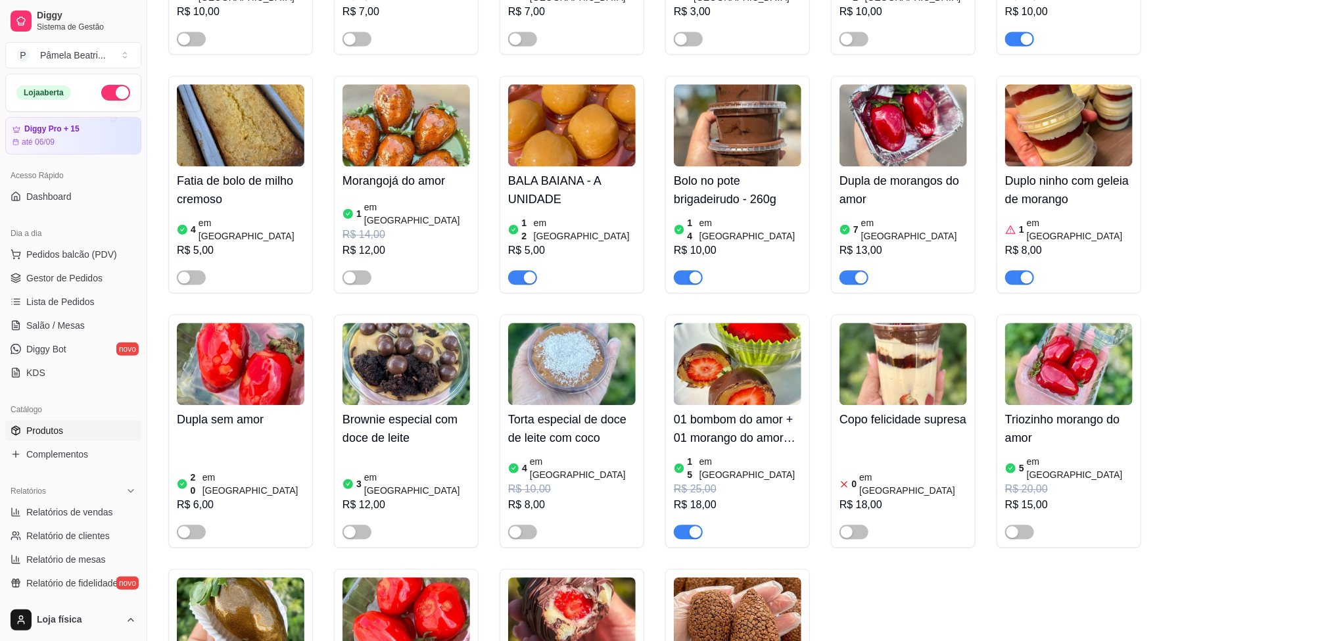
scroll to position [1681, 0]
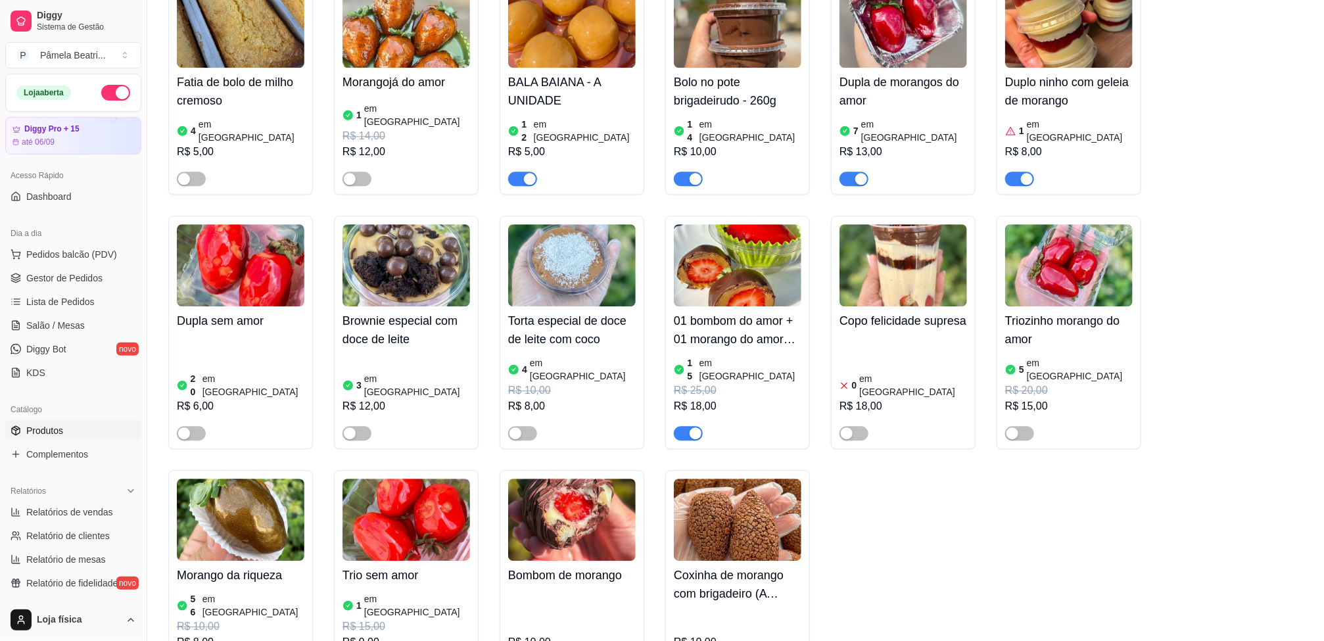
click at [765, 479] on img at bounding box center [738, 520] width 128 height 82
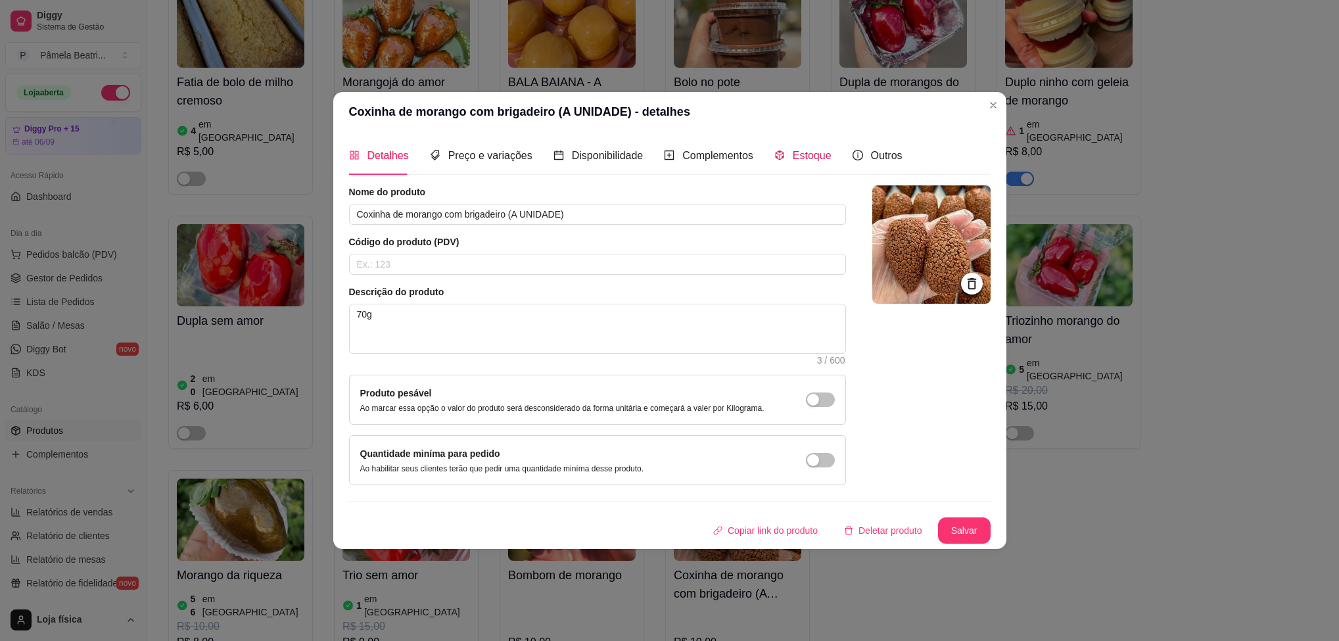
click at [798, 150] on span "Estoque" at bounding box center [812, 155] width 39 height 11
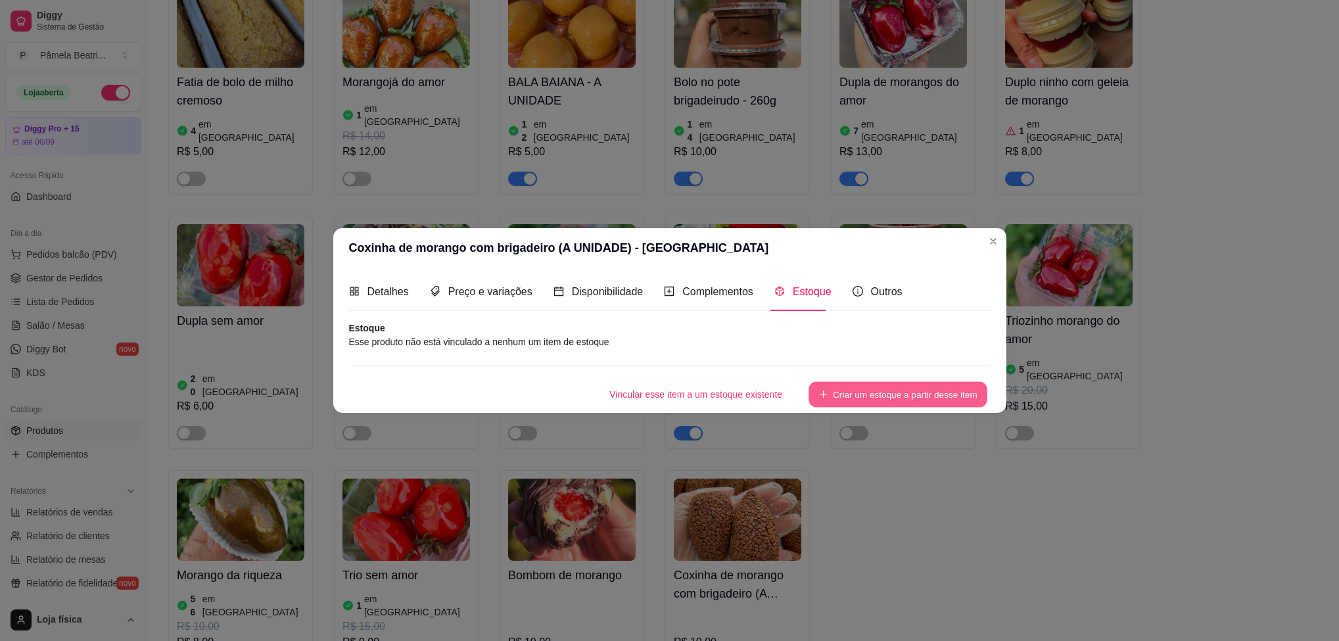
click at [941, 391] on button "Criar um estoque a partir desse item" at bounding box center [898, 394] width 179 height 26
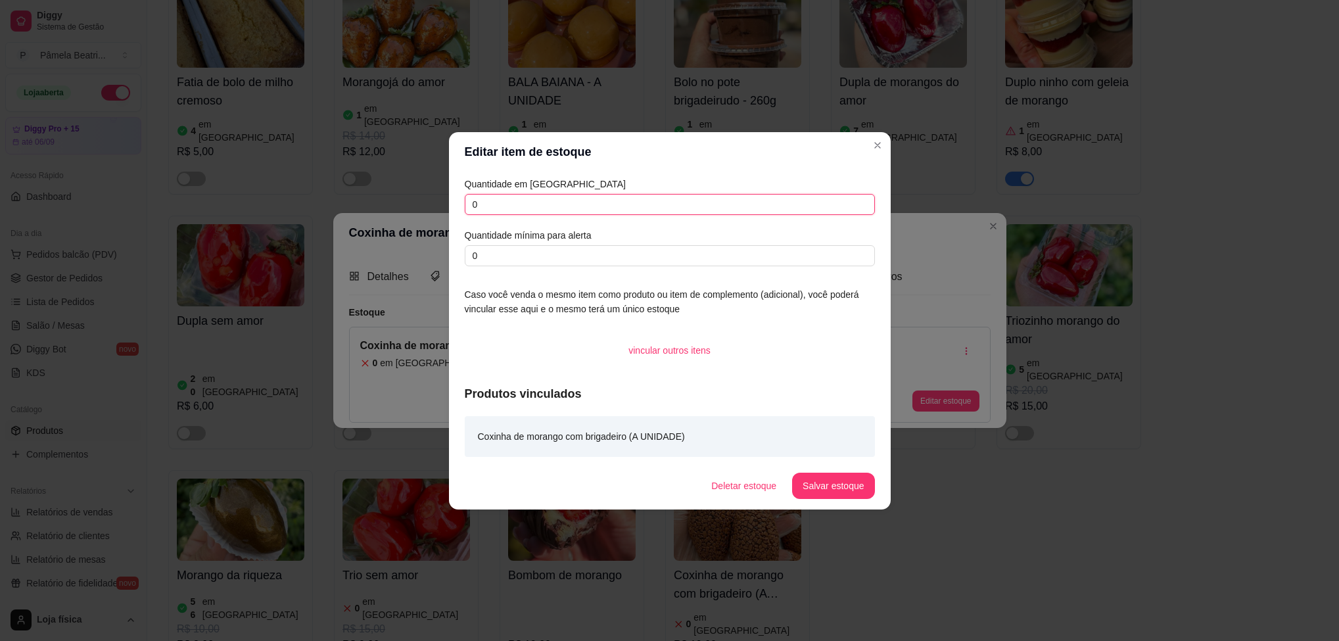
click at [825, 196] on input "0" at bounding box center [670, 204] width 410 height 21
type input "41"
click at [825, 474] on button "Salvar estoque" at bounding box center [834, 486] width 80 height 26
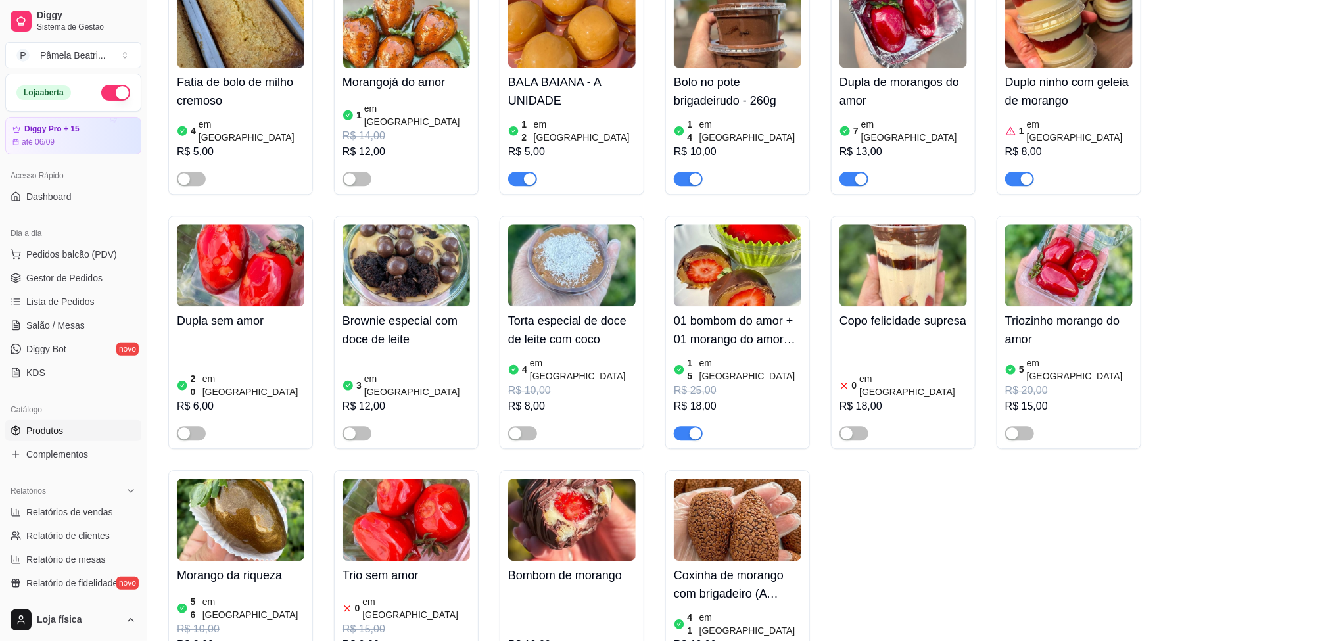
click at [383, 479] on img at bounding box center [407, 520] width 128 height 82
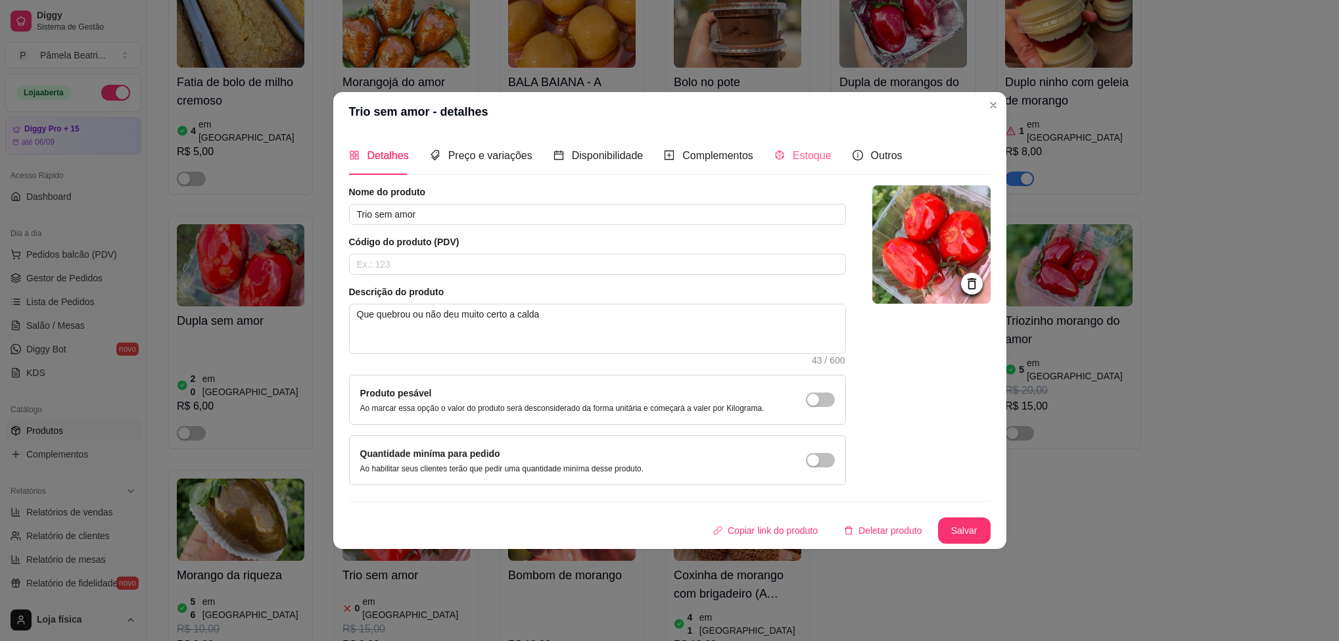
click at [817, 164] on div "Estoque" at bounding box center [803, 155] width 57 height 37
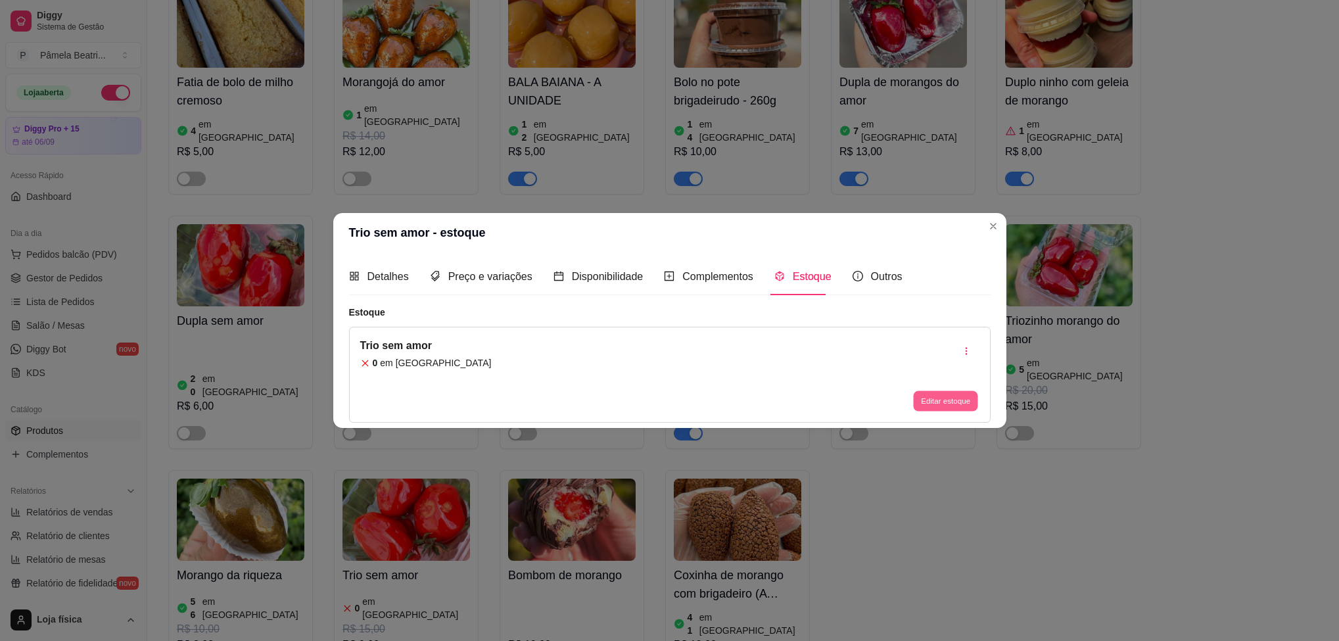
click at [948, 391] on button "Editar estoque" at bounding box center [946, 401] width 64 height 20
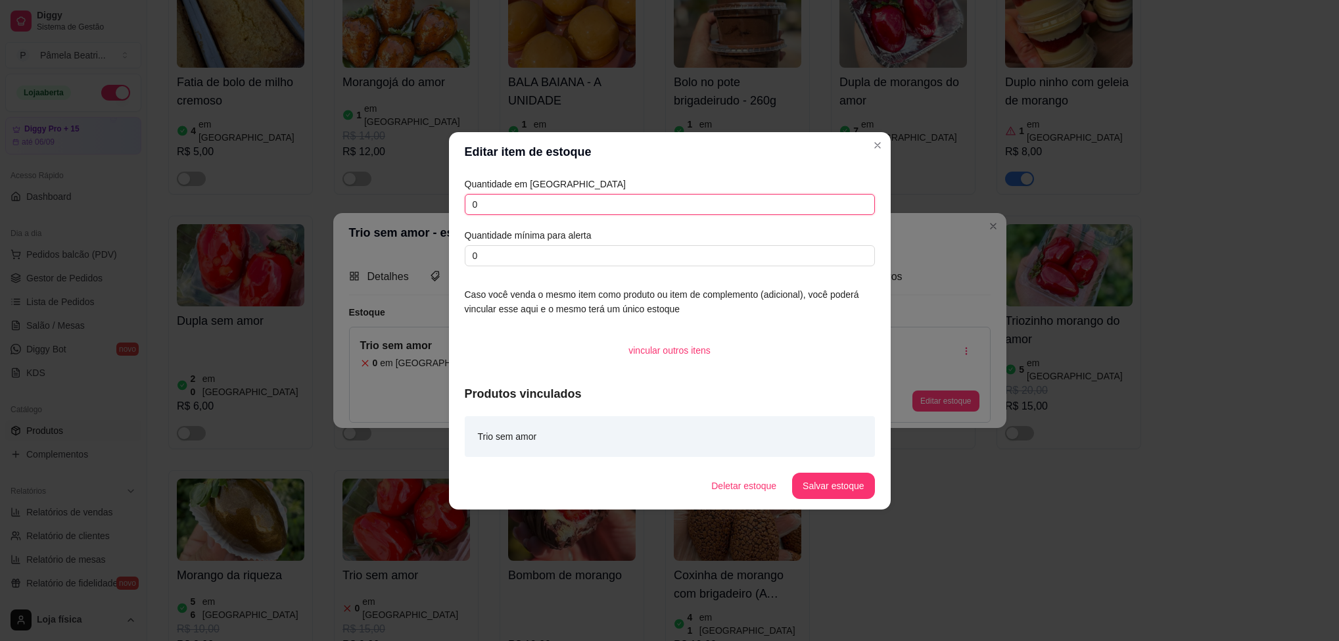
click at [679, 212] on input "0" at bounding box center [670, 204] width 410 height 21
type input "01"
click at [852, 475] on button "Salvar estoque" at bounding box center [834, 486] width 80 height 26
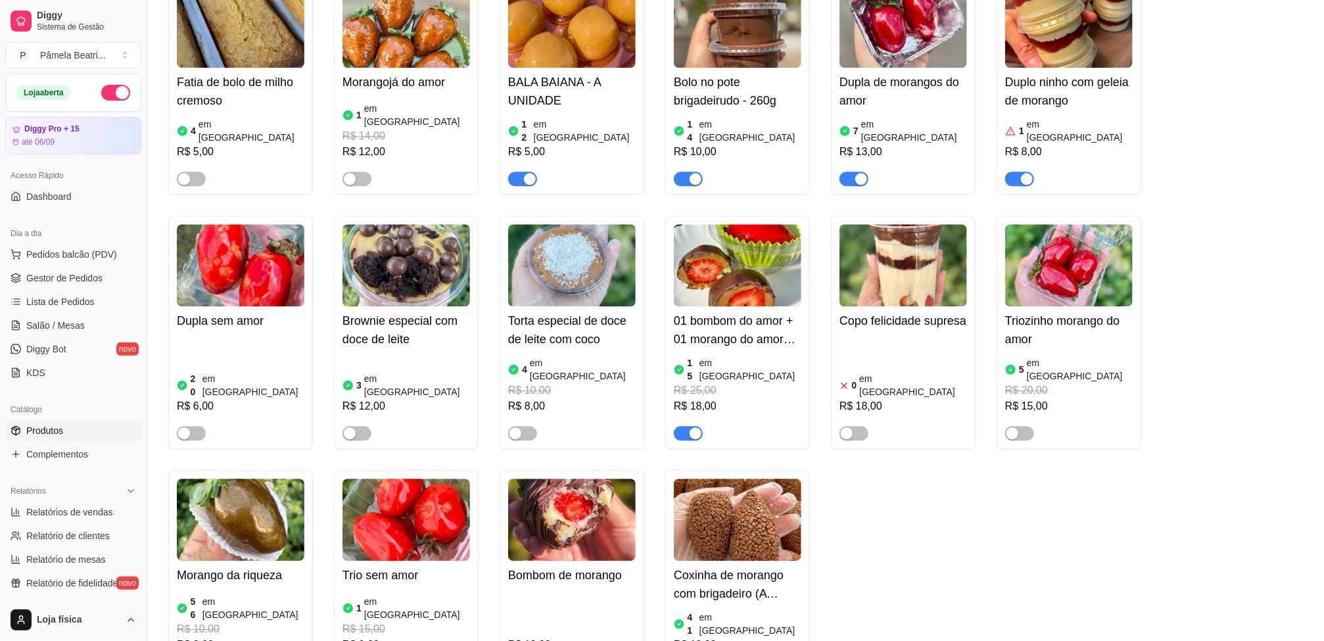
click at [254, 224] on img at bounding box center [241, 265] width 128 height 82
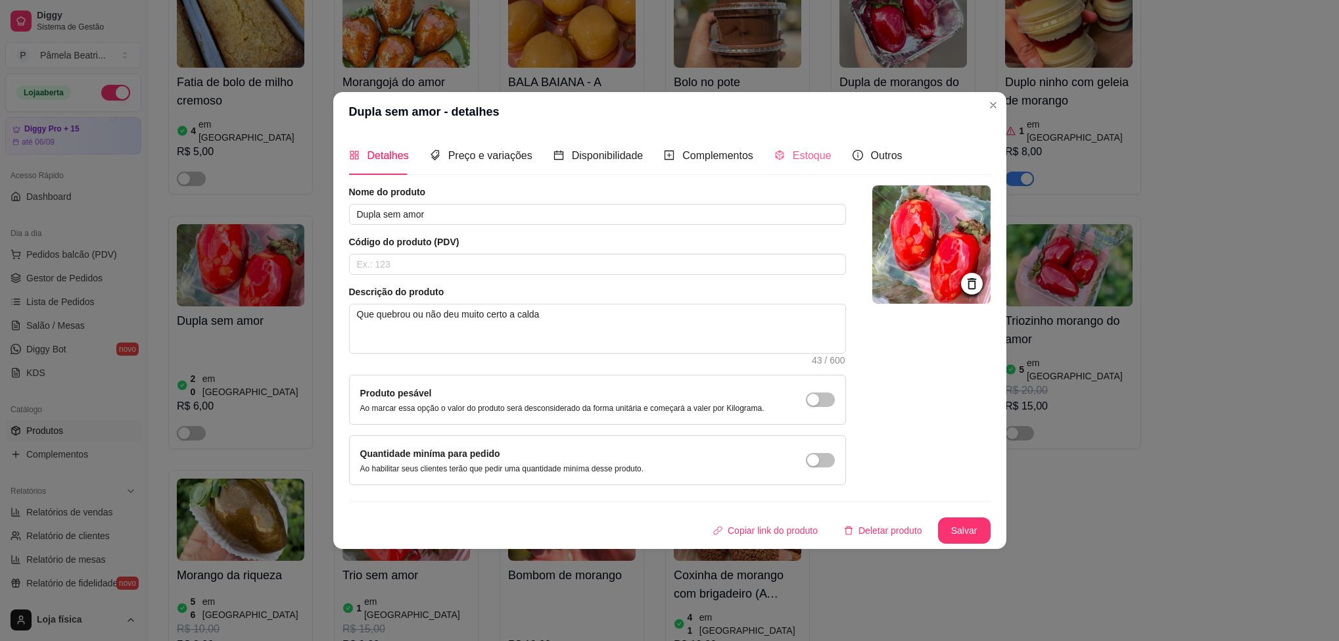
click at [806, 142] on div "Estoque" at bounding box center [803, 155] width 57 height 37
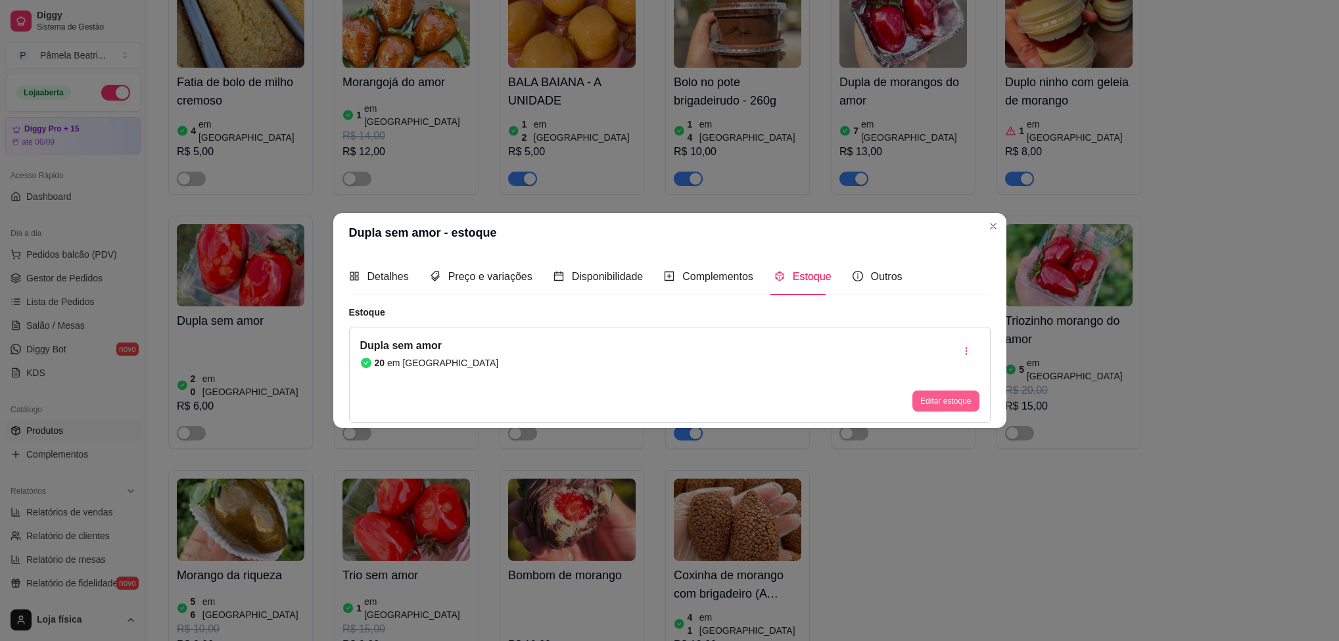
click at [939, 406] on button "Editar estoque" at bounding box center [946, 401] width 66 height 21
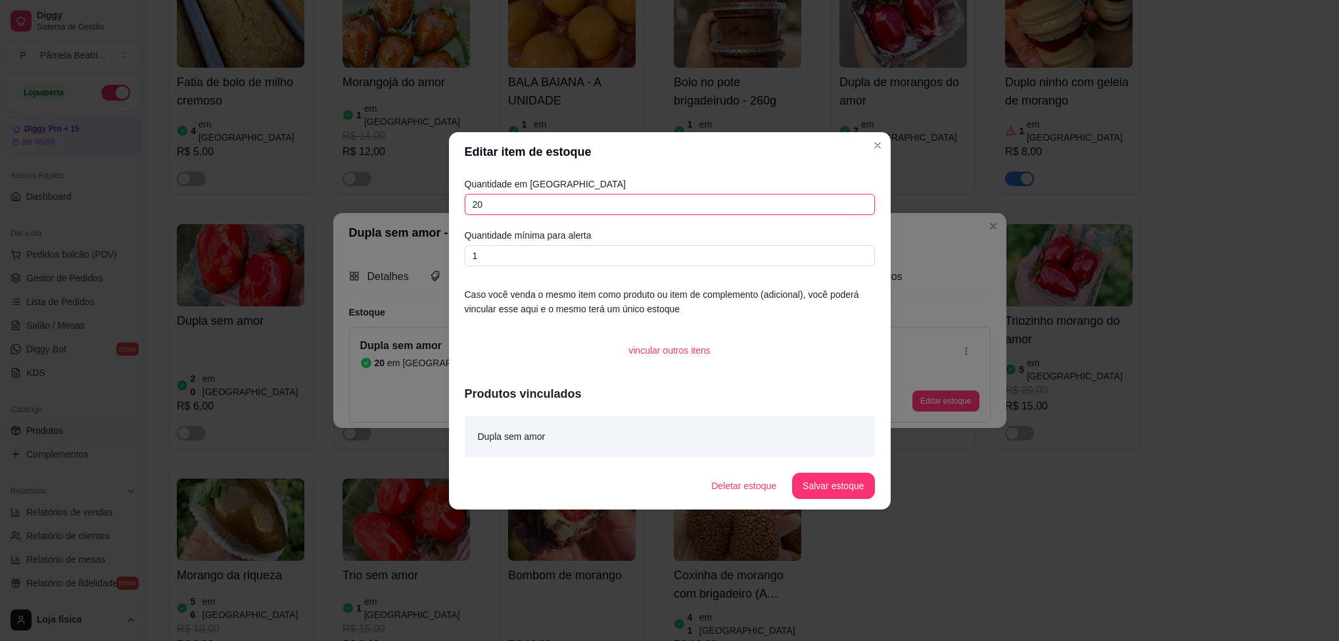
click at [703, 207] on input "20" at bounding box center [670, 204] width 410 height 21
type input "2"
type input "17"
click at [859, 487] on button "Salvar estoque" at bounding box center [834, 486] width 80 height 26
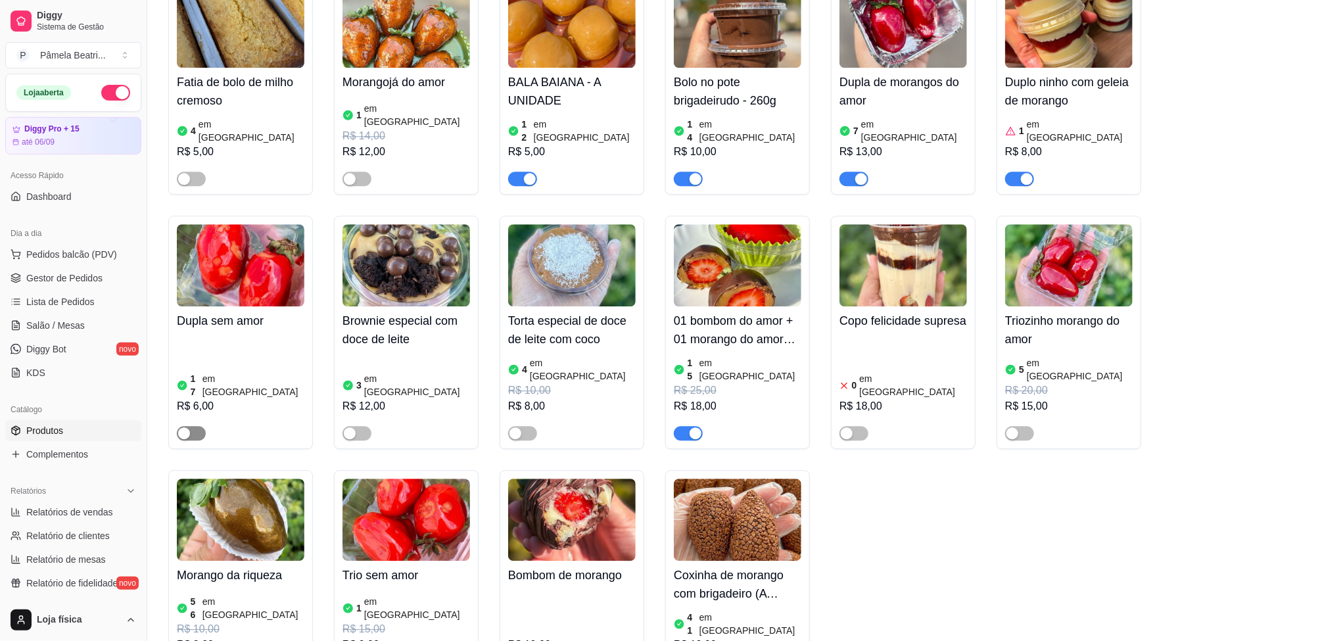
click at [186, 427] on div "button" at bounding box center [184, 433] width 12 height 12
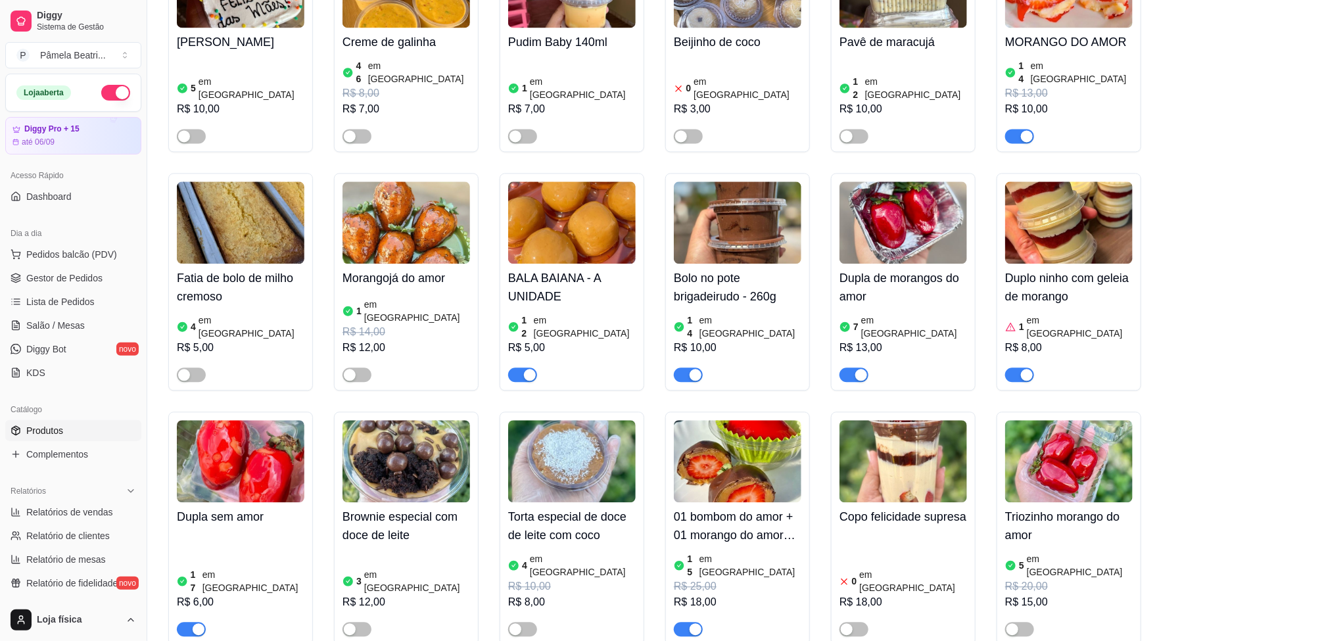
scroll to position [1484, 0]
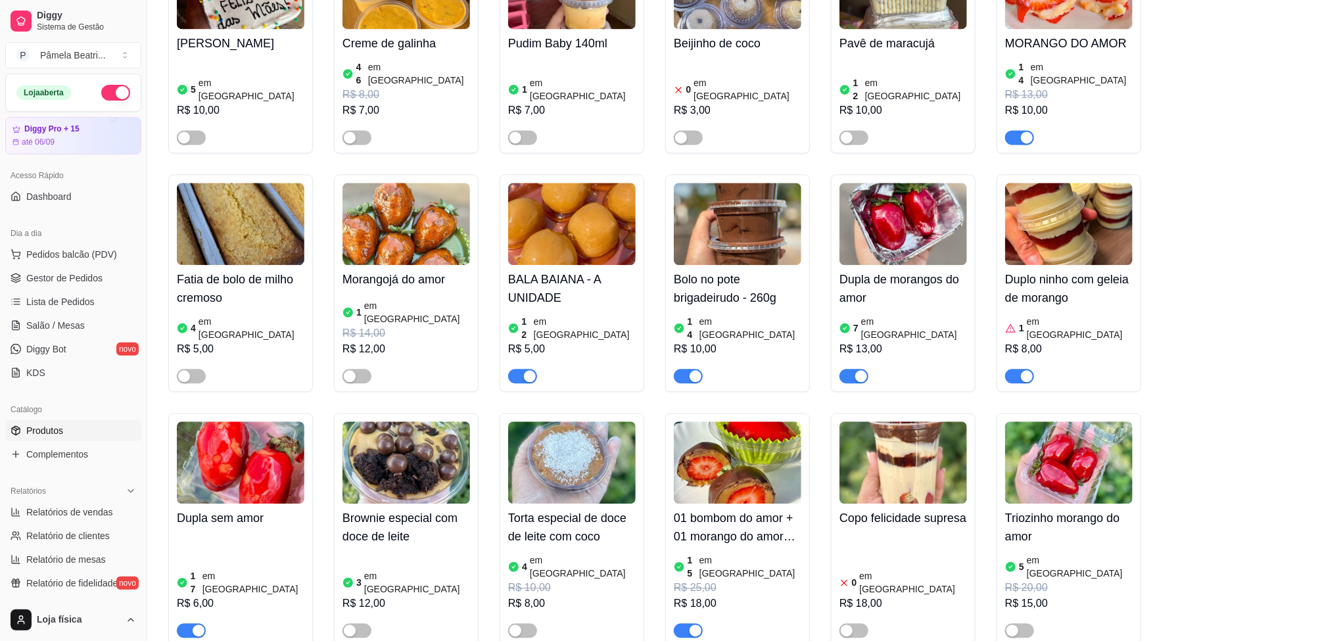
click at [896, 183] on img at bounding box center [904, 224] width 128 height 82
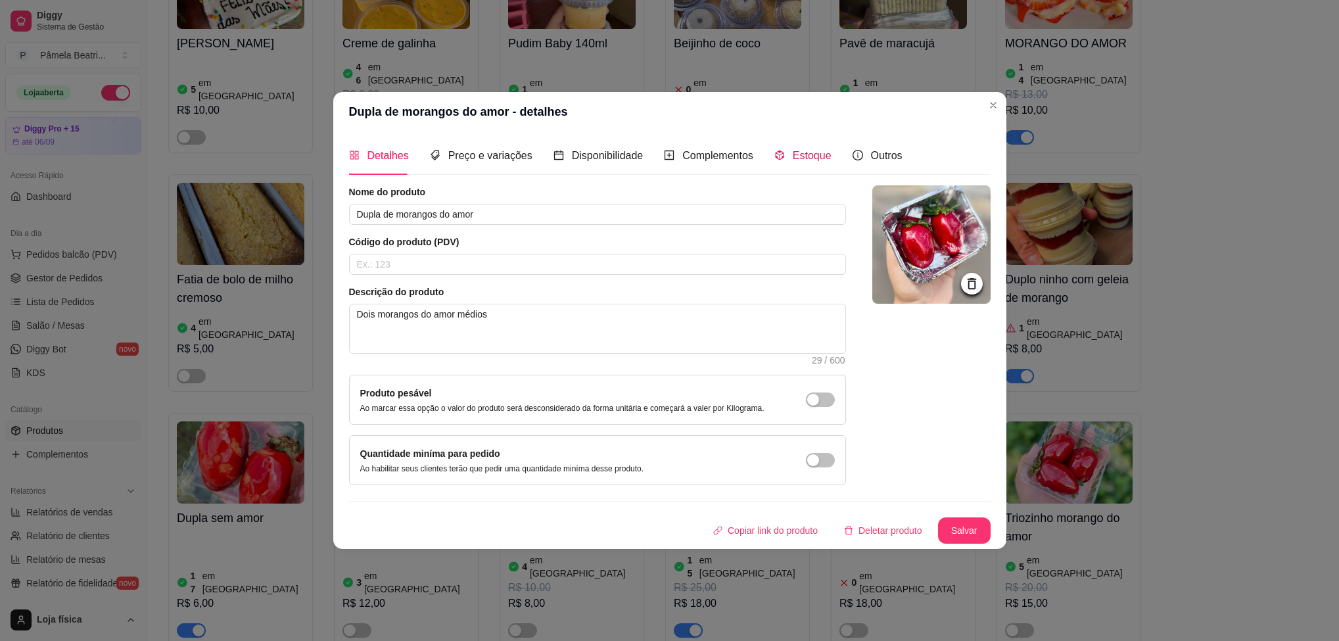
click at [807, 150] on span "Estoque" at bounding box center [812, 155] width 39 height 11
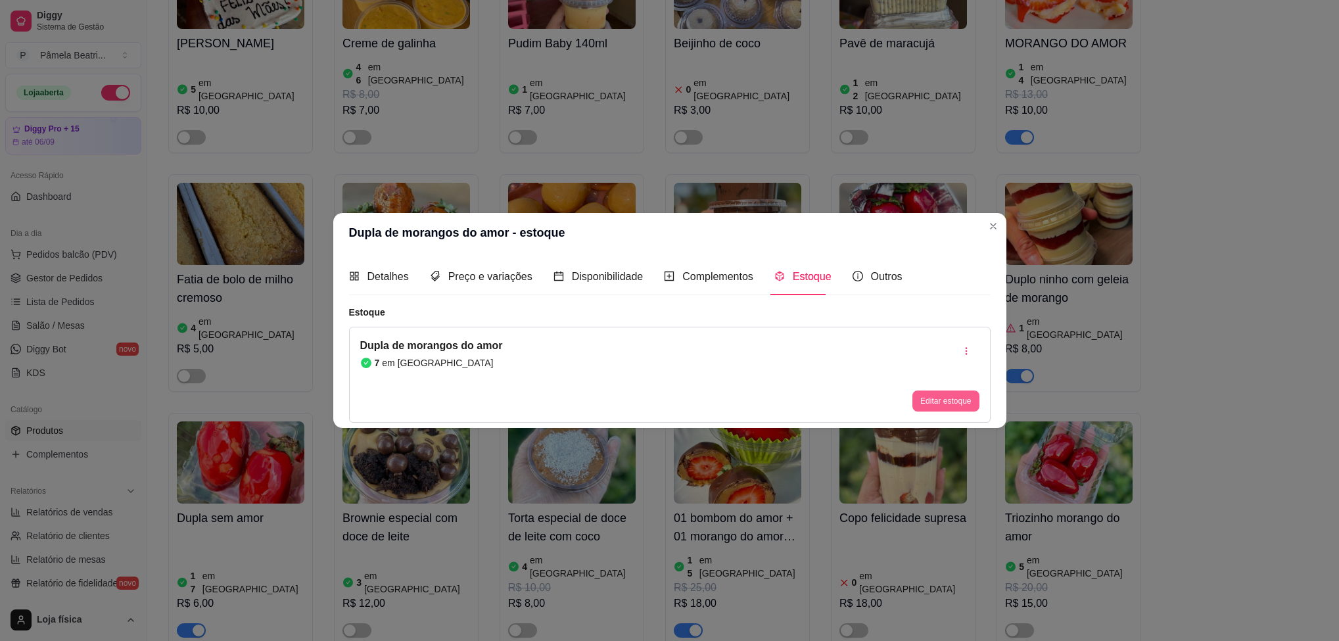
click at [953, 395] on button "Editar estoque" at bounding box center [946, 401] width 66 height 21
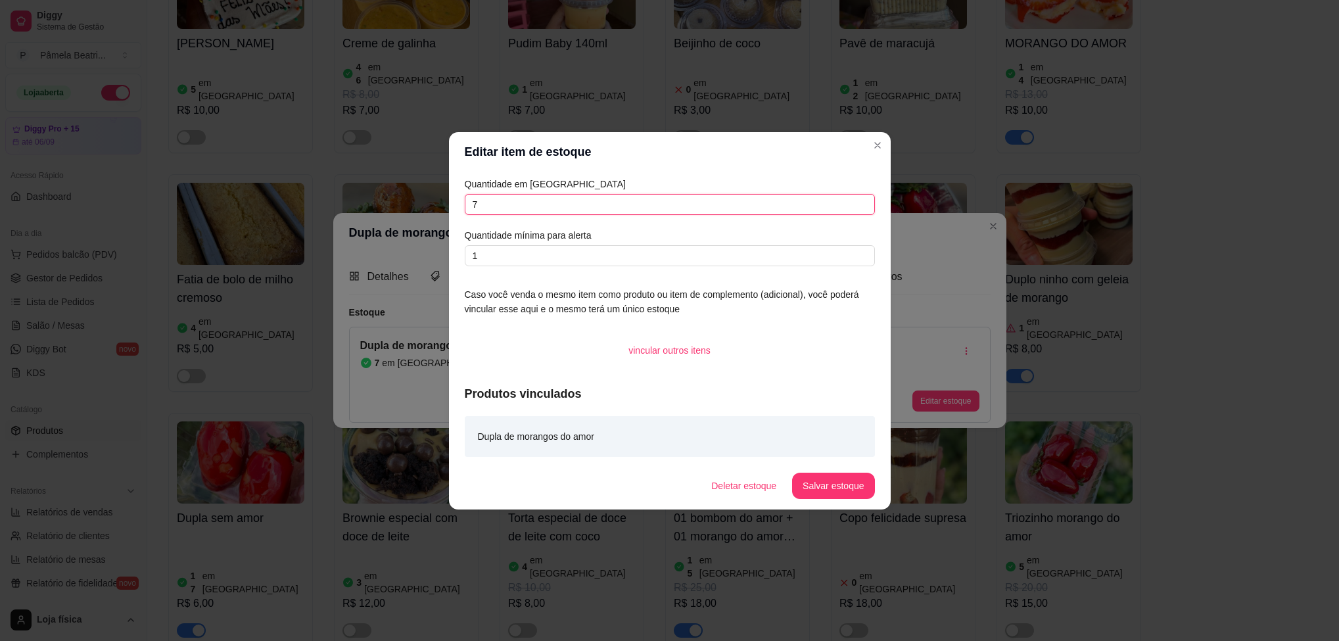
click at [713, 208] on input "7" at bounding box center [670, 204] width 410 height 21
type input "2"
type input "30"
click at [835, 470] on footer "Deletar estoque Salvar estoque" at bounding box center [670, 485] width 442 height 47
click at [833, 491] on button "Salvar estoque" at bounding box center [834, 486] width 80 height 26
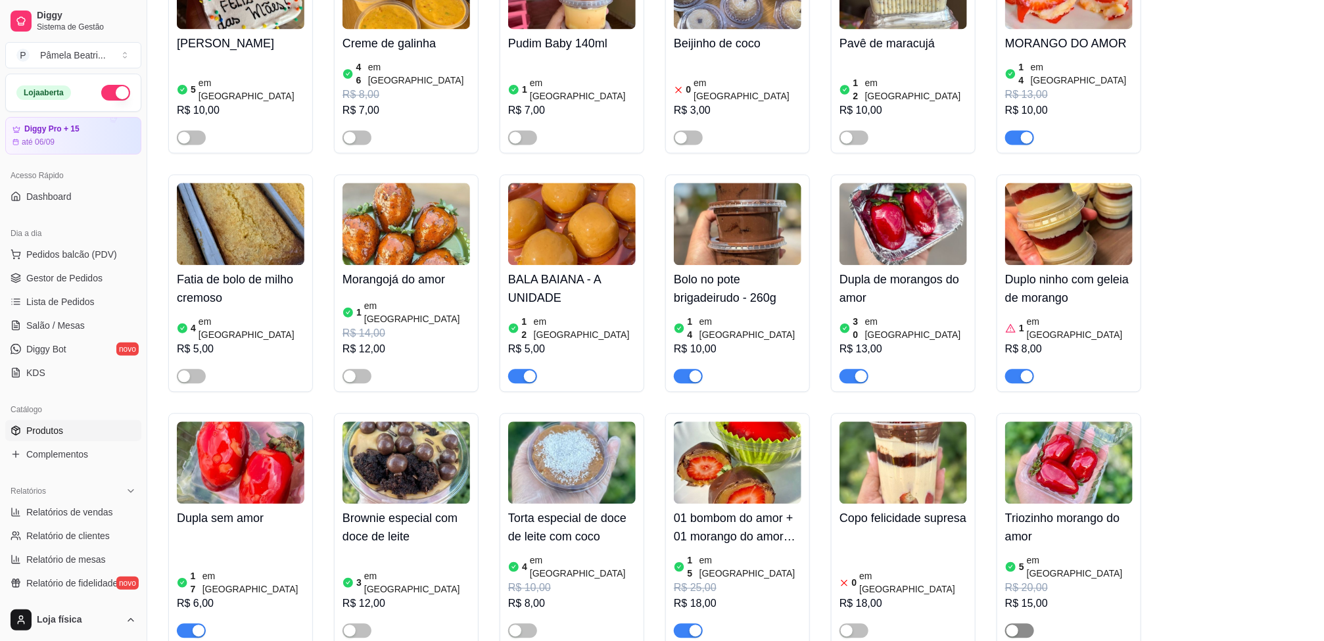
click at [1028, 623] on span "button" at bounding box center [1019, 630] width 29 height 14
click at [1105, 422] on img at bounding box center [1069, 463] width 128 height 82
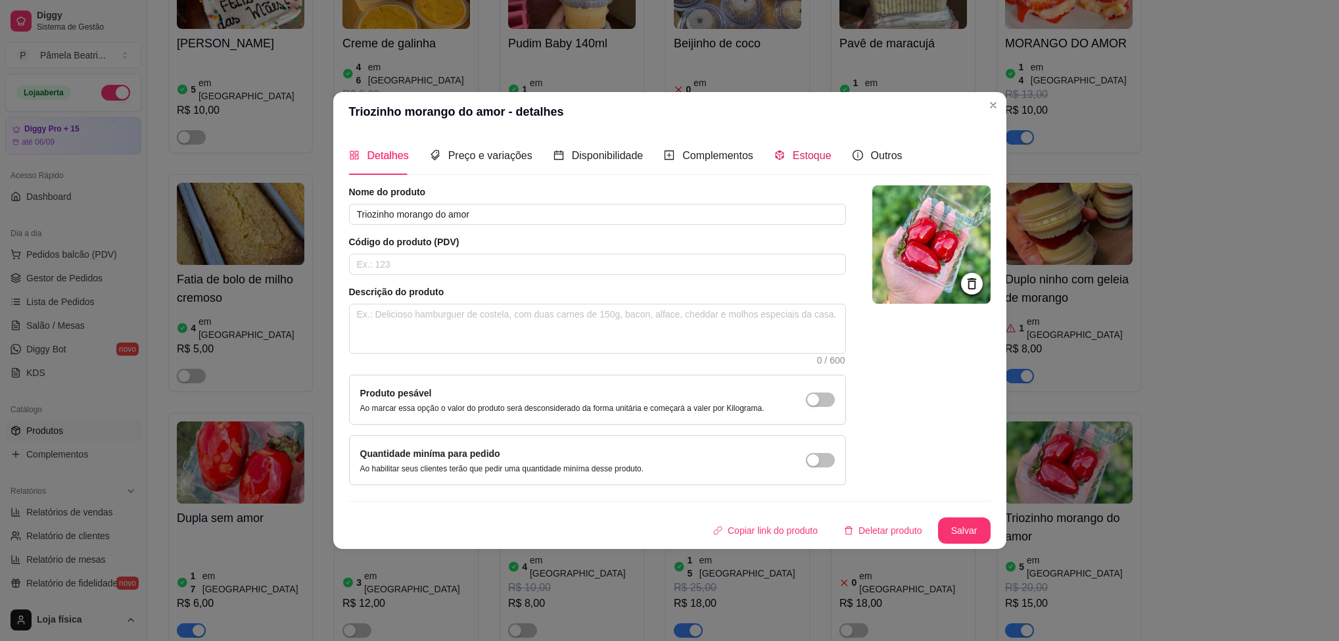
click at [808, 152] on span "Estoque" at bounding box center [812, 155] width 39 height 11
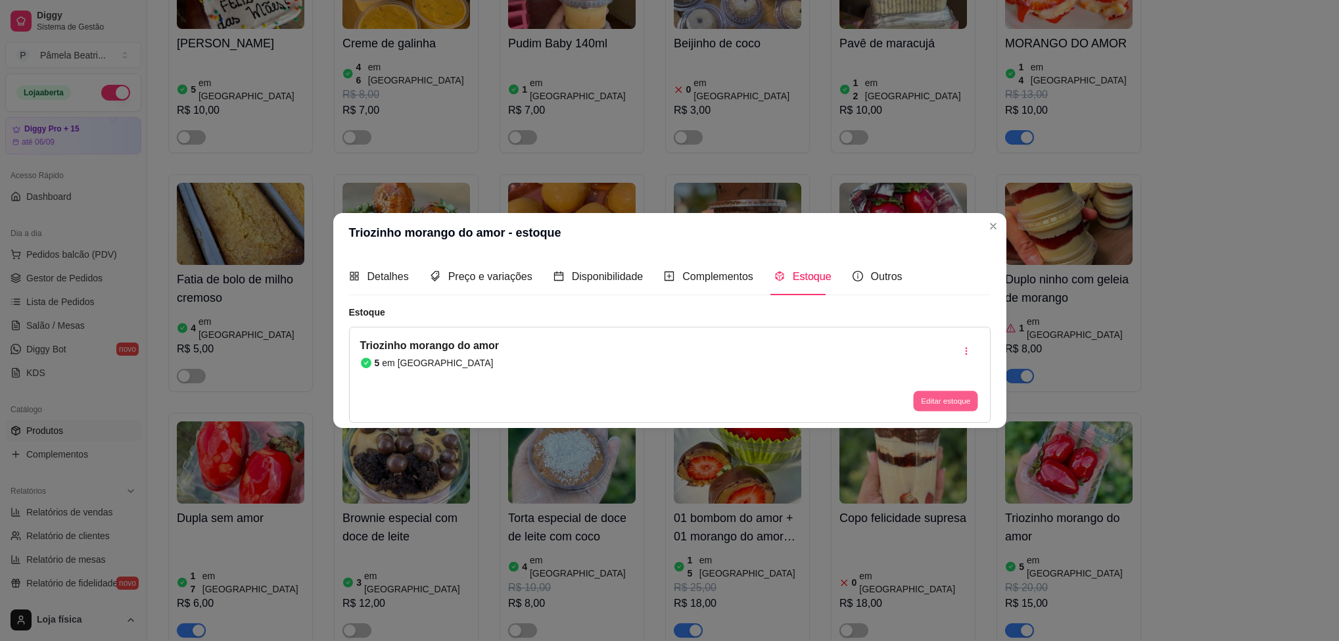
click at [947, 400] on button "Editar estoque" at bounding box center [946, 401] width 64 height 20
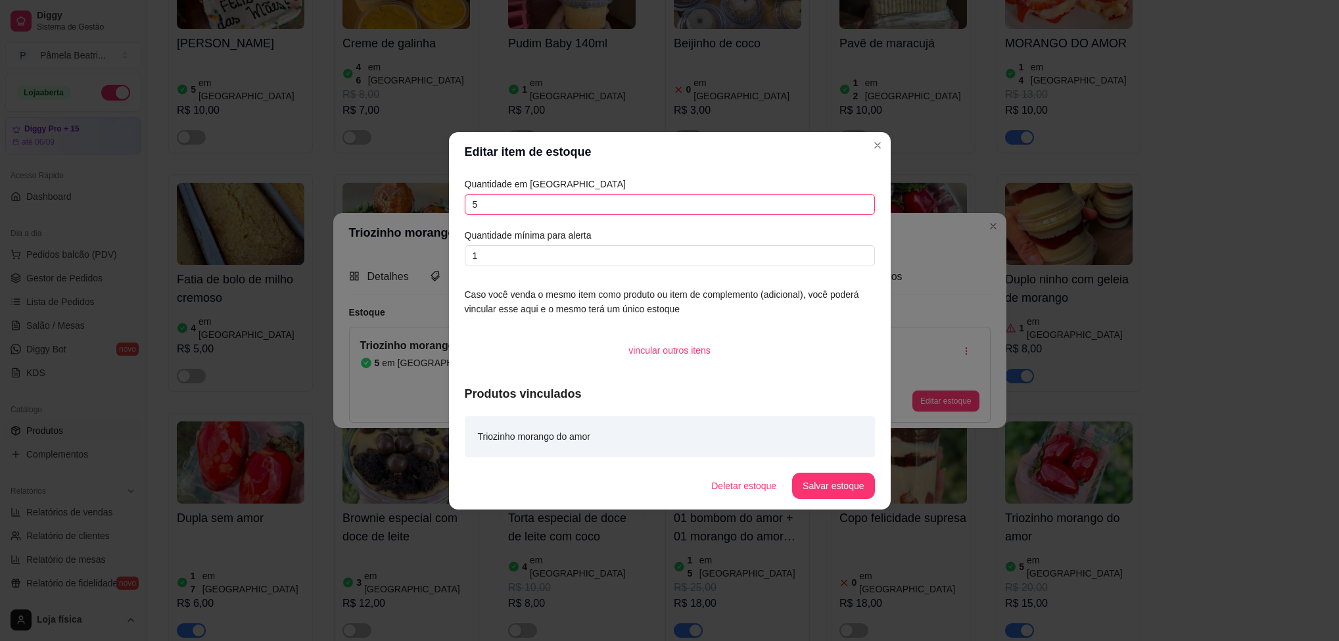
click at [636, 213] on input "5" at bounding box center [670, 204] width 410 height 21
type input "11"
click at [825, 462] on footer "Deletar estoque Salvar estoque" at bounding box center [670, 485] width 442 height 47
click at [845, 489] on button "Salvar estoque" at bounding box center [833, 486] width 82 height 26
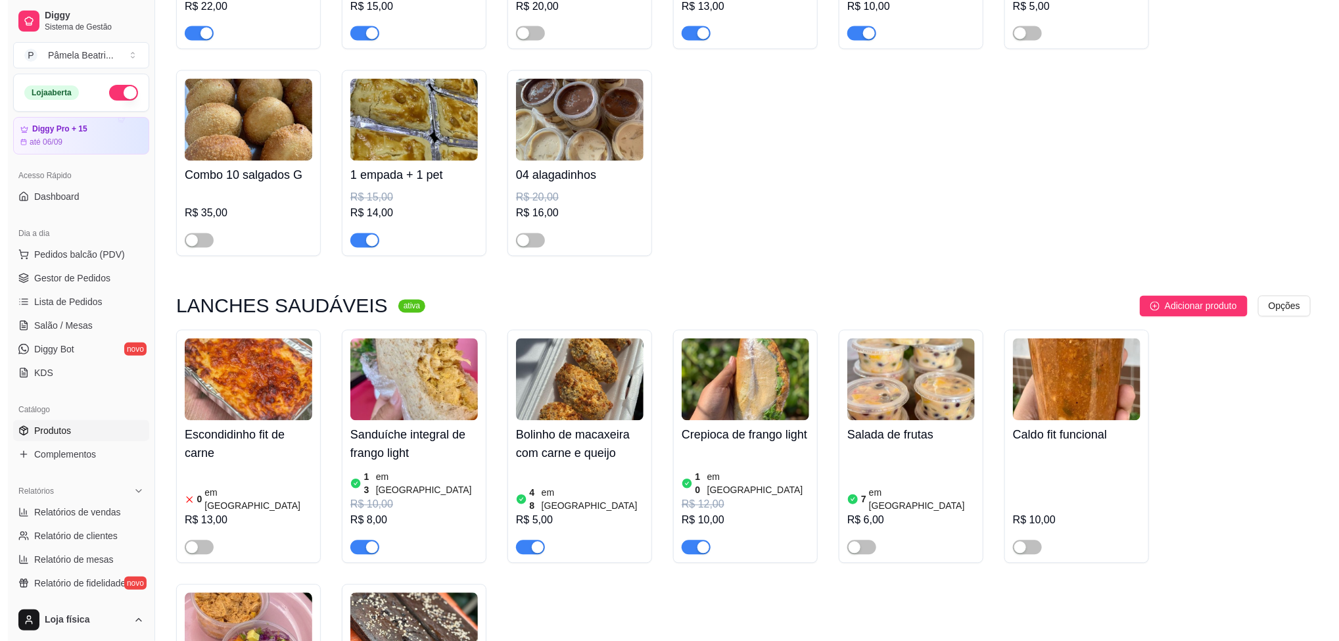
scroll to position [3950, 0]
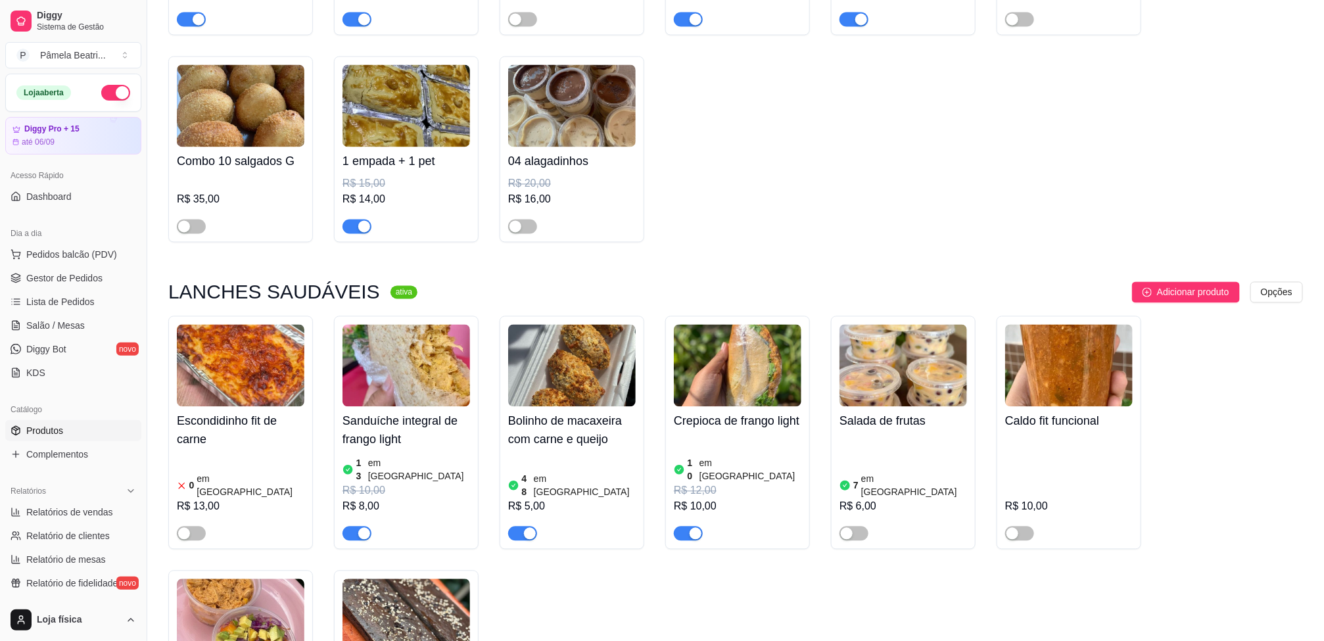
click at [748, 325] on img at bounding box center [738, 366] width 128 height 82
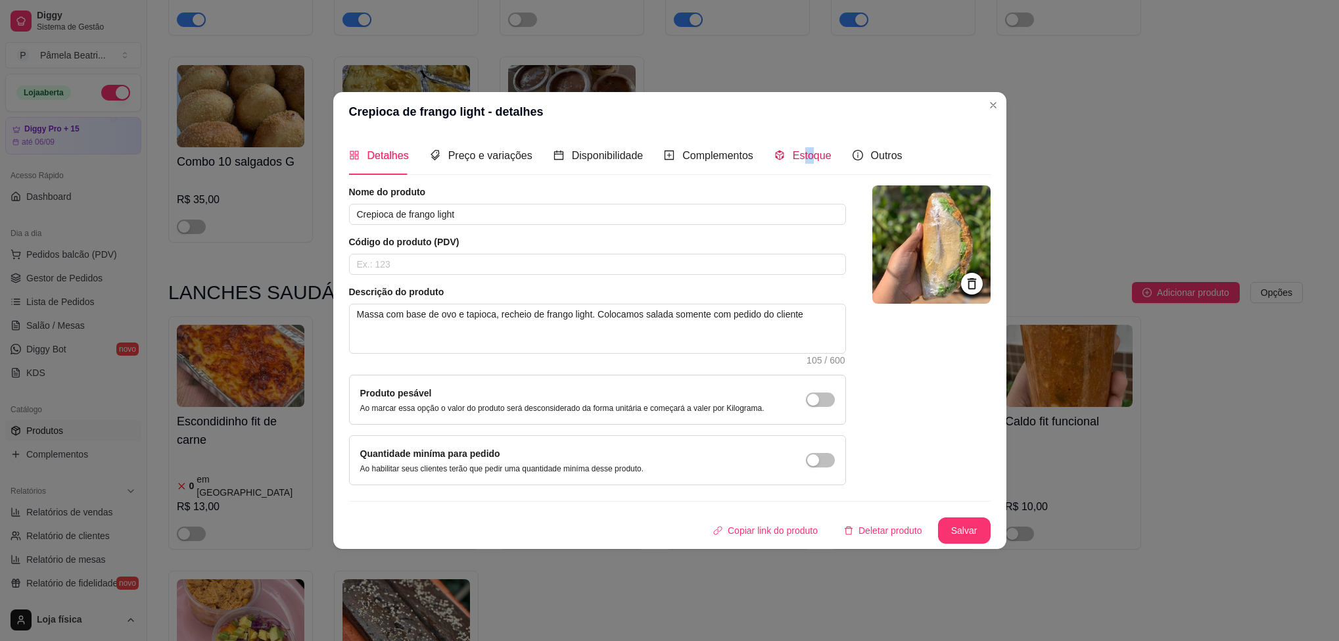
click at [808, 153] on span "Estoque" at bounding box center [812, 155] width 39 height 11
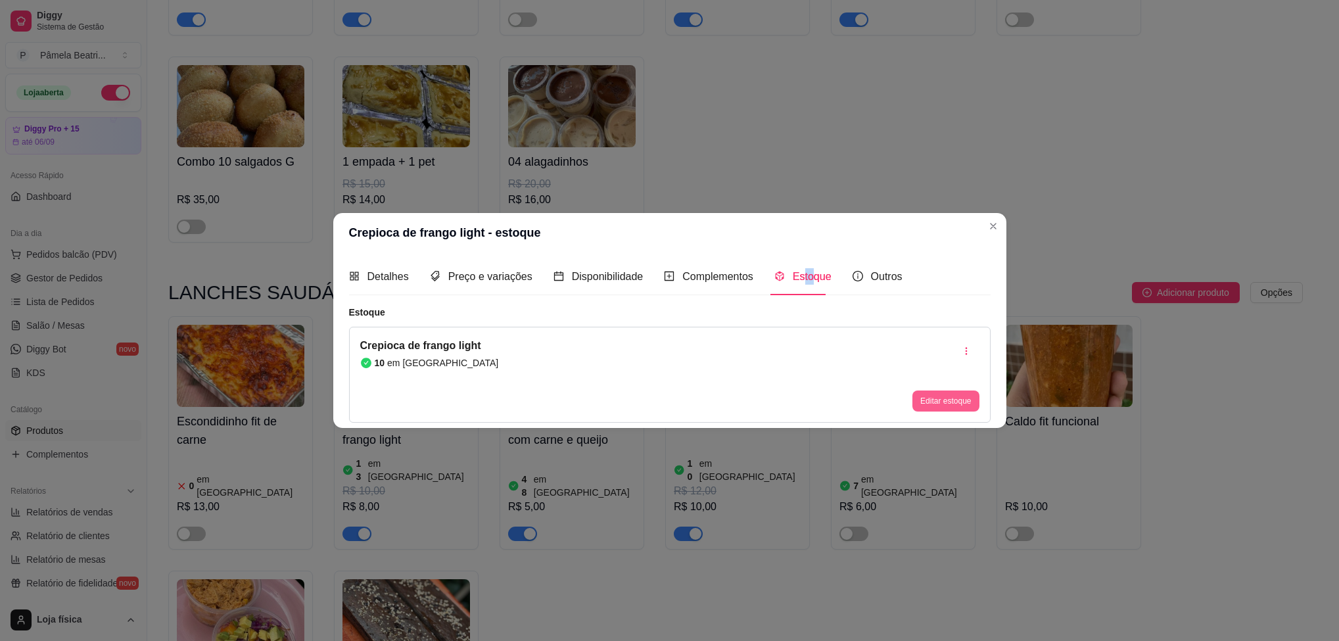
click at [939, 397] on button "Editar estoque" at bounding box center [946, 401] width 66 height 21
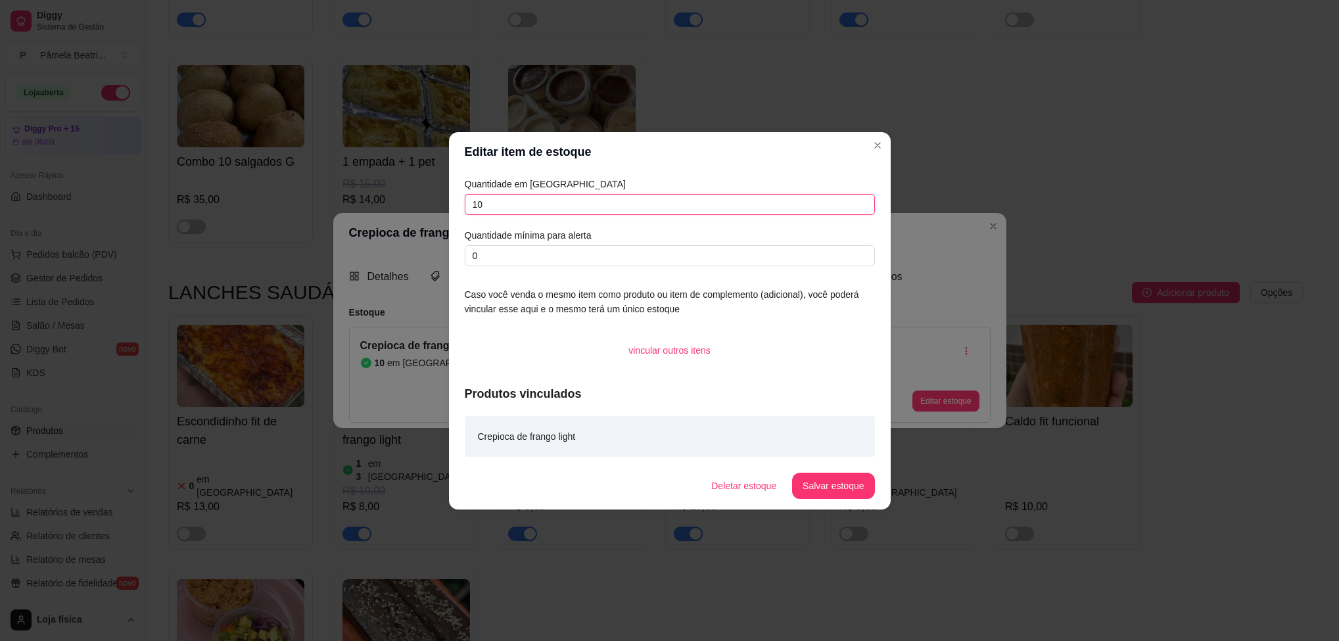
click at [488, 201] on input "10" at bounding box center [670, 204] width 410 height 21
type input "11"
click at [829, 485] on button "Salvar estoque" at bounding box center [833, 486] width 82 height 26
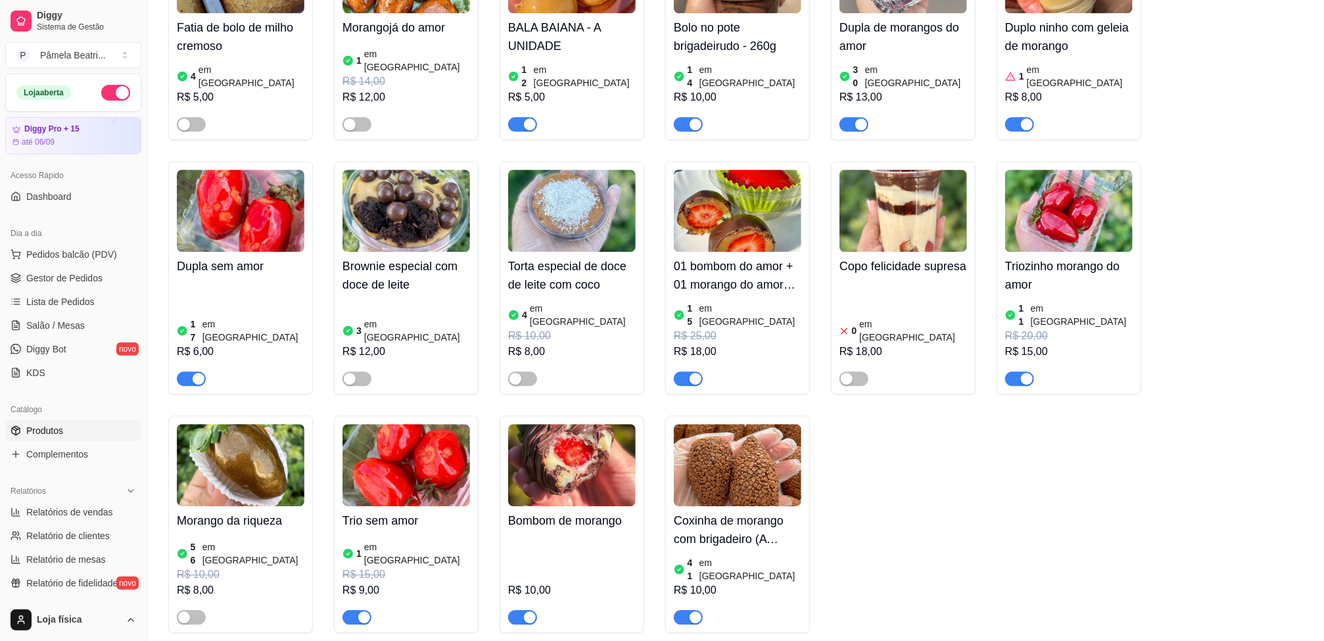
scroll to position [1668, 0]
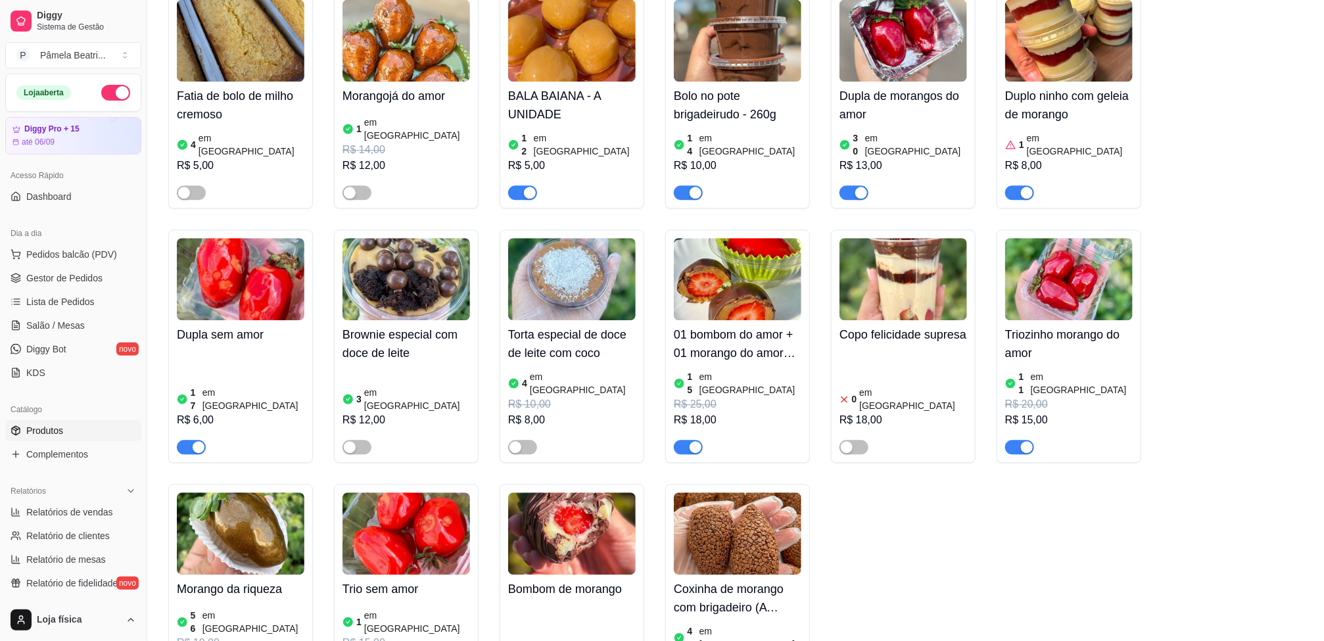
click at [243, 238] on img at bounding box center [241, 279] width 128 height 82
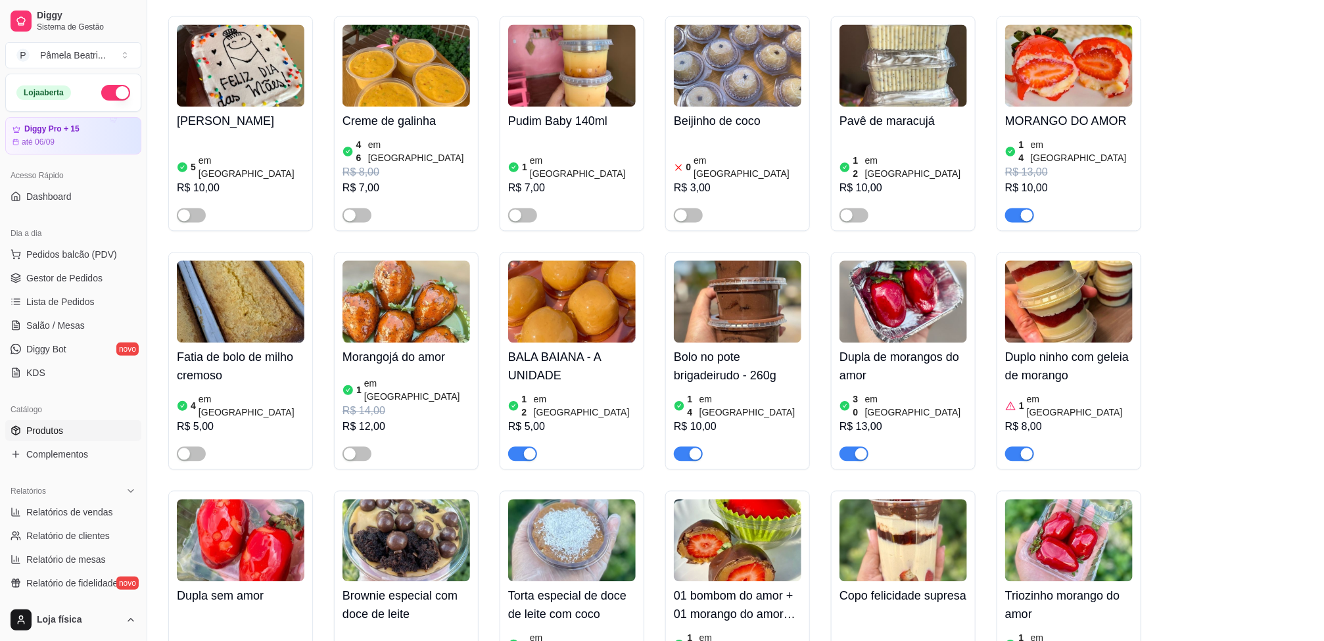
scroll to position [1372, 0]
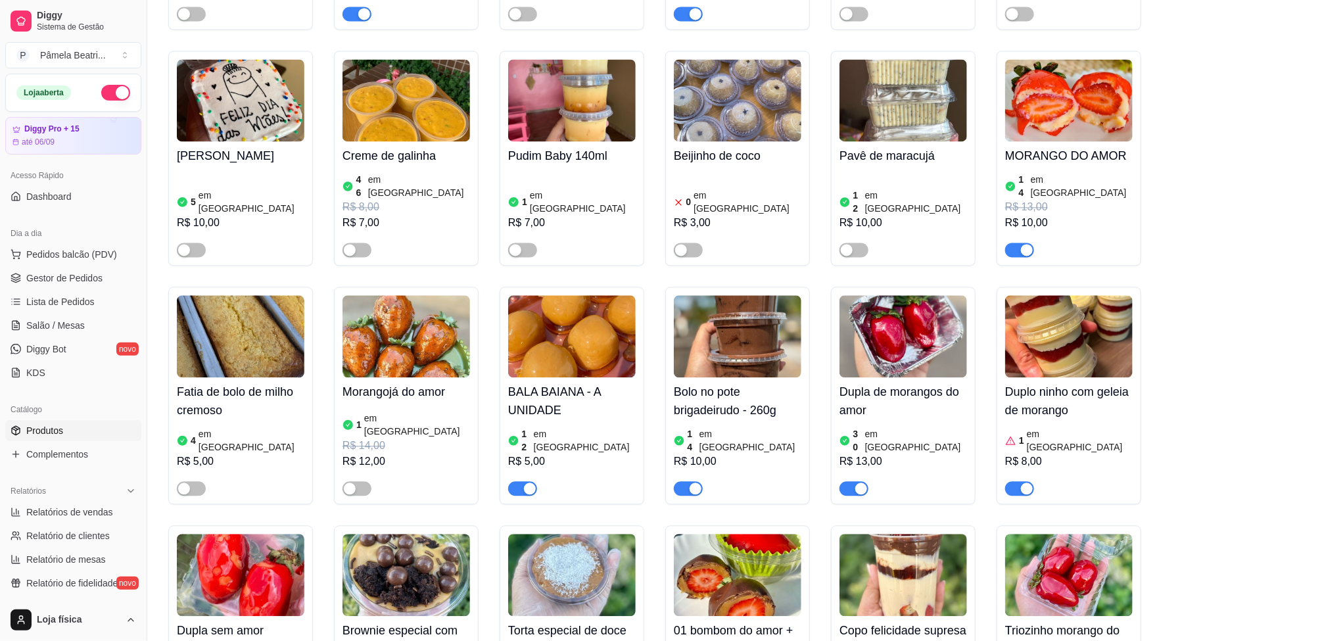
click at [922, 295] on img at bounding box center [904, 336] width 128 height 82
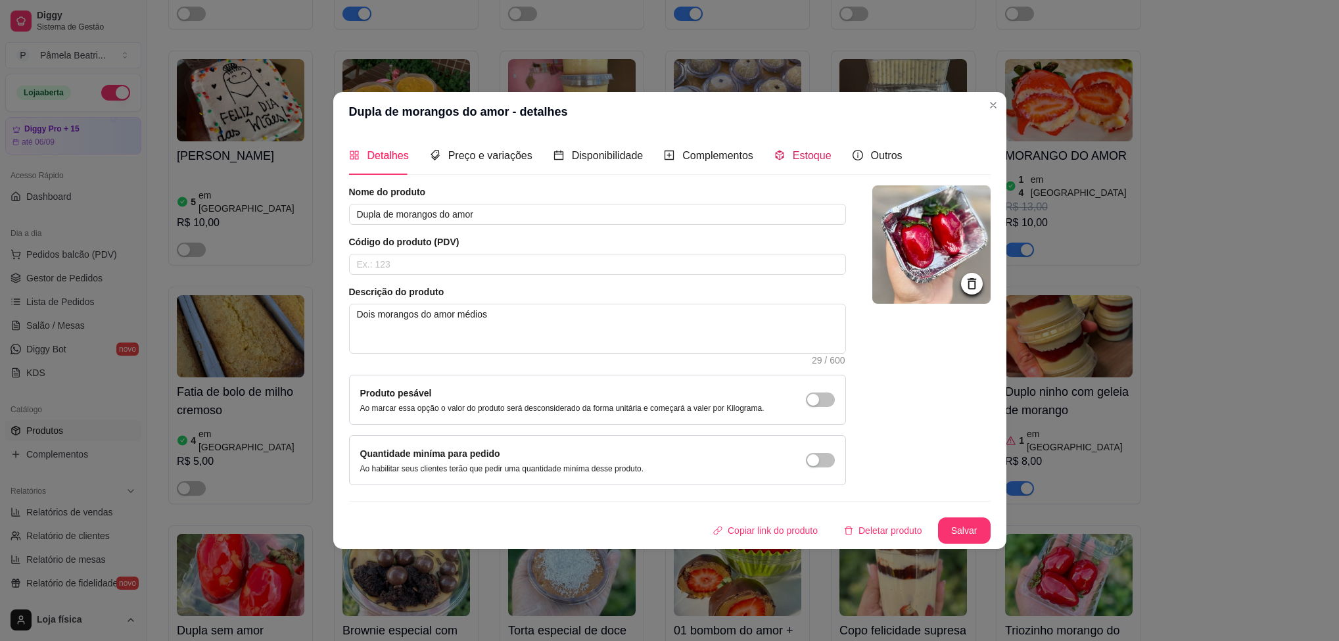
click at [793, 150] on span "Estoque" at bounding box center [812, 155] width 39 height 11
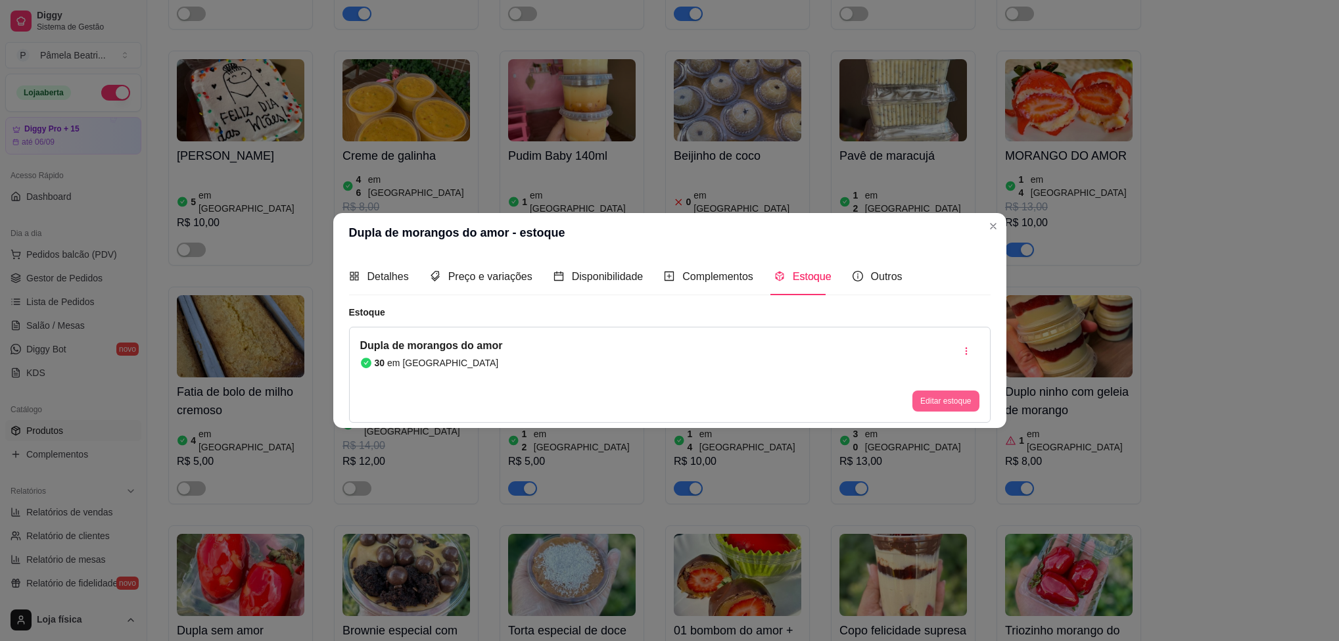
click at [945, 395] on button "Editar estoque" at bounding box center [946, 401] width 66 height 21
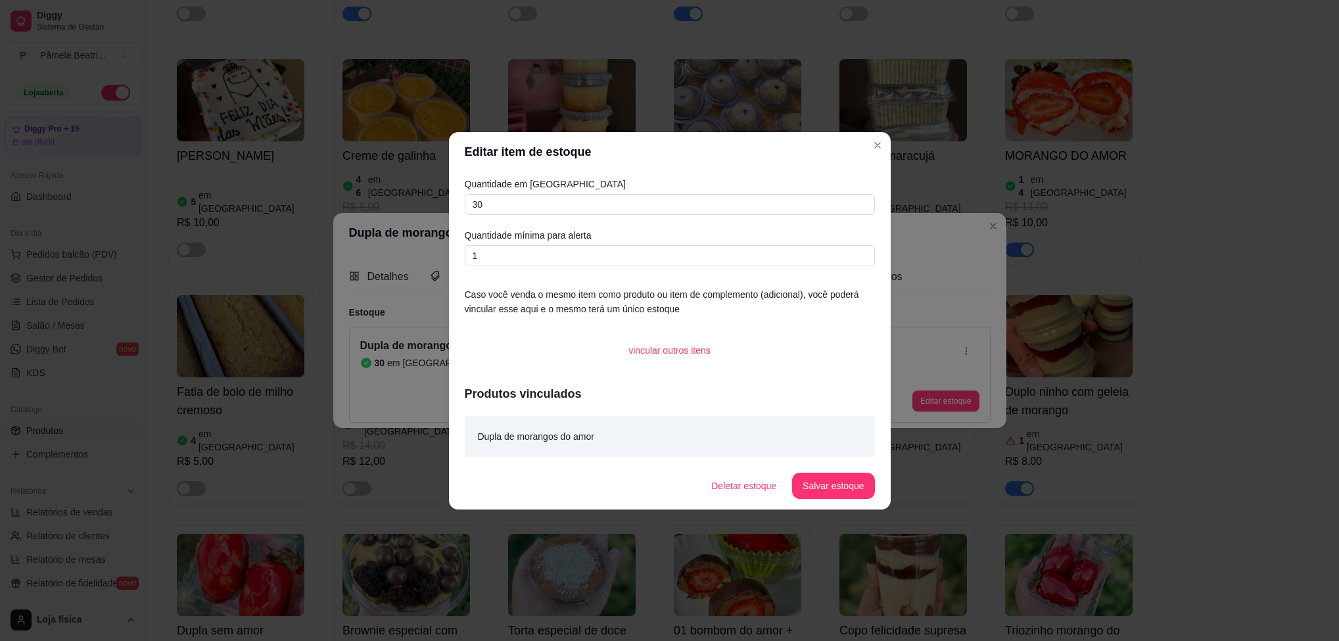
click at [723, 235] on article "Quantidade mínima para alerta" at bounding box center [670, 235] width 410 height 14
click at [685, 201] on input "30" at bounding box center [670, 204] width 410 height 21
type input "3"
type input "29"
click at [834, 495] on button "Salvar estoque" at bounding box center [834, 486] width 80 height 26
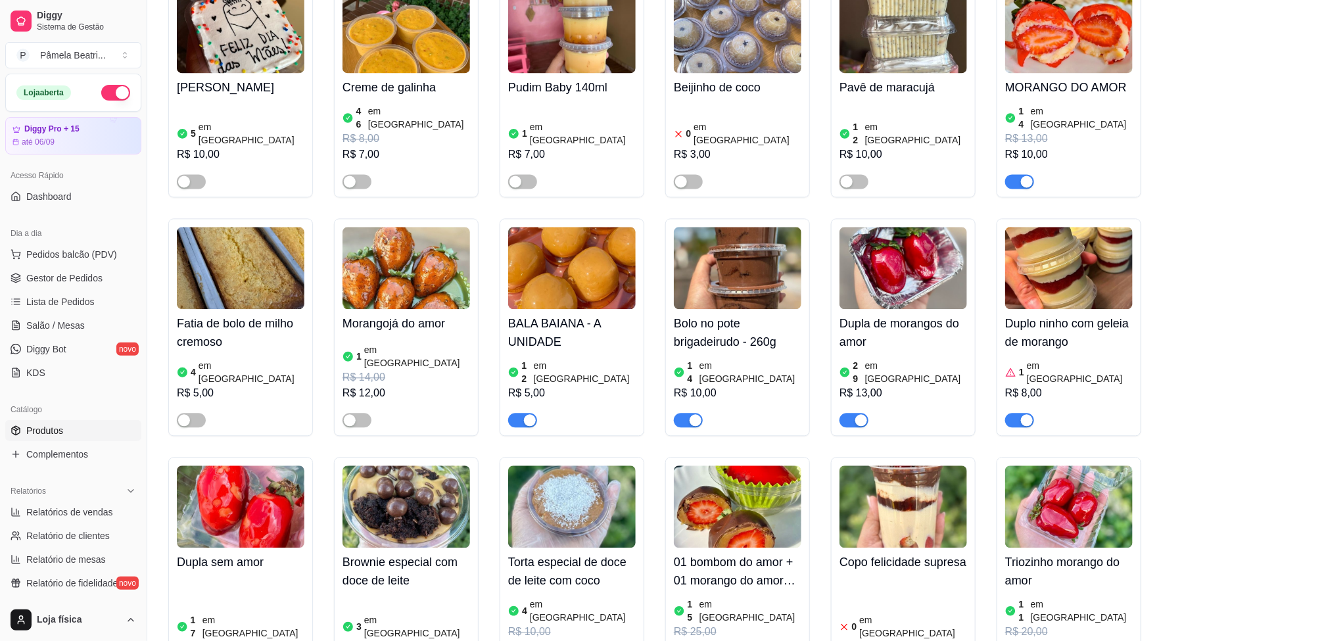
scroll to position [1470, 0]
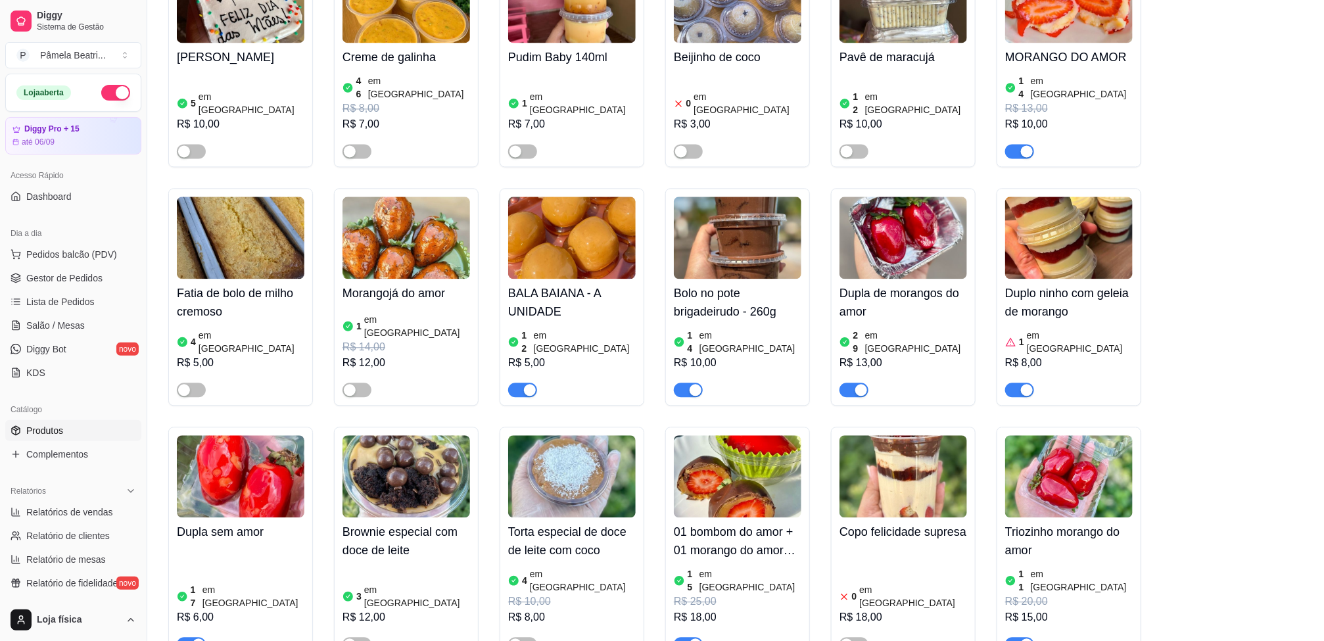
click at [1059, 435] on img at bounding box center [1069, 476] width 128 height 82
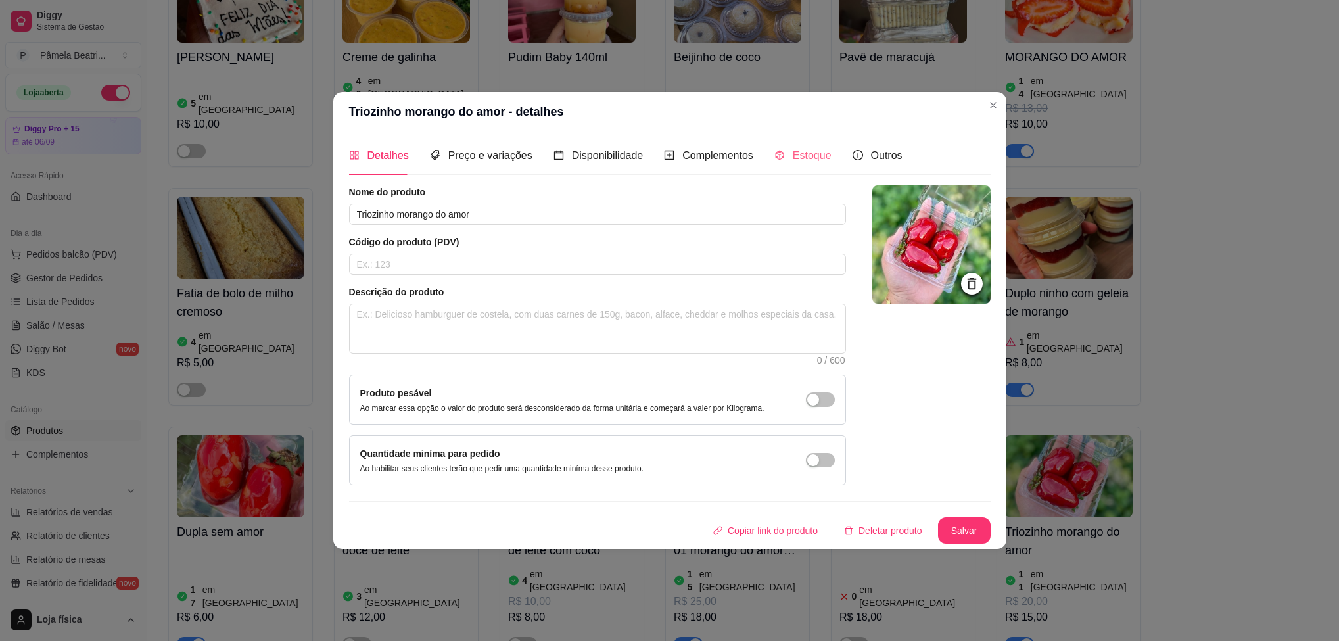
click at [792, 140] on div "Estoque" at bounding box center [803, 155] width 57 height 37
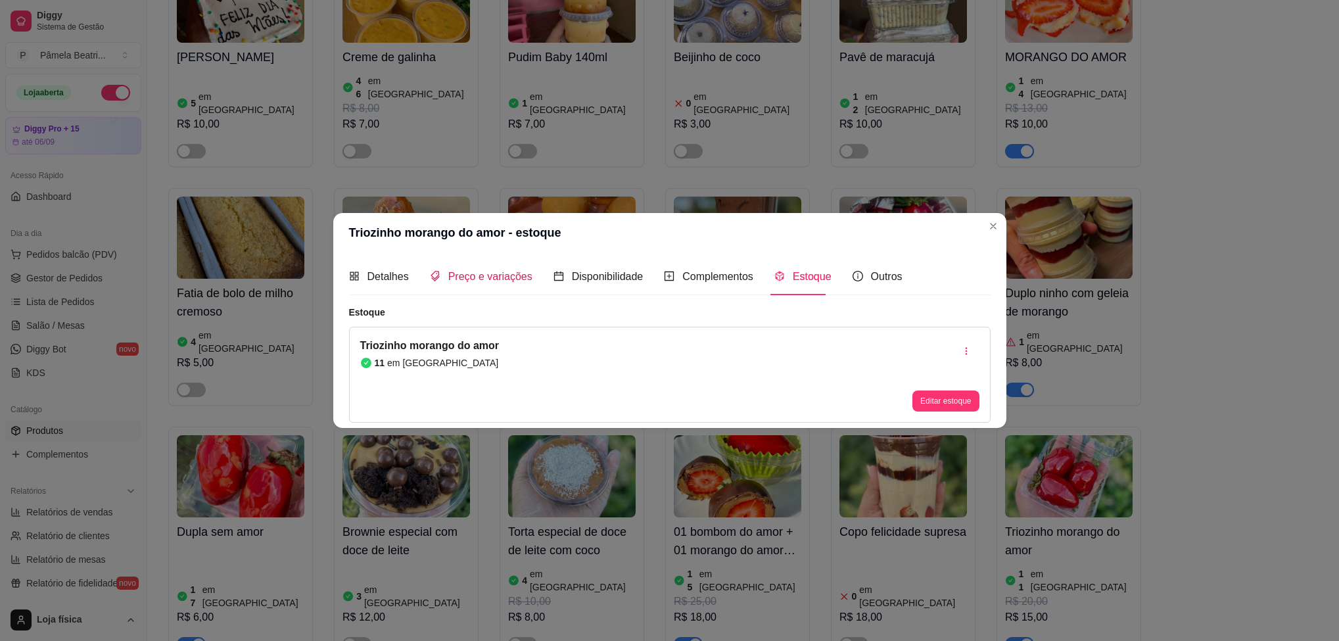
click at [454, 278] on span "Preço e variações" at bounding box center [490, 276] width 84 height 11
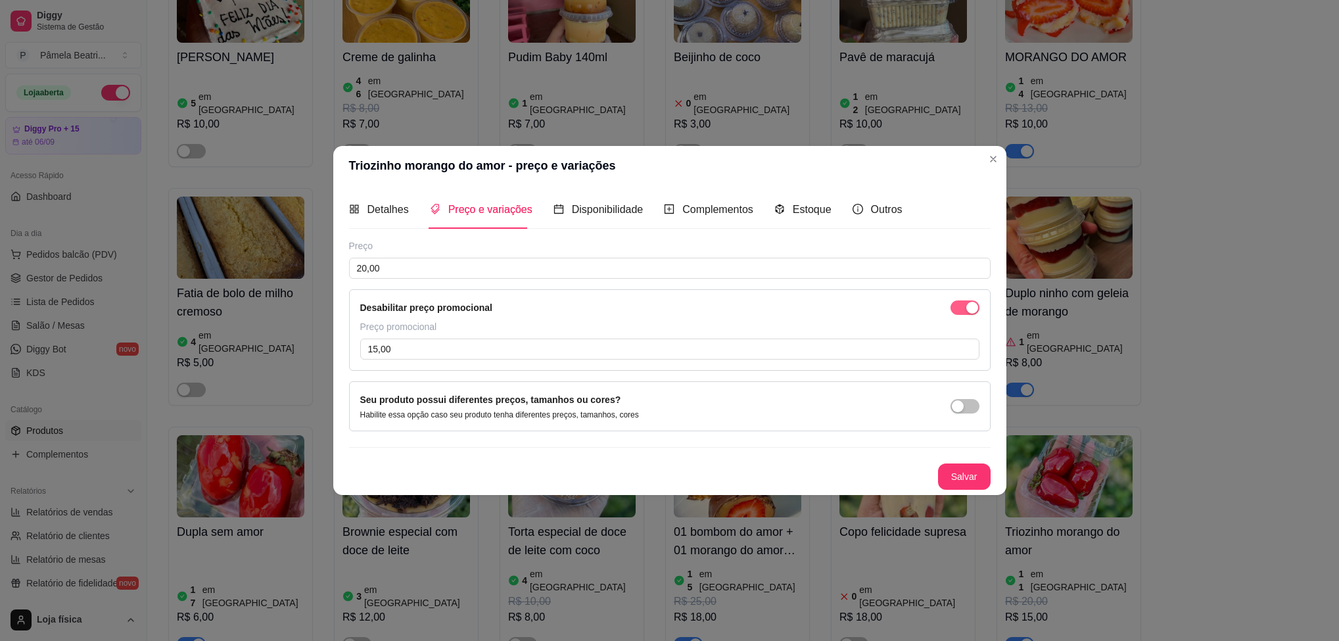
click at [967, 301] on span "button" at bounding box center [965, 308] width 29 height 14
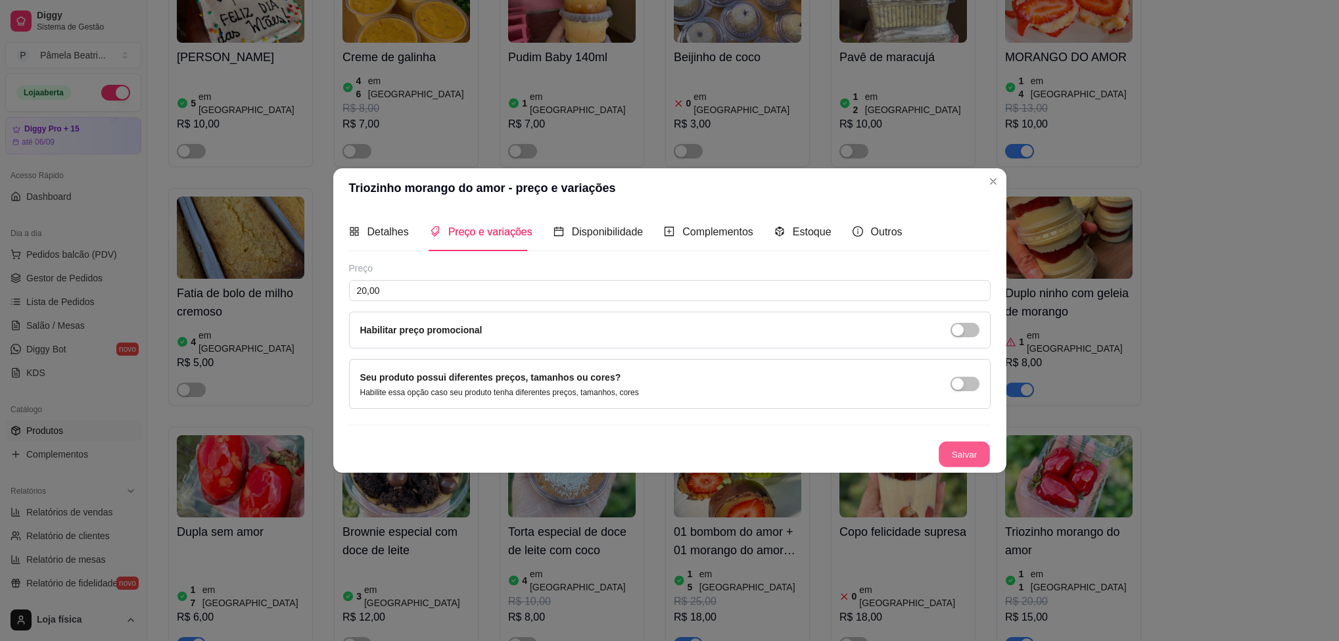
click at [980, 454] on button "Salvar" at bounding box center [964, 454] width 51 height 26
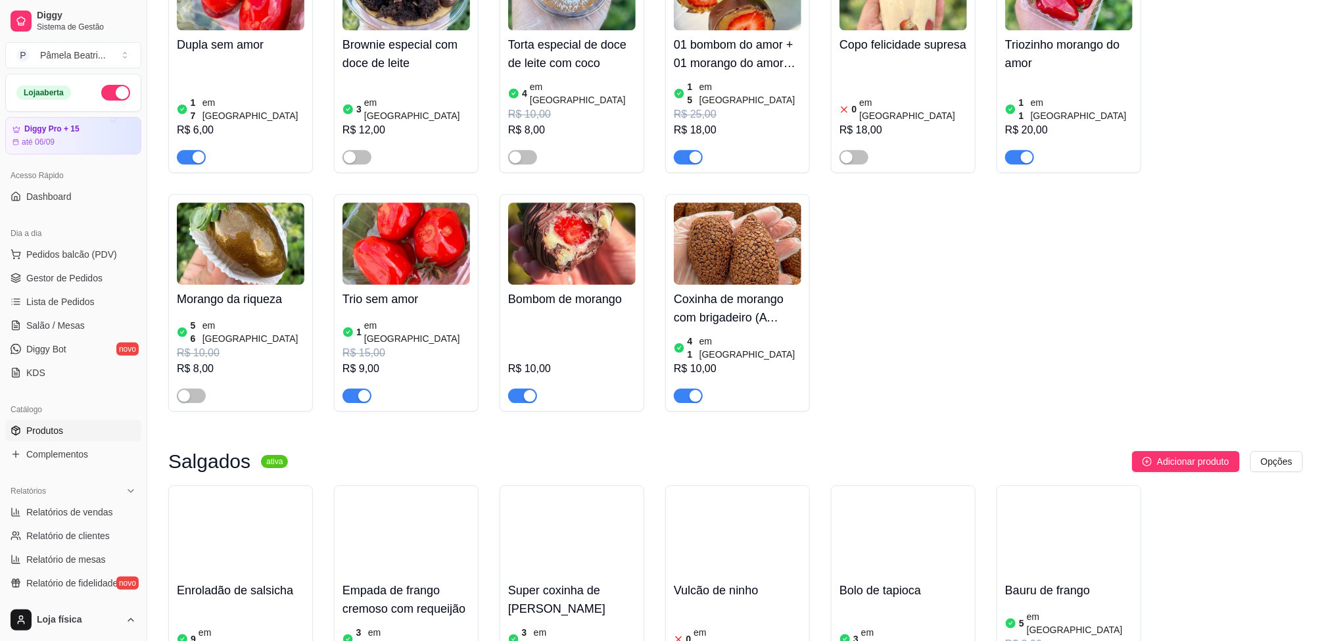
scroll to position [1973, 0]
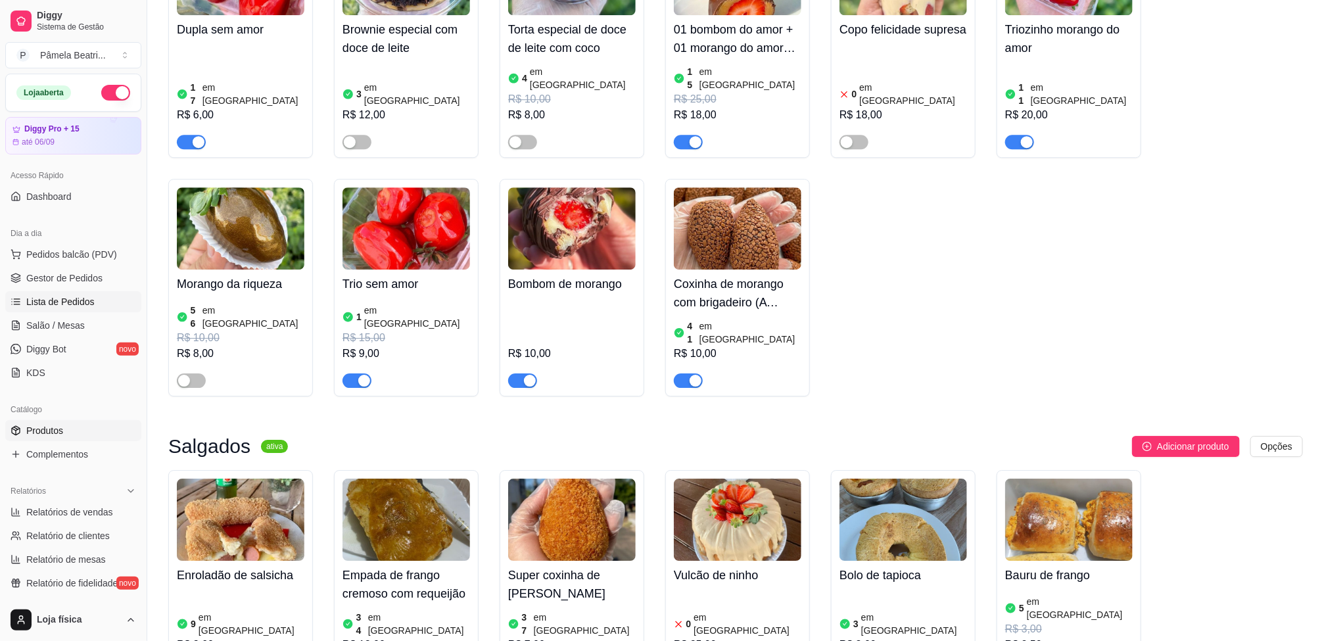
click at [49, 296] on span "Lista de Pedidos" at bounding box center [60, 301] width 68 height 13
